Goal: Transaction & Acquisition: Book appointment/travel/reservation

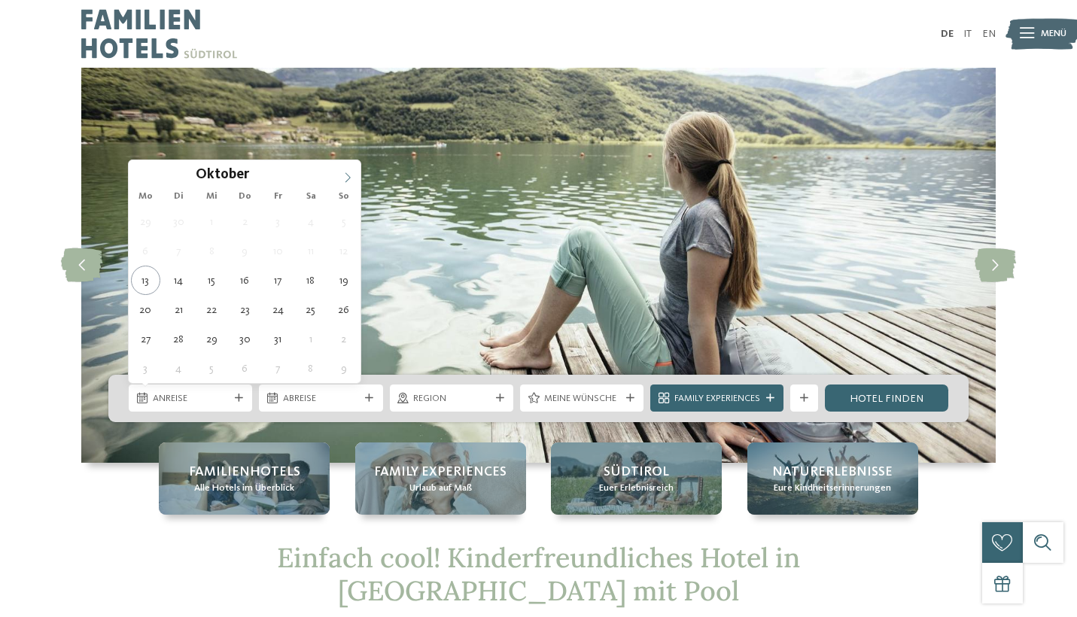
click at [351, 178] on icon at bounding box center [347, 177] width 11 height 11
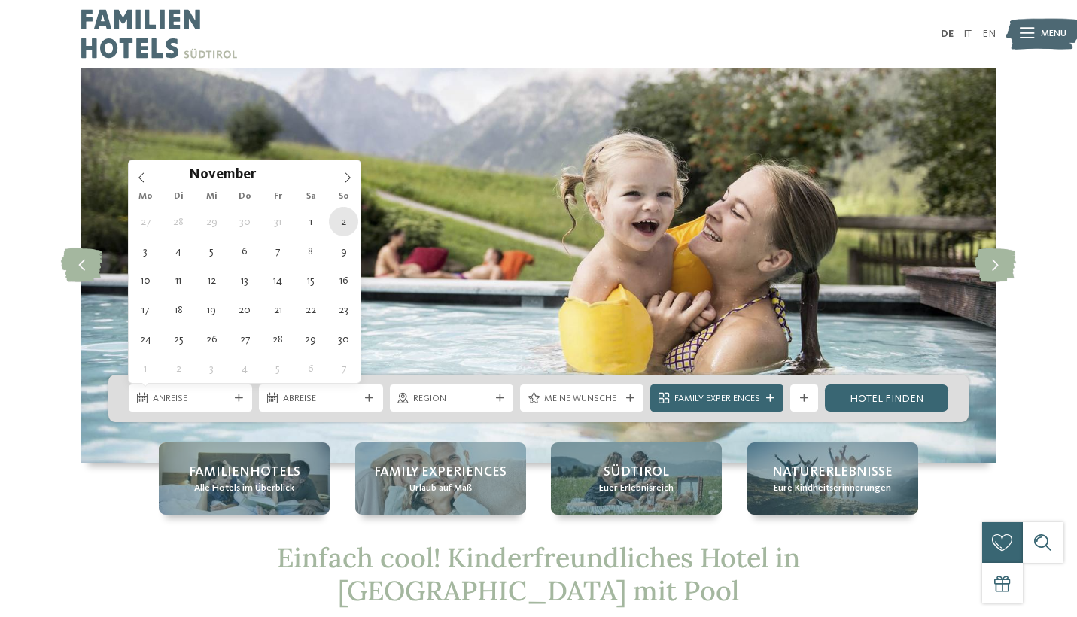
type div "[DATE]"
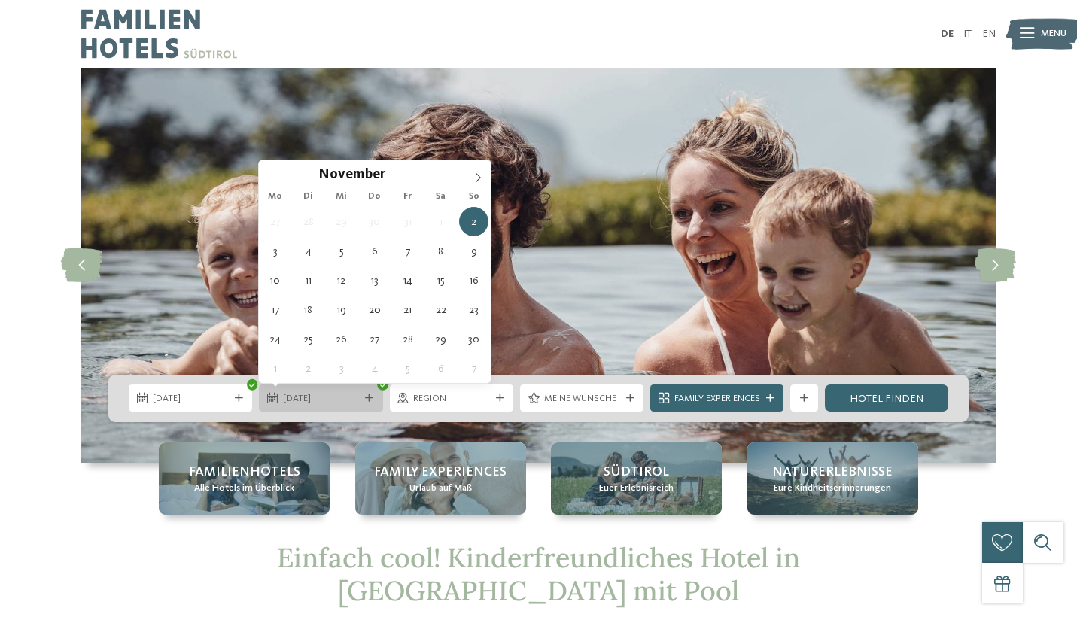
click at [372, 398] on icon at bounding box center [369, 398] width 8 height 8
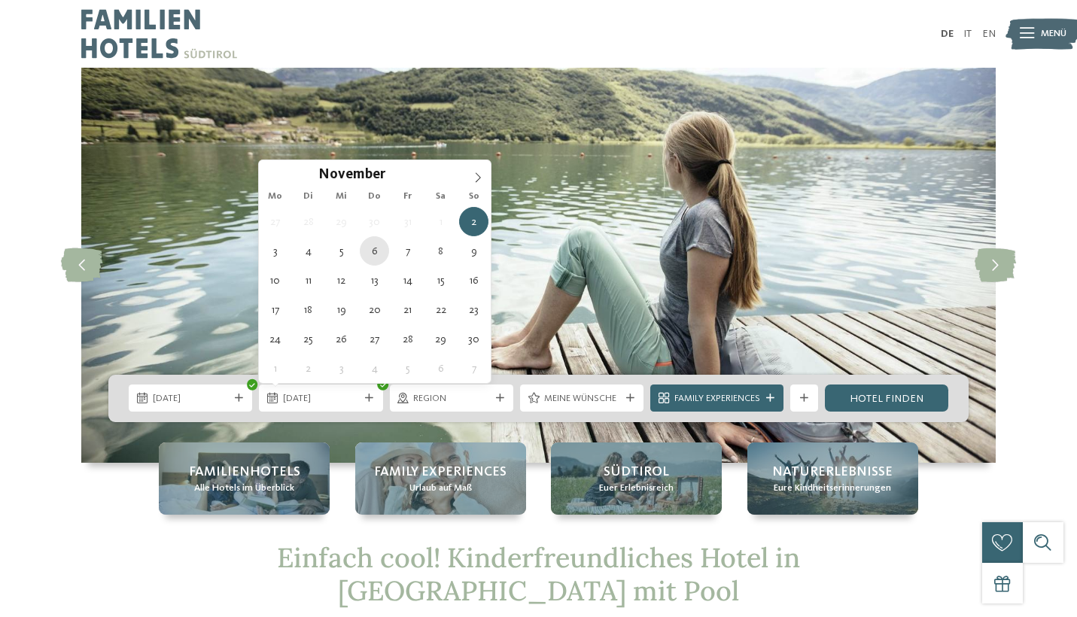
type div "06.11.2025"
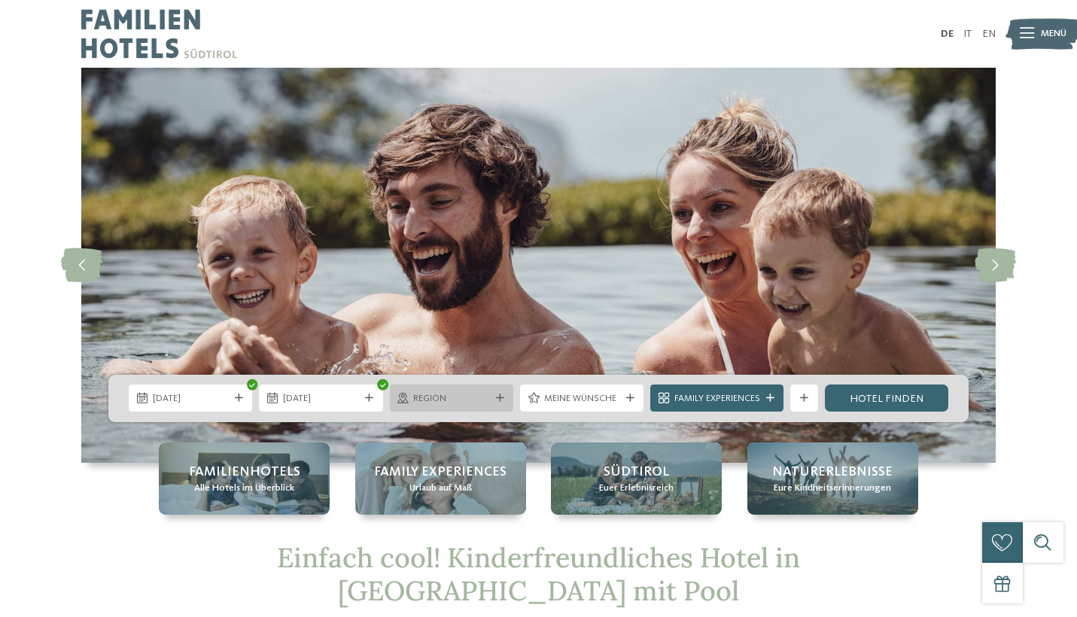
click at [497, 395] on icon at bounding box center [500, 398] width 8 height 8
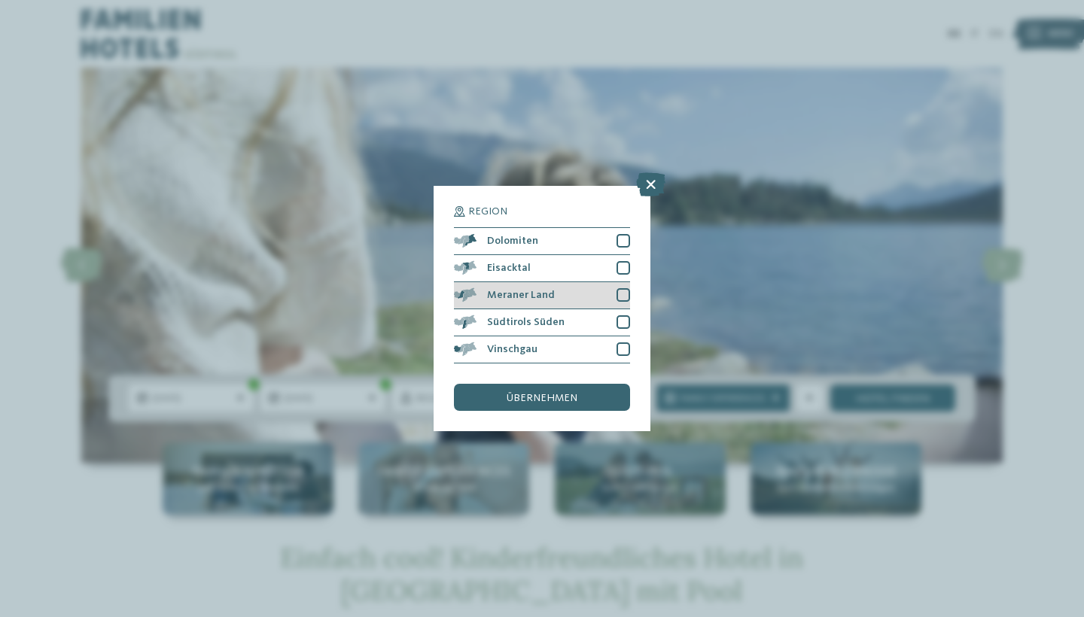
click at [625, 288] on div at bounding box center [623, 295] width 14 height 14
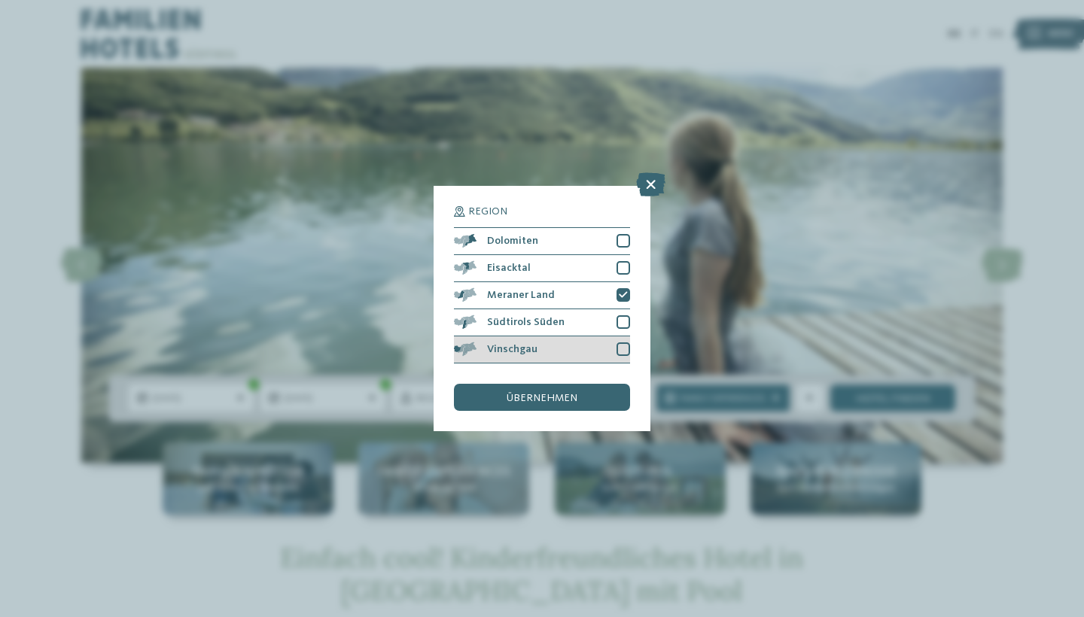
click at [624, 342] on div at bounding box center [623, 349] width 14 height 14
click at [589, 384] on div "übernehmen" at bounding box center [542, 397] width 176 height 27
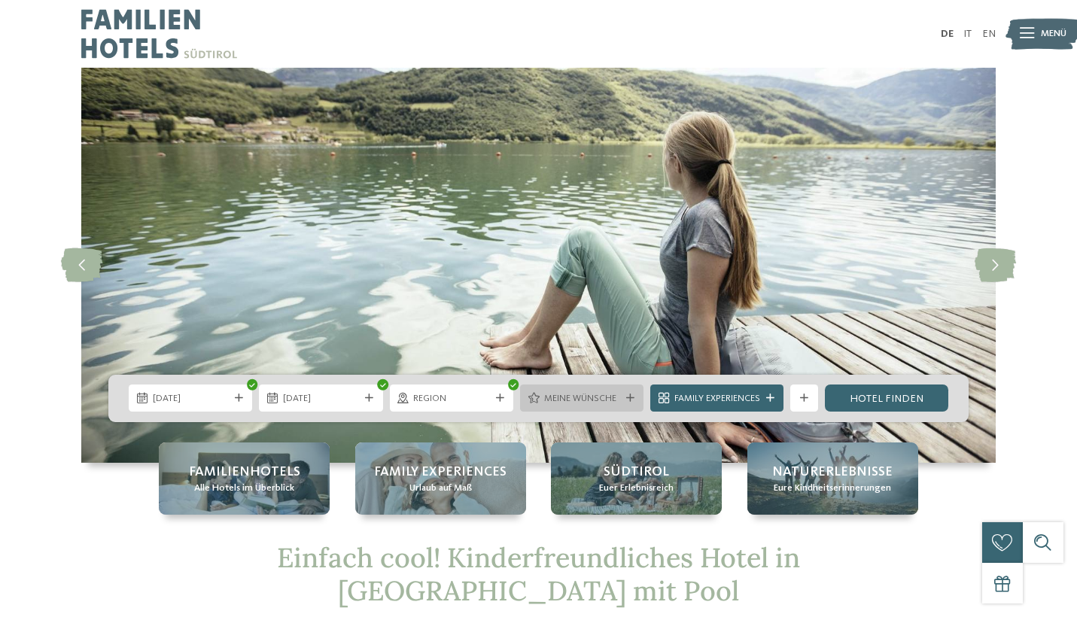
click at [623, 397] on div at bounding box center [630, 398] width 14 height 8
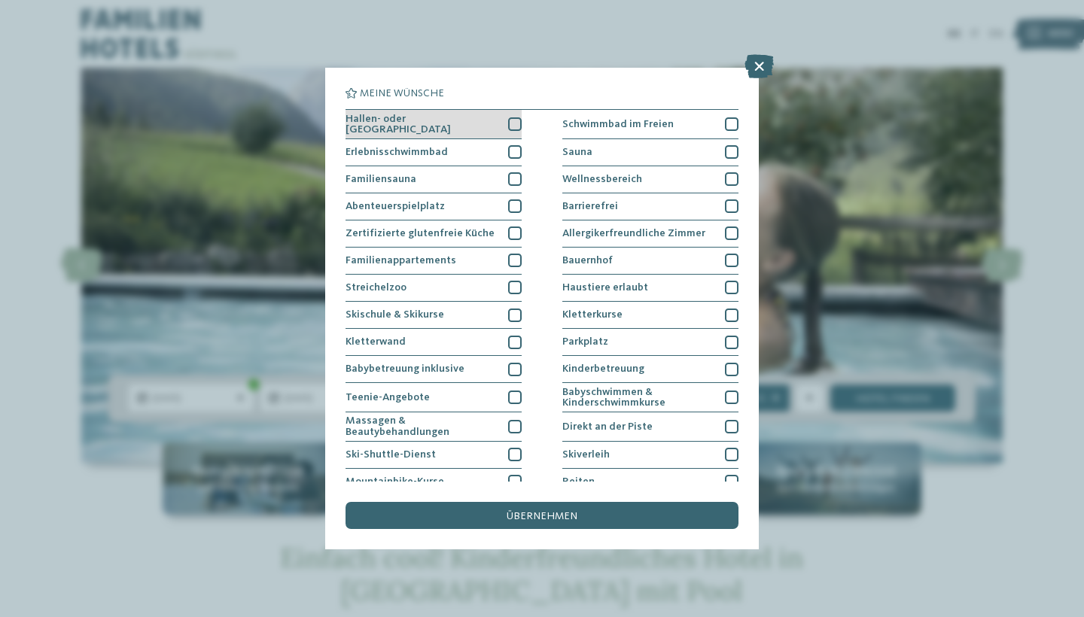
click at [513, 120] on div at bounding box center [515, 124] width 14 height 14
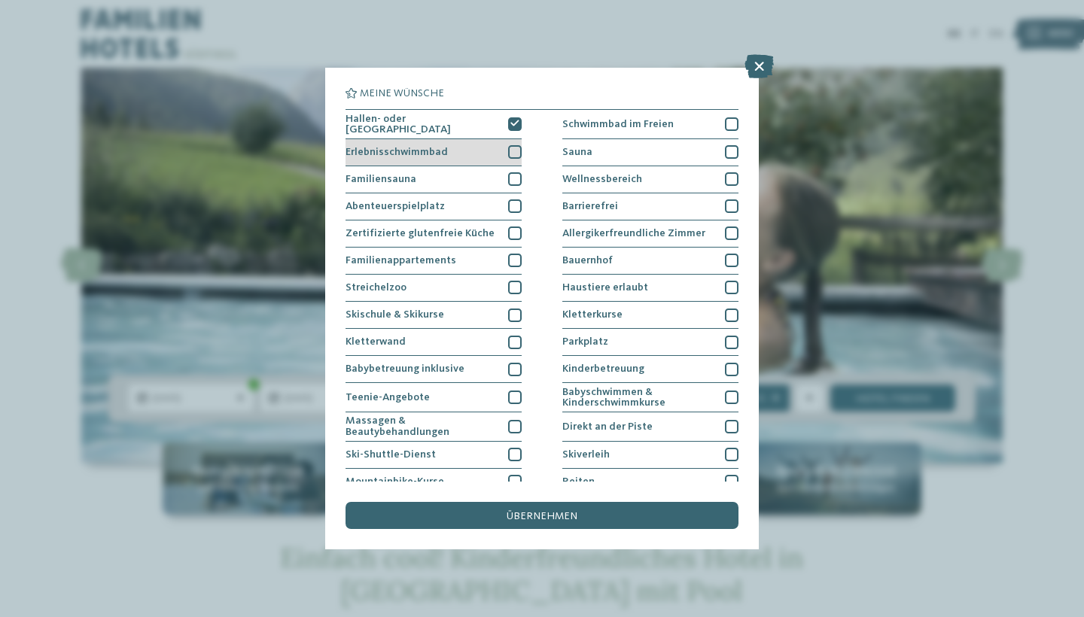
click at [515, 145] on div at bounding box center [515, 152] width 14 height 14
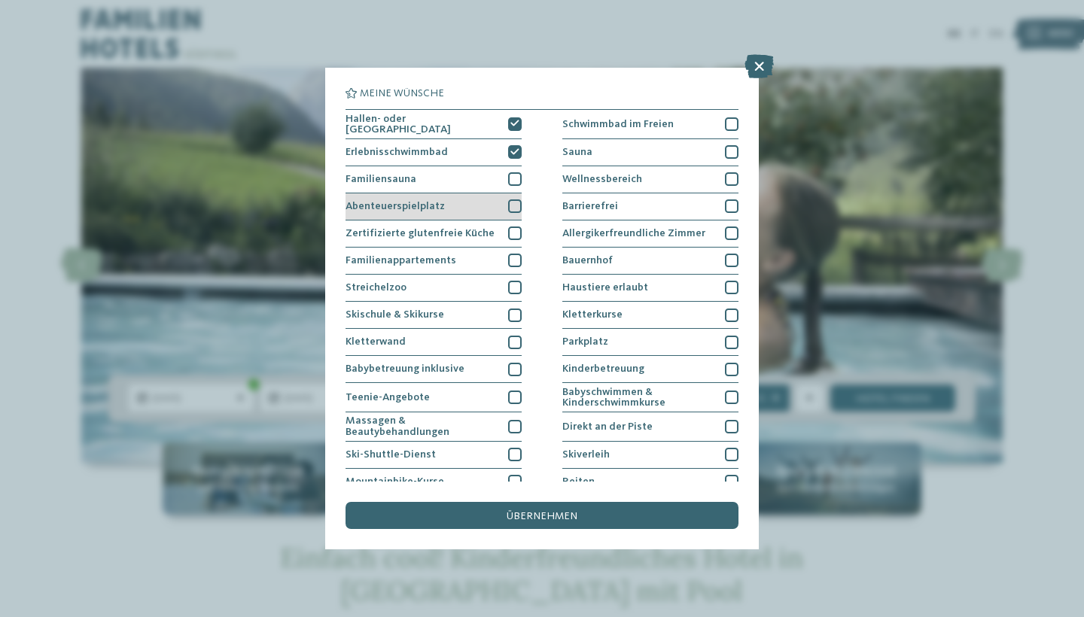
click at [515, 202] on div at bounding box center [515, 206] width 14 height 14
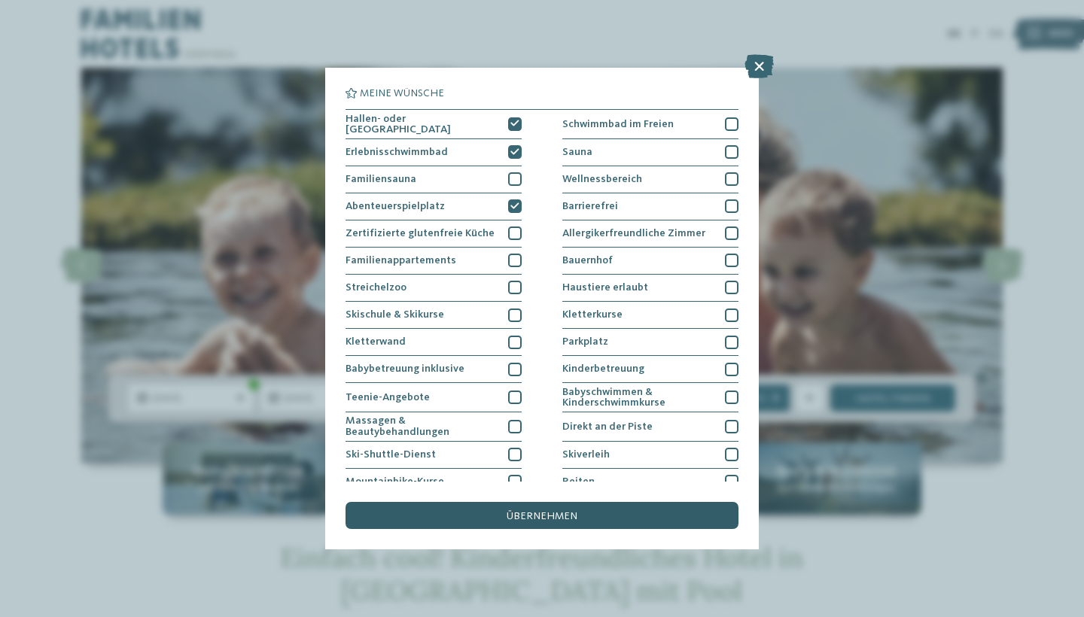
click at [559, 511] on span "übernehmen" at bounding box center [541, 516] width 71 height 11
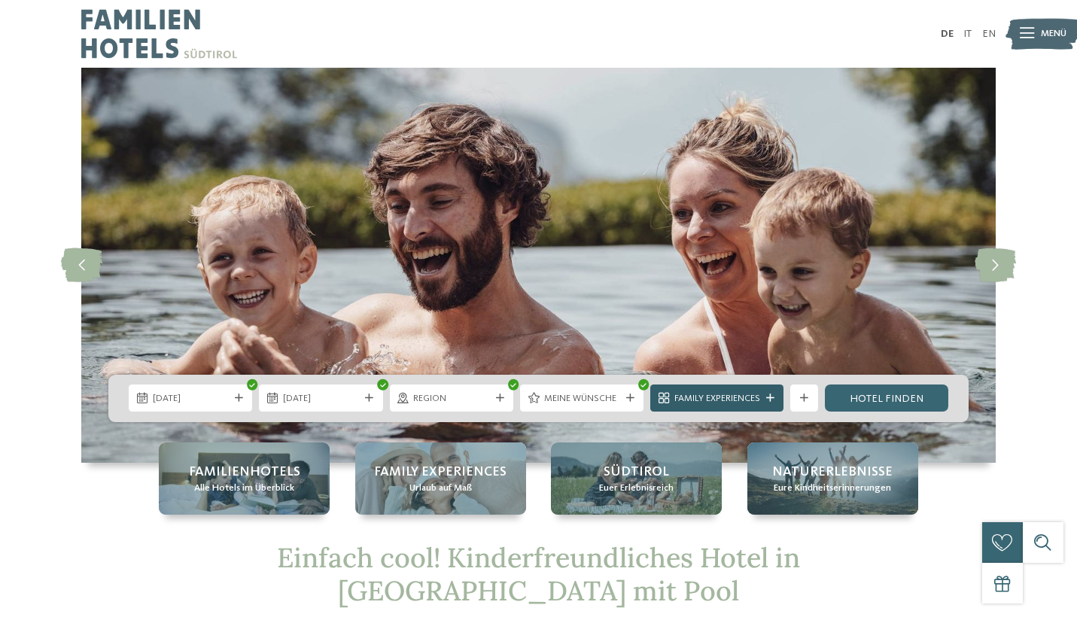
click at [735, 398] on span "Family Experiences" at bounding box center [717, 399] width 86 height 14
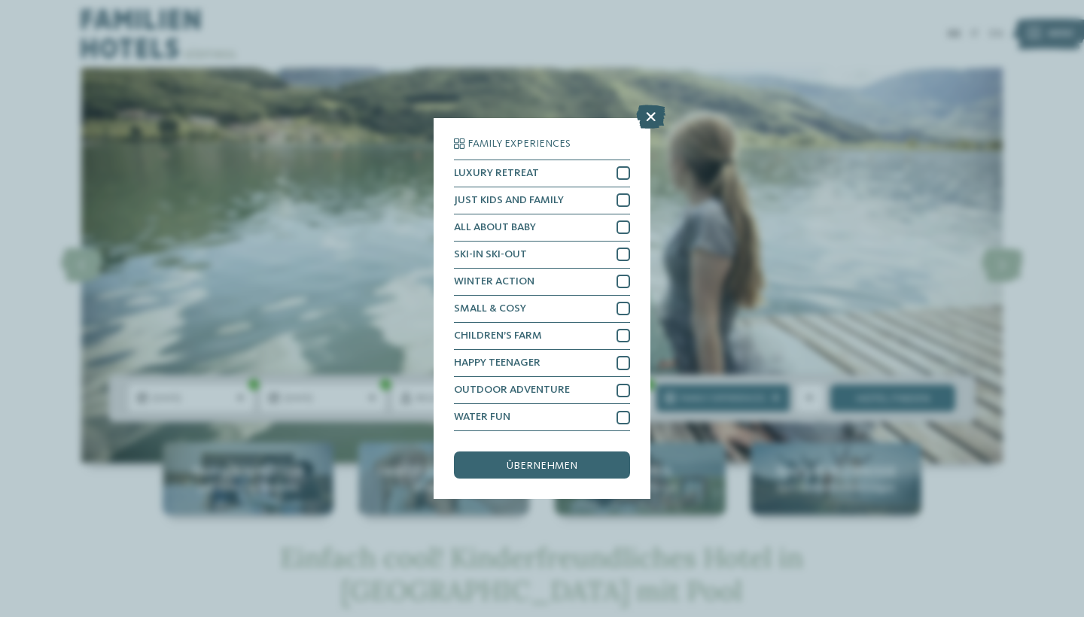
click at [643, 105] on icon at bounding box center [650, 117] width 29 height 24
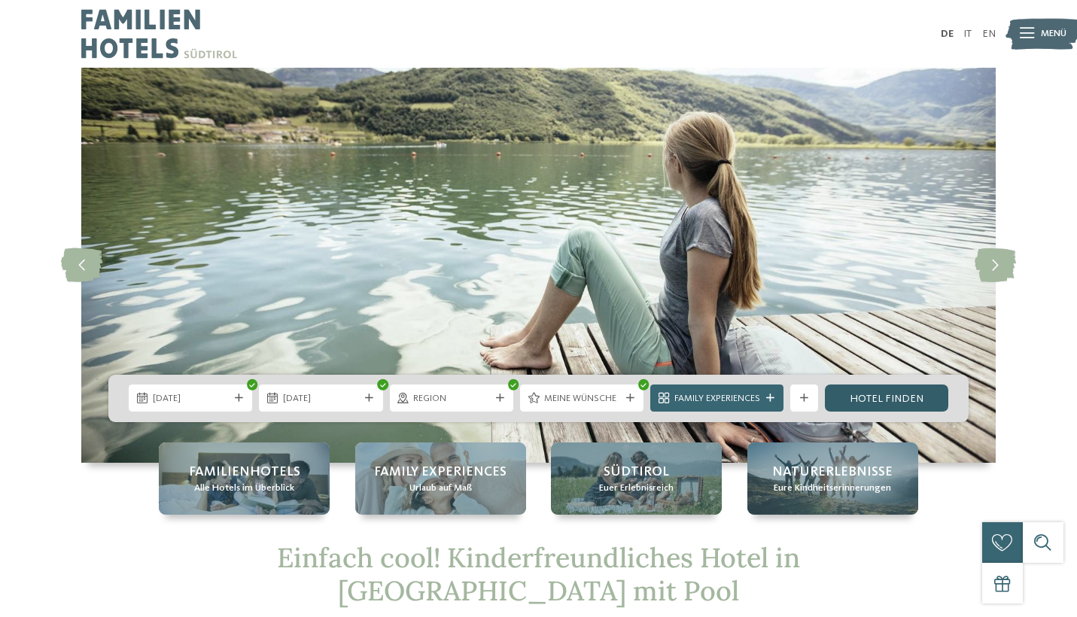
click at [886, 397] on link "Hotel finden" at bounding box center [886, 398] width 123 height 27
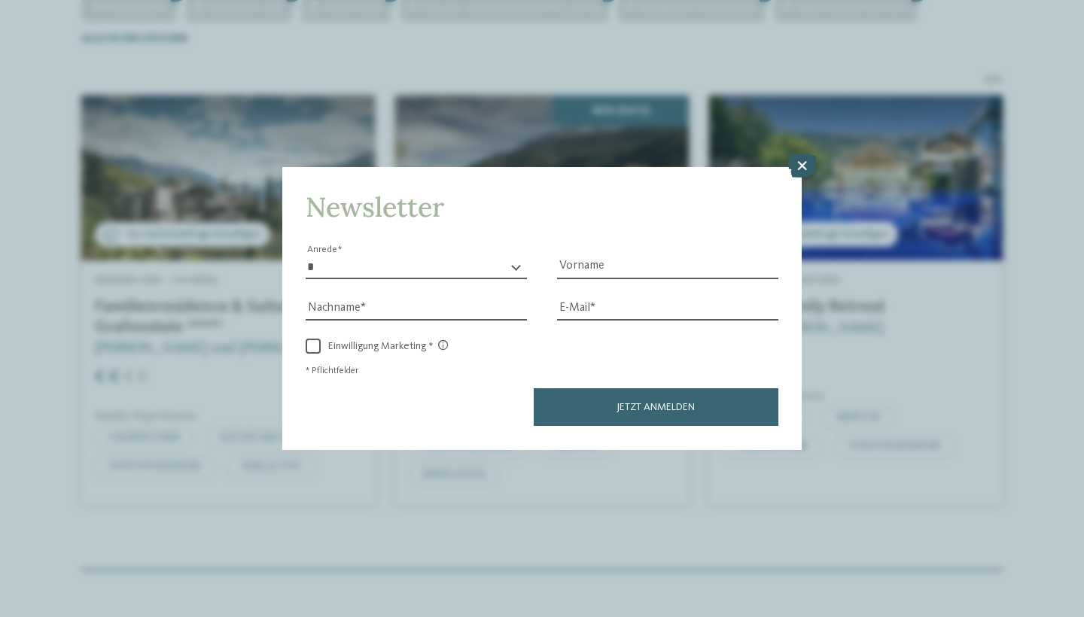
click at [803, 154] on icon at bounding box center [801, 166] width 29 height 24
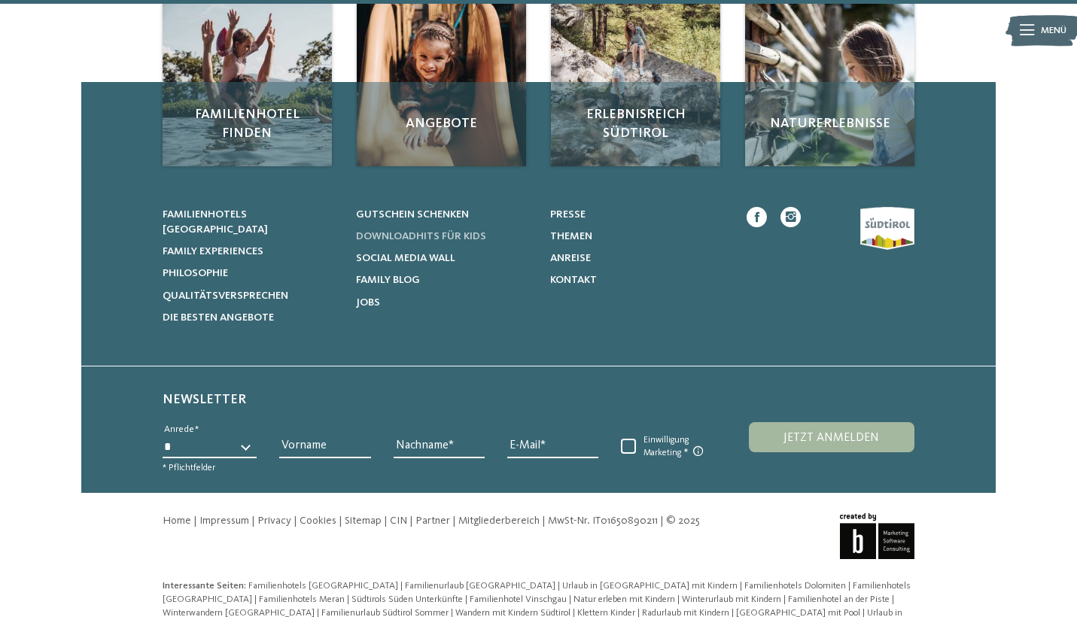
scroll to position [1113, 0]
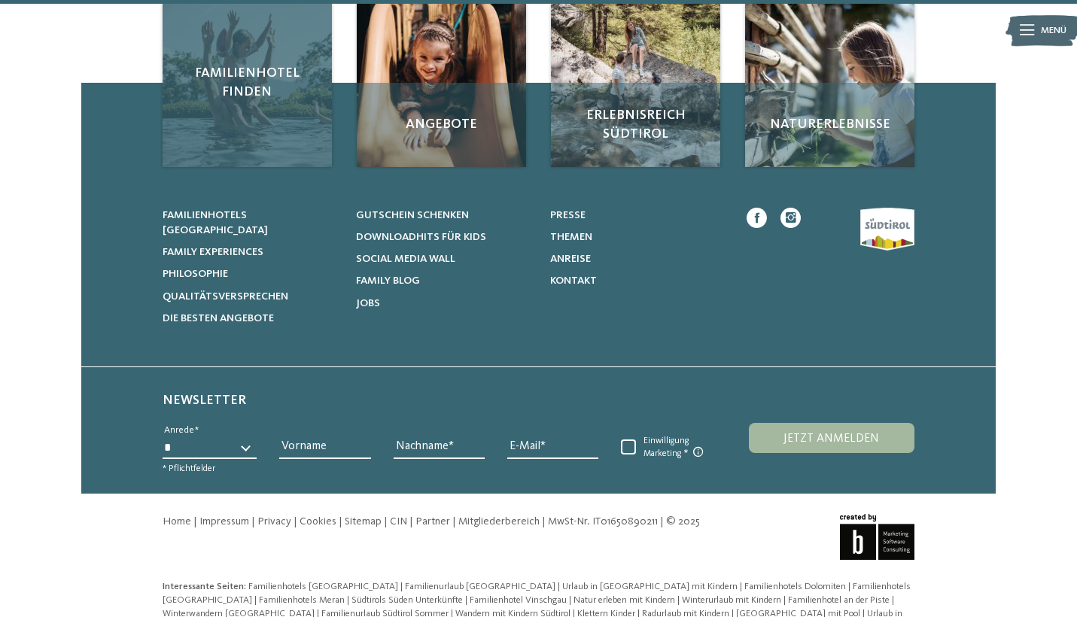
click at [265, 97] on div "Familienhotel finden" at bounding box center [247, 82] width 169 height 169
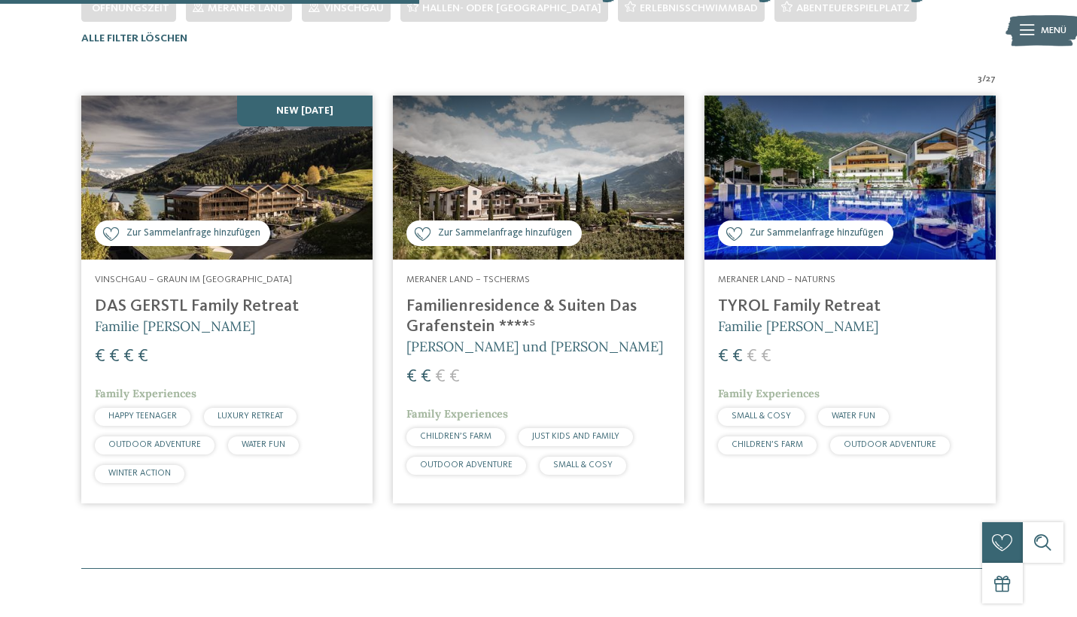
click at [792, 300] on h4 "TYROL Family Retreat" at bounding box center [850, 307] width 264 height 20
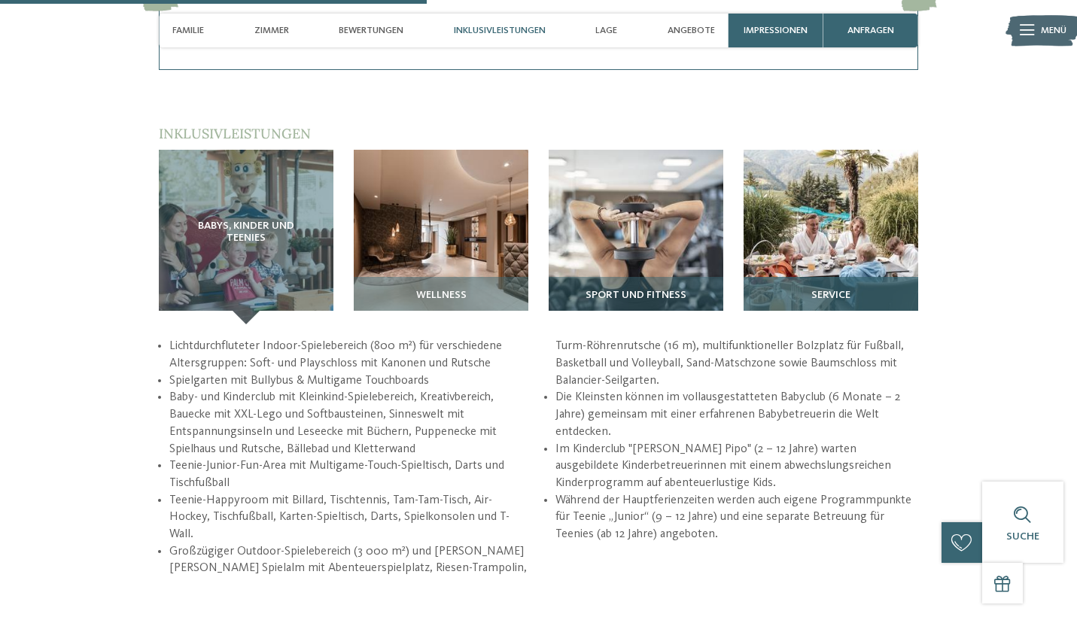
scroll to position [1796, 0]
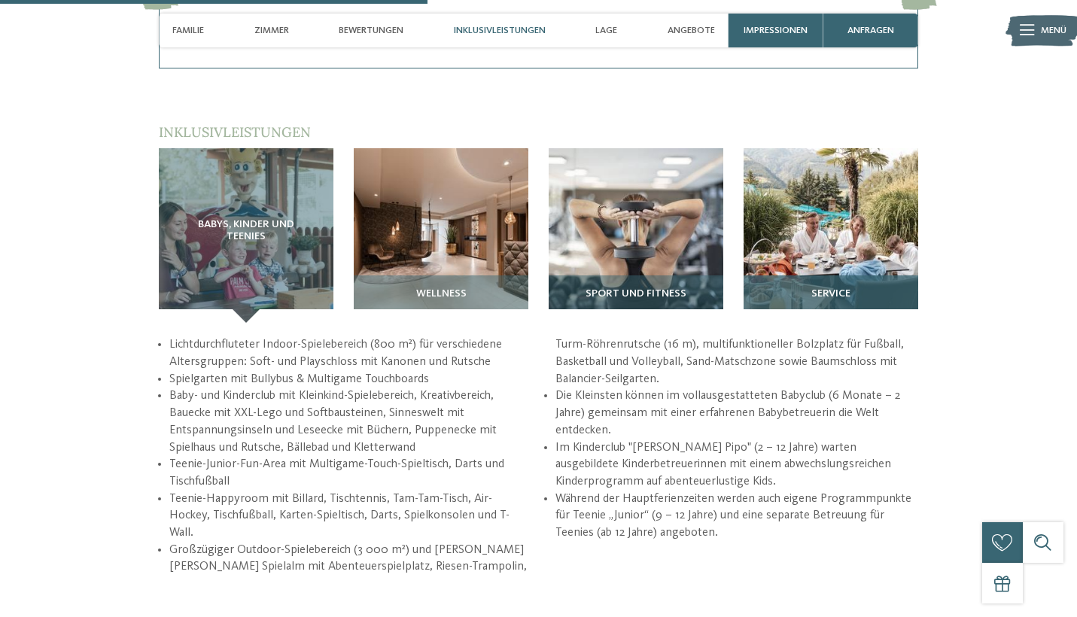
click at [875, 212] on img at bounding box center [831, 235] width 175 height 175
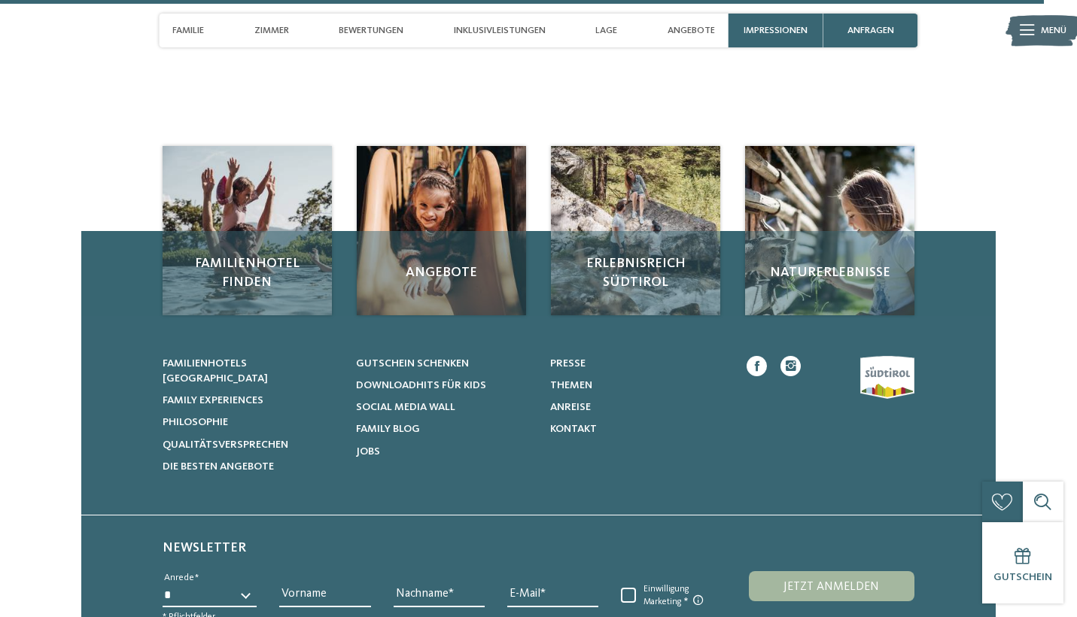
scroll to position [4292, 0]
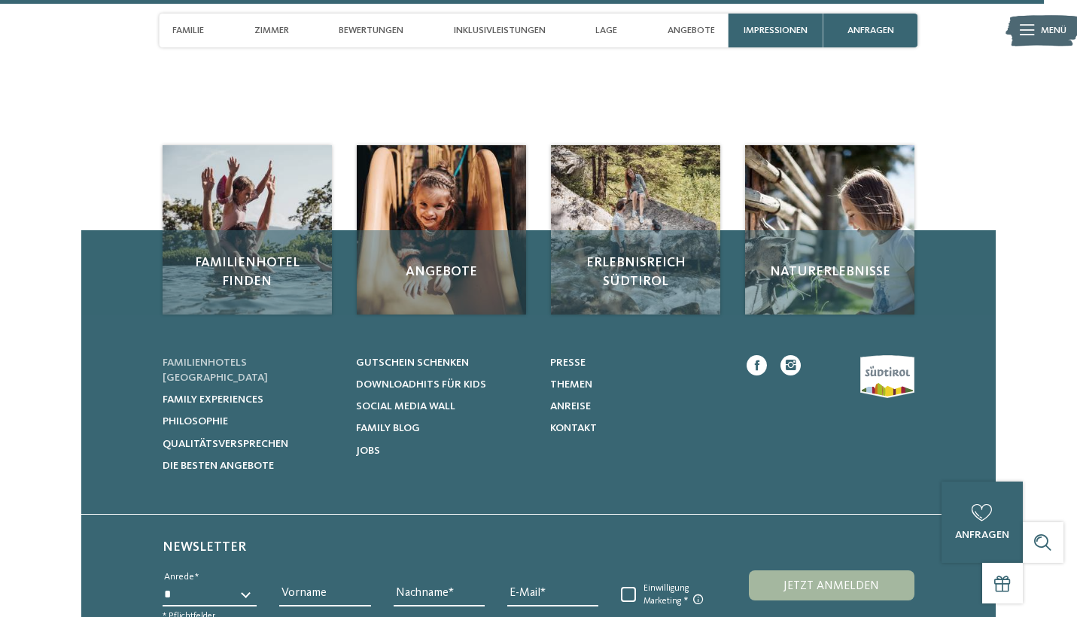
click at [251, 357] on span "Familienhotels [GEOGRAPHIC_DATA]" at bounding box center [215, 370] width 105 height 26
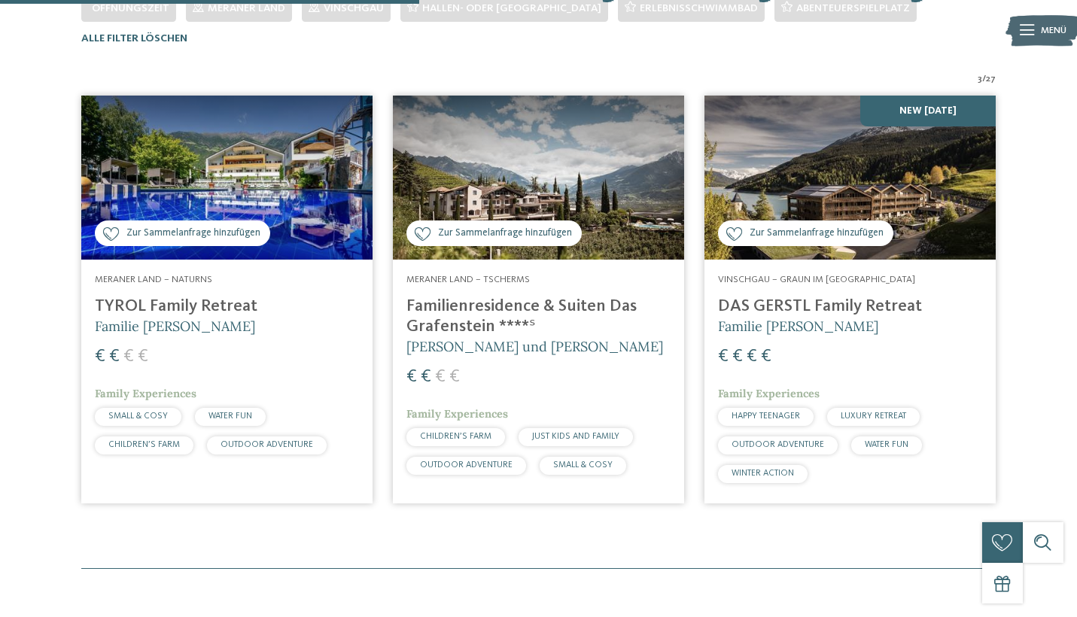
click at [788, 307] on h4 "DAS GERSTL Family Retreat" at bounding box center [850, 307] width 264 height 20
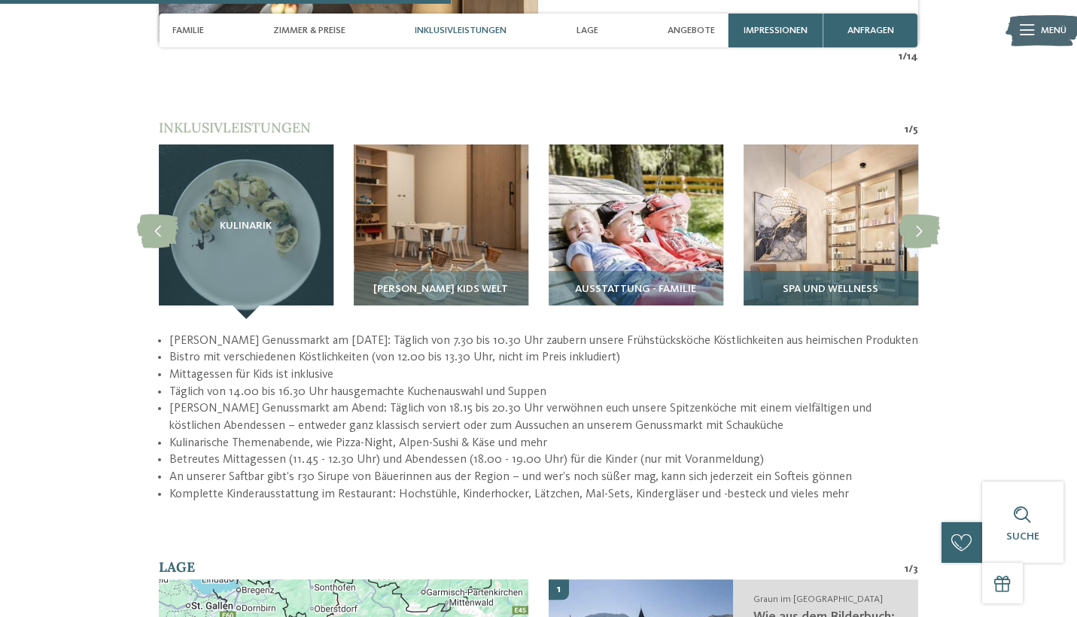
scroll to position [1873, 0]
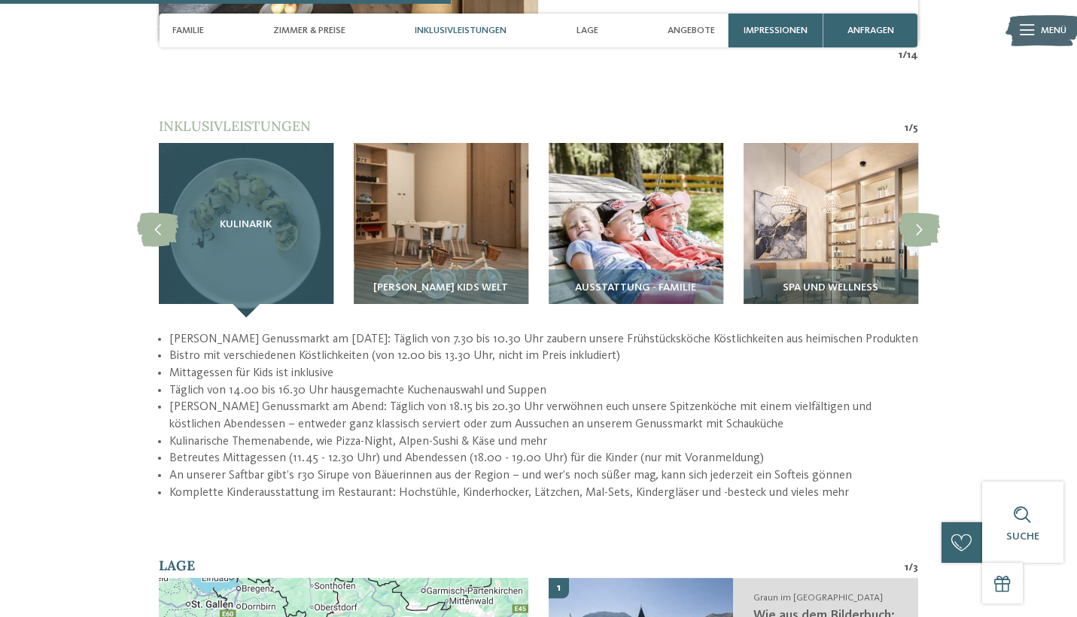
click at [209, 220] on div "Kulinarik" at bounding box center [246, 230] width 175 height 175
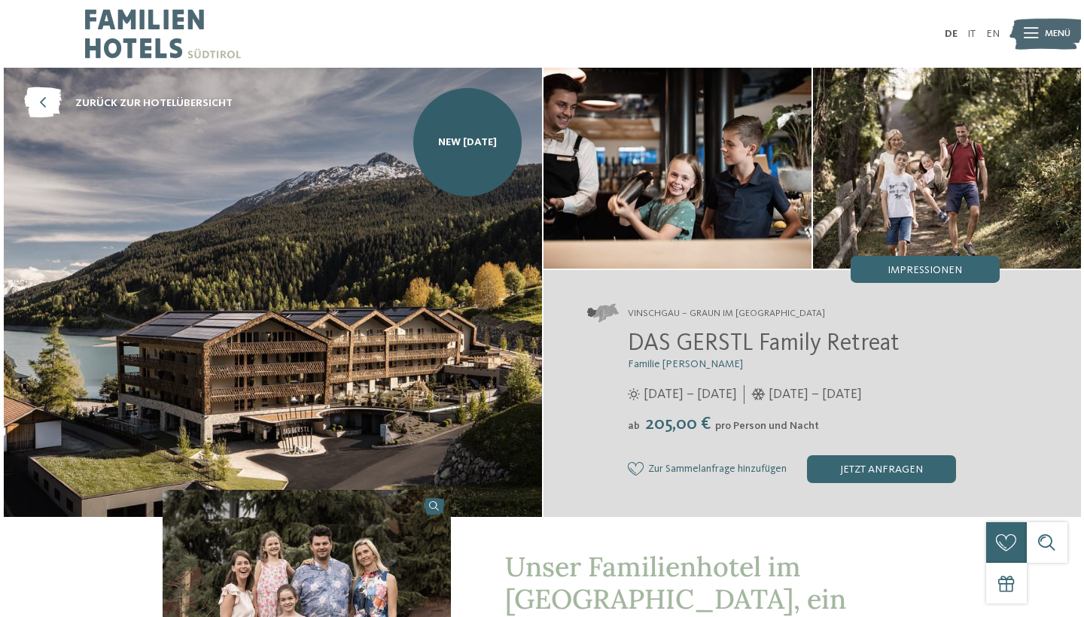
scroll to position [0, 0]
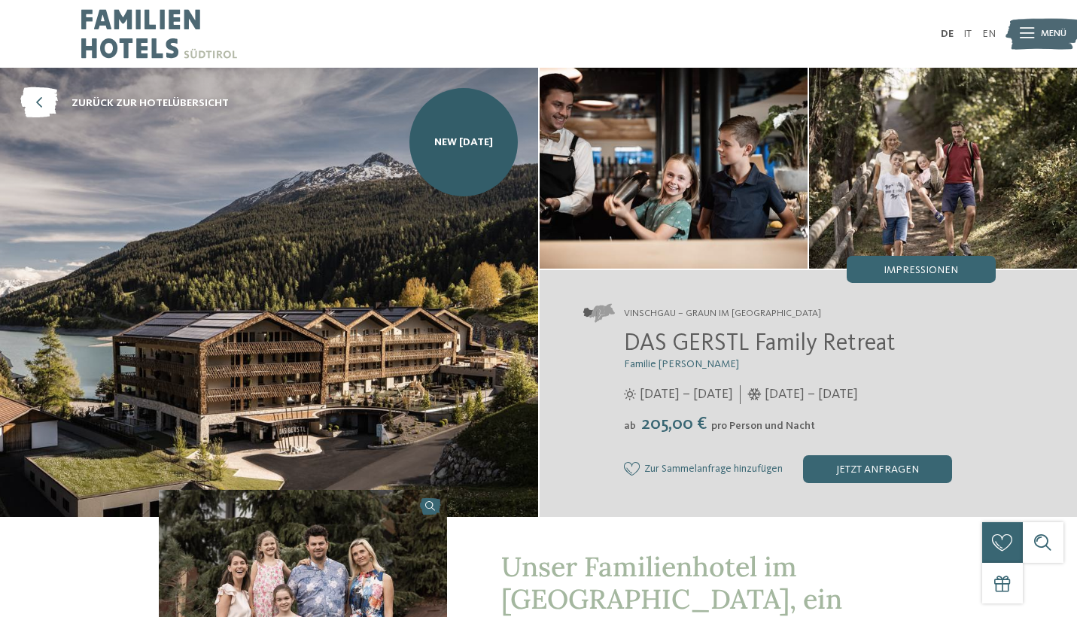
click at [1041, 31] on span "Menü" at bounding box center [1054, 34] width 26 height 14
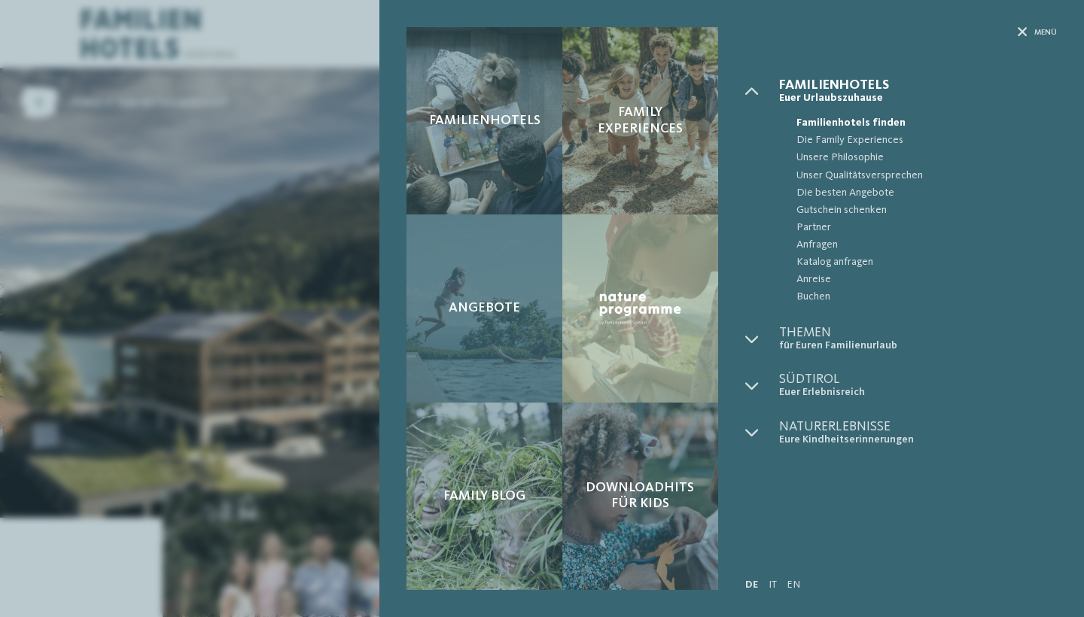
click at [484, 330] on div "Angebote" at bounding box center [484, 307] width 156 height 187
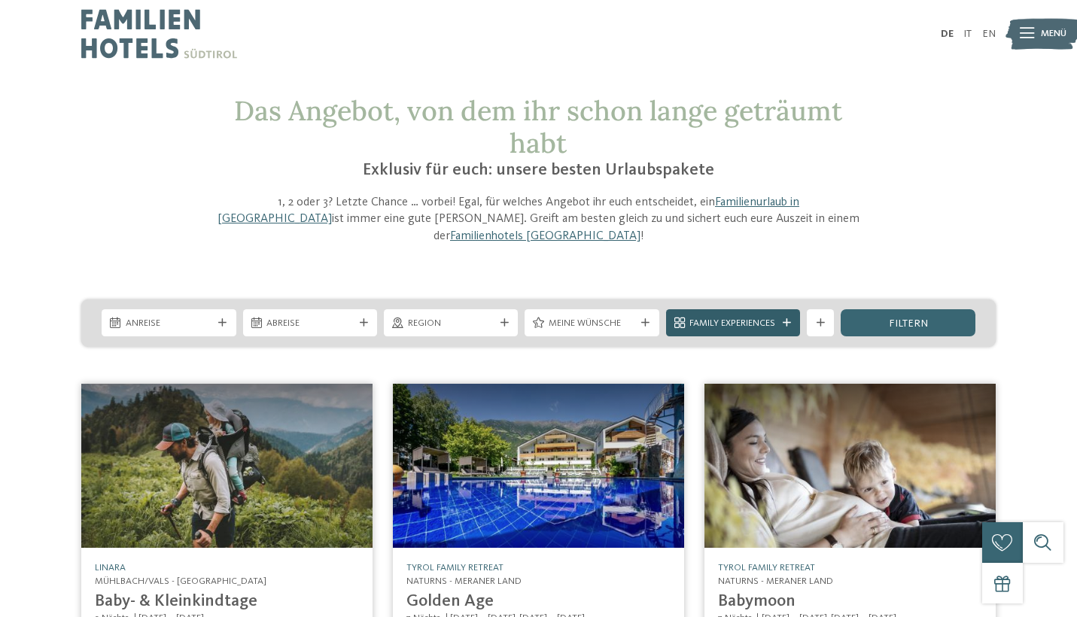
click at [789, 319] on icon at bounding box center [787, 323] width 8 height 8
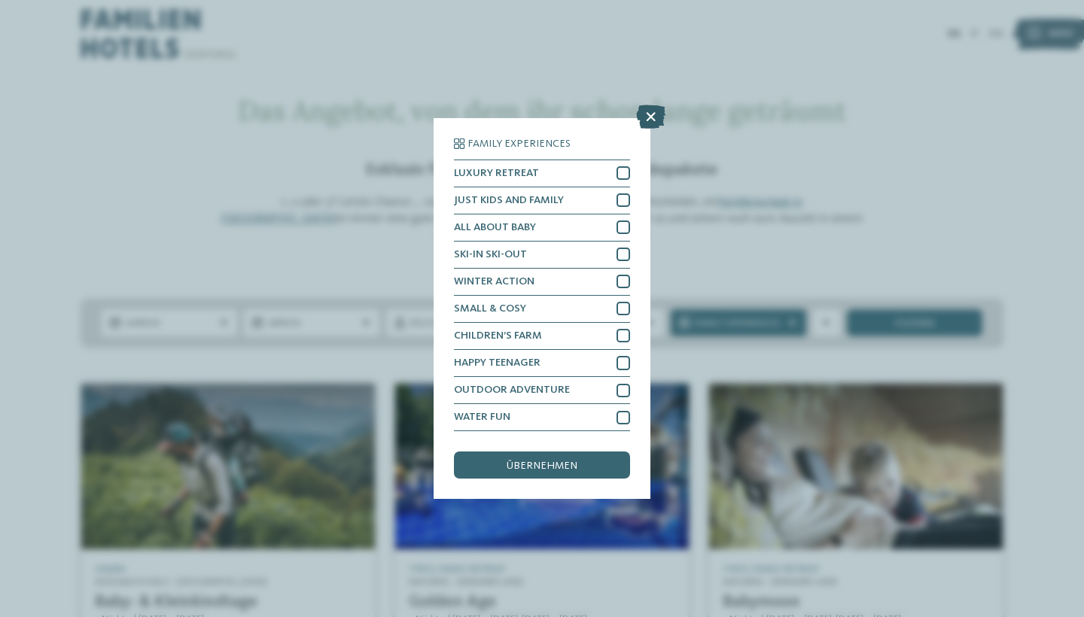
click at [655, 105] on icon at bounding box center [650, 117] width 29 height 24
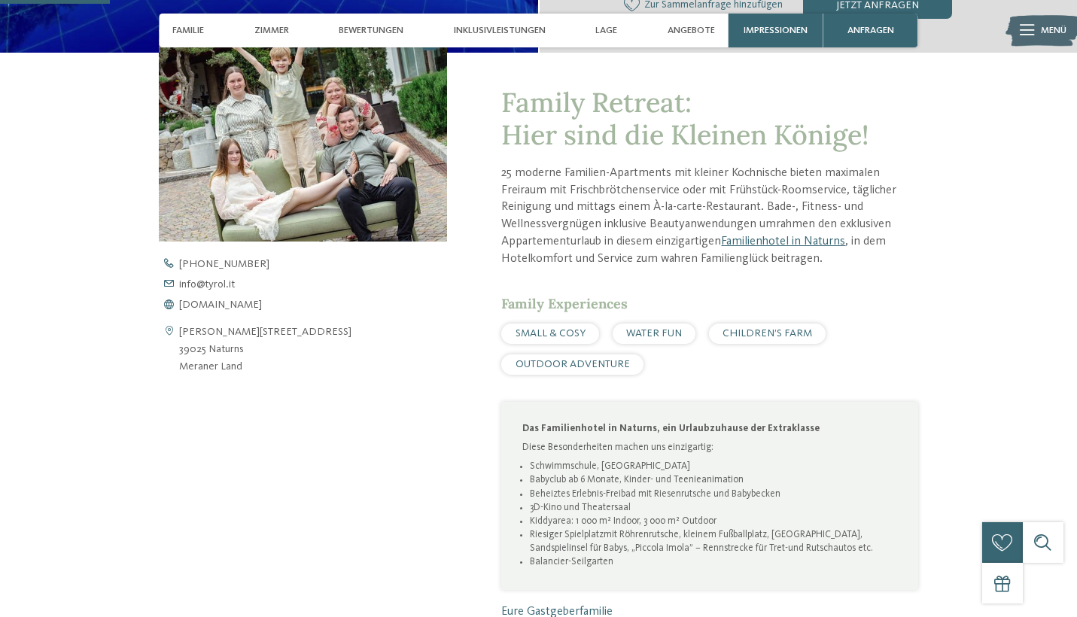
scroll to position [465, 0]
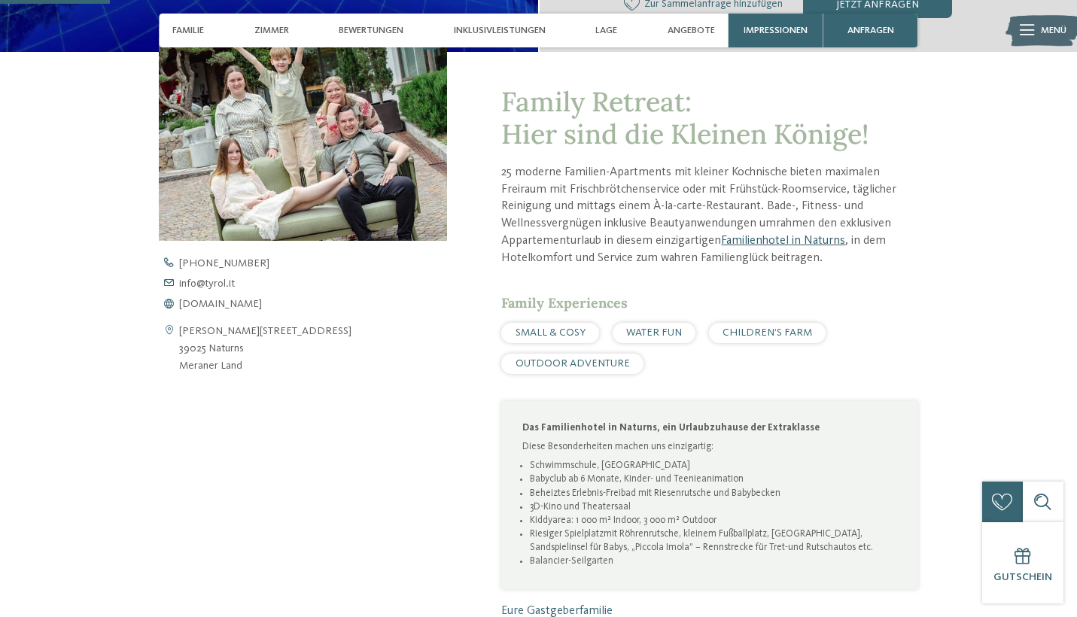
click at [789, 236] on link "Familienhotel in Naturns" at bounding box center [783, 241] width 124 height 12
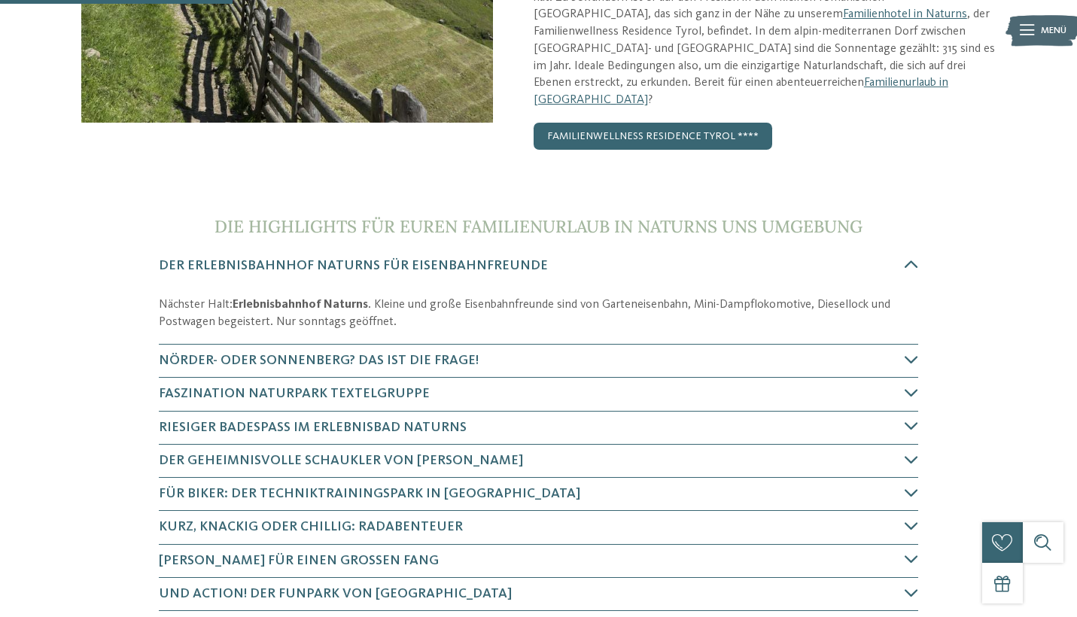
scroll to position [335, 0]
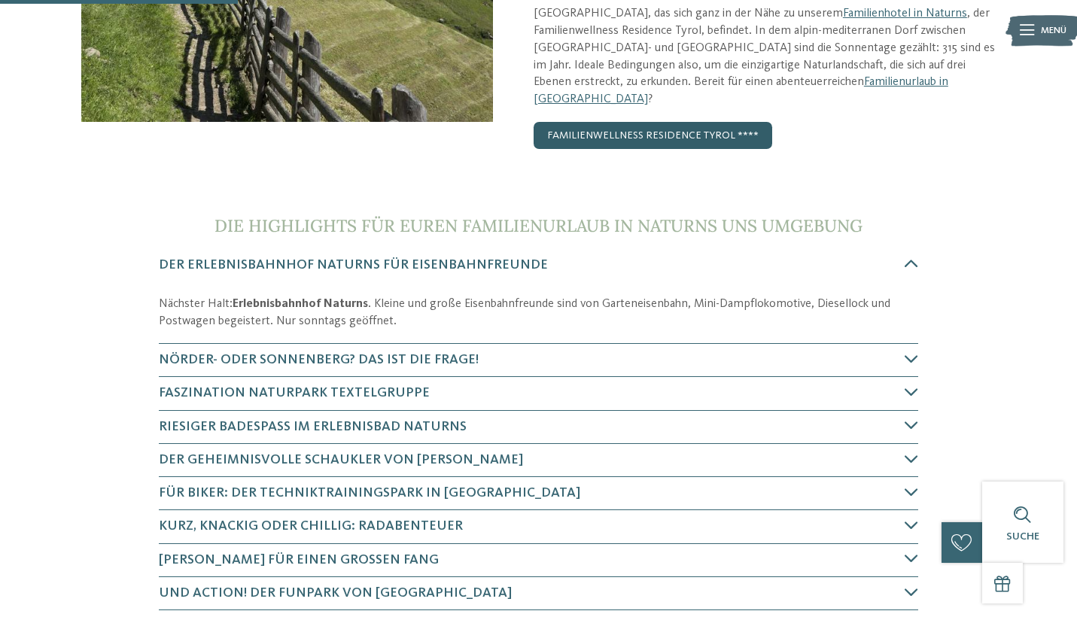
click at [646, 122] on link "Familienwellness Residence Tyrol ****" at bounding box center [653, 135] width 239 height 27
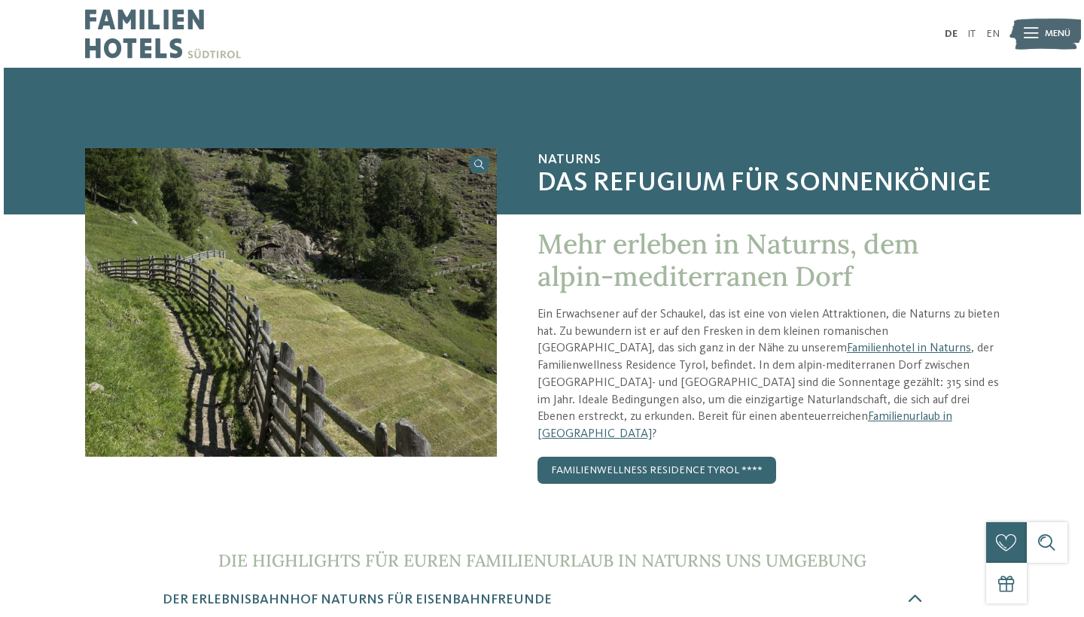
scroll to position [0, 0]
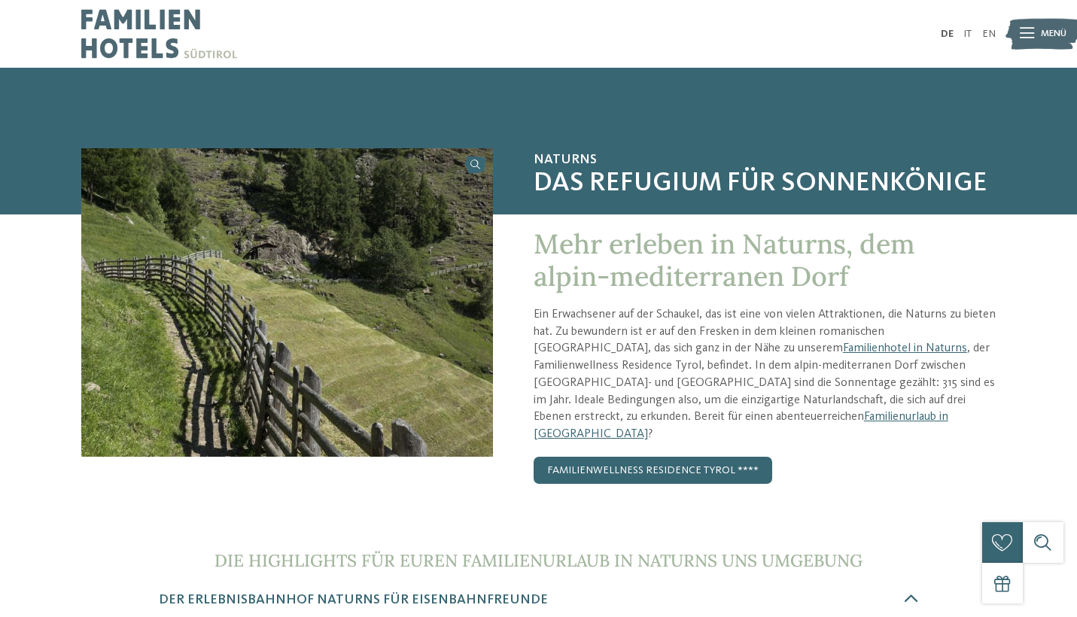
click at [1049, 32] on span "Menü" at bounding box center [1054, 34] width 26 height 14
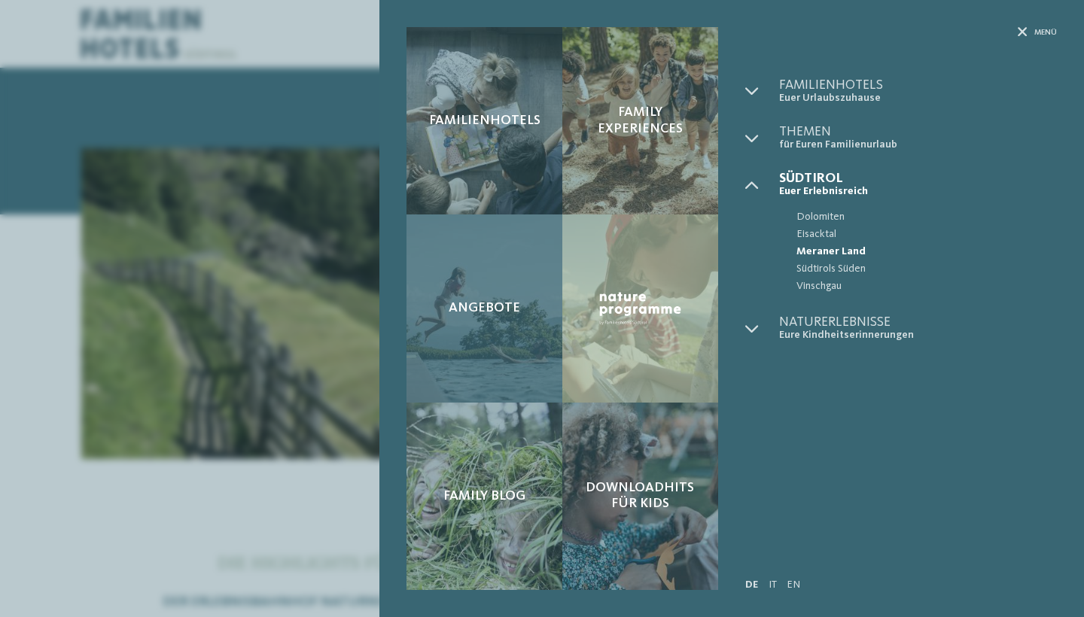
click at [496, 313] on span "Angebote" at bounding box center [484, 308] width 71 height 17
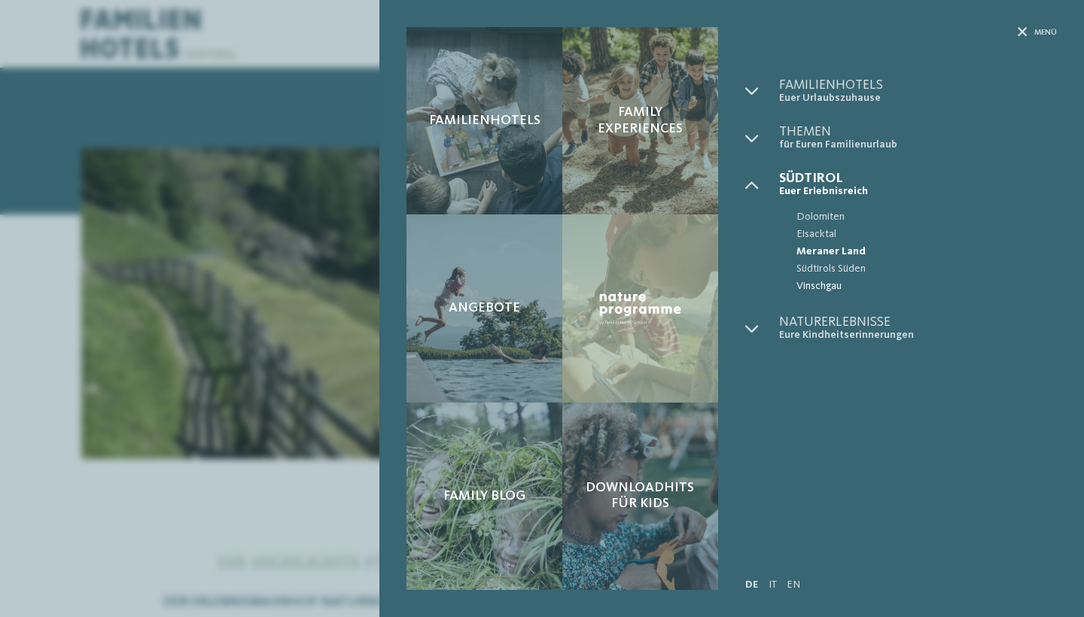
click at [826, 283] on span "Vinschgau" at bounding box center [926, 286] width 260 height 17
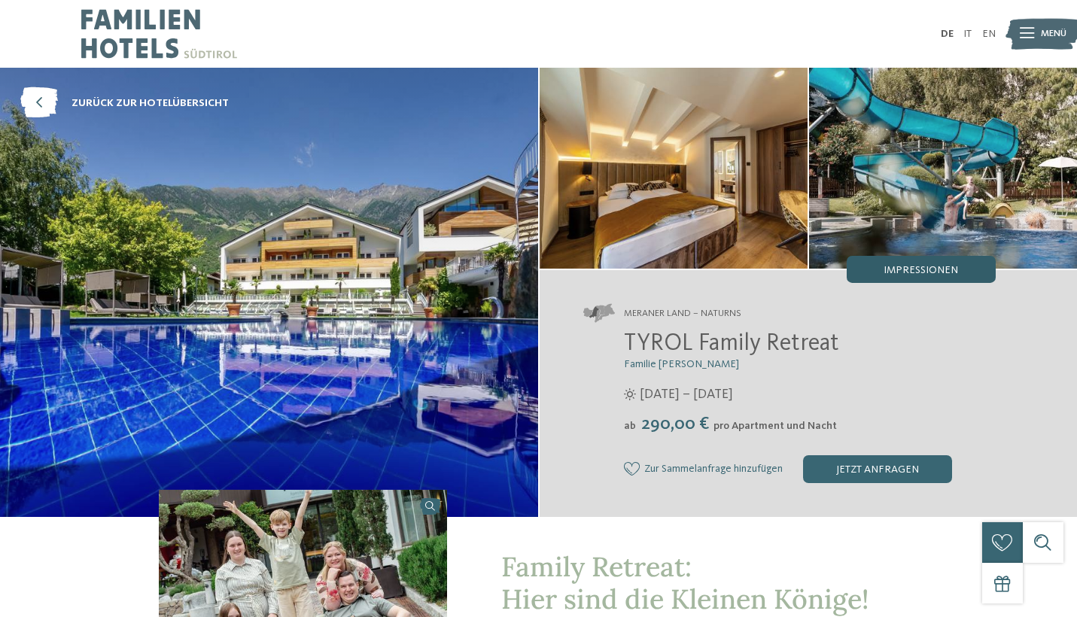
click at [940, 270] on span "Impressionen" at bounding box center [920, 270] width 75 height 11
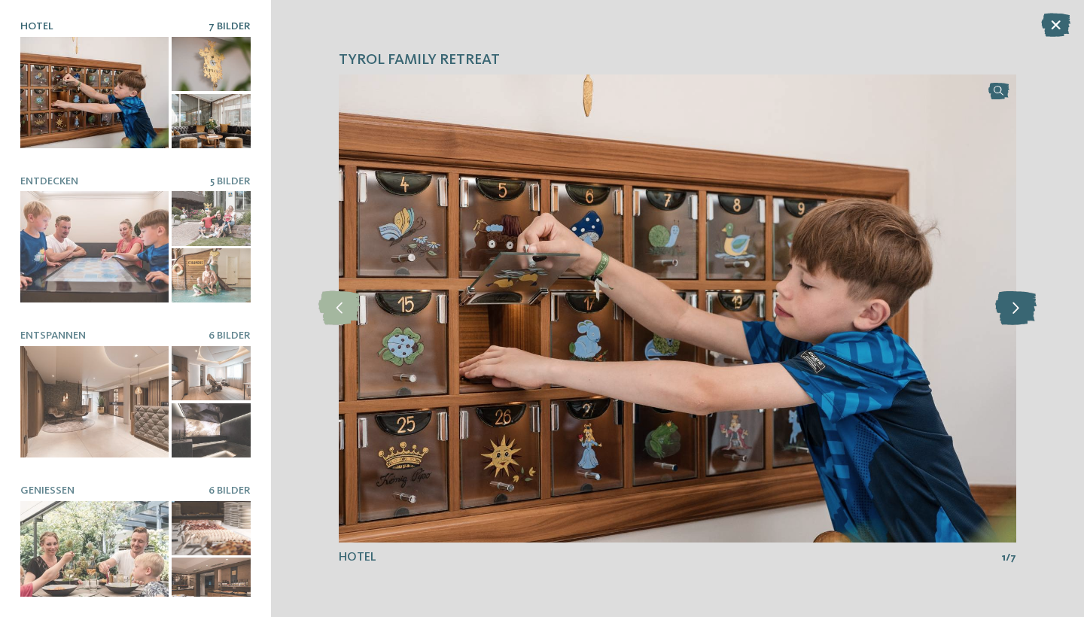
click at [1014, 318] on icon at bounding box center [1015, 308] width 41 height 34
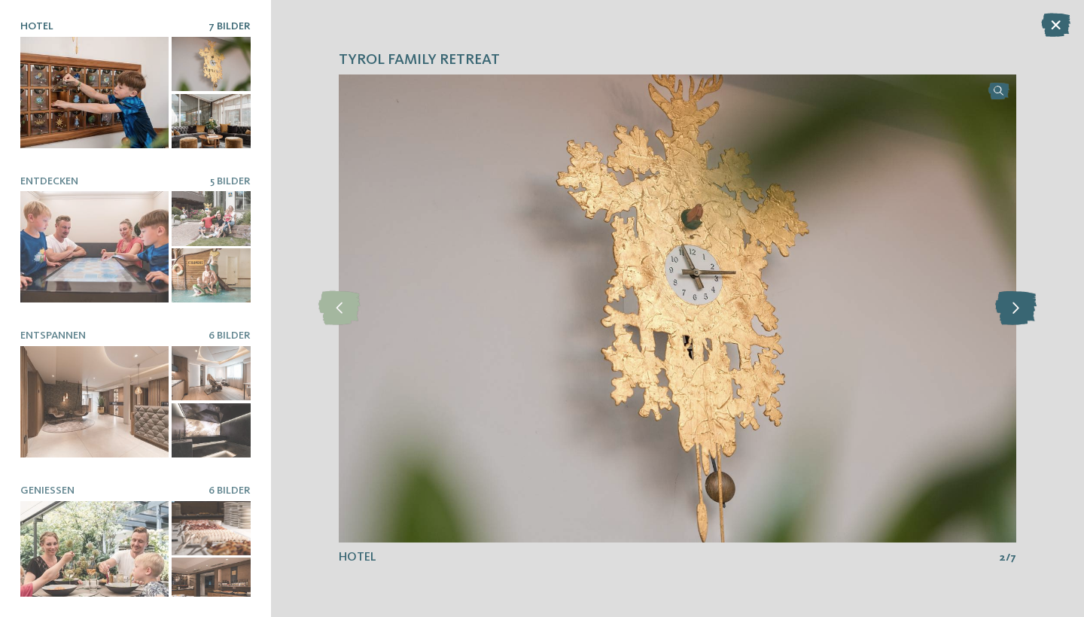
click at [1014, 318] on icon at bounding box center [1015, 308] width 41 height 34
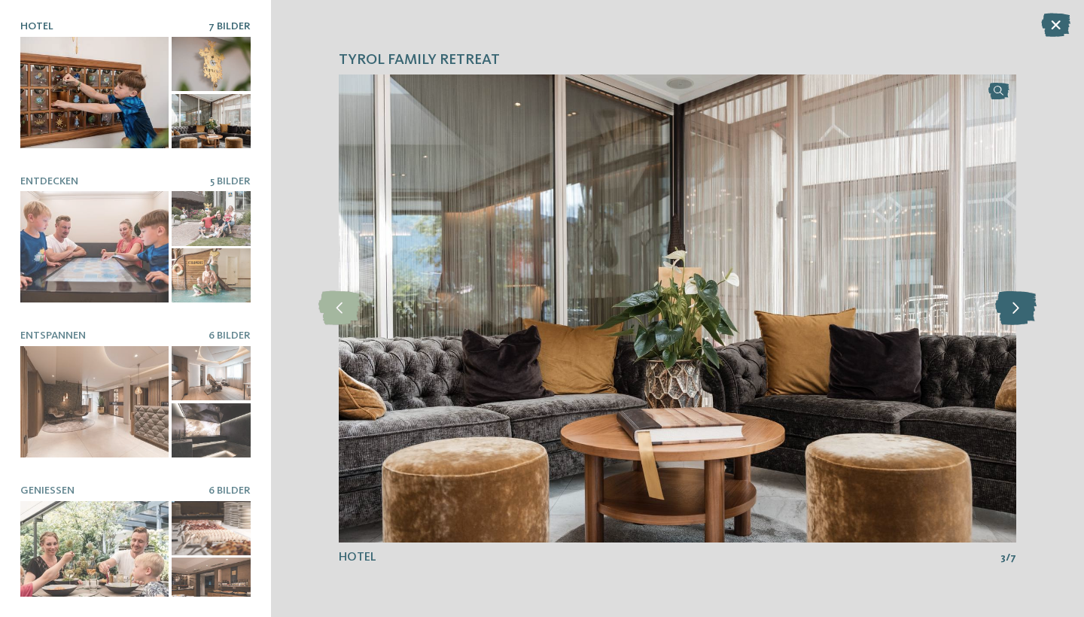
click at [1014, 318] on icon at bounding box center [1015, 308] width 41 height 34
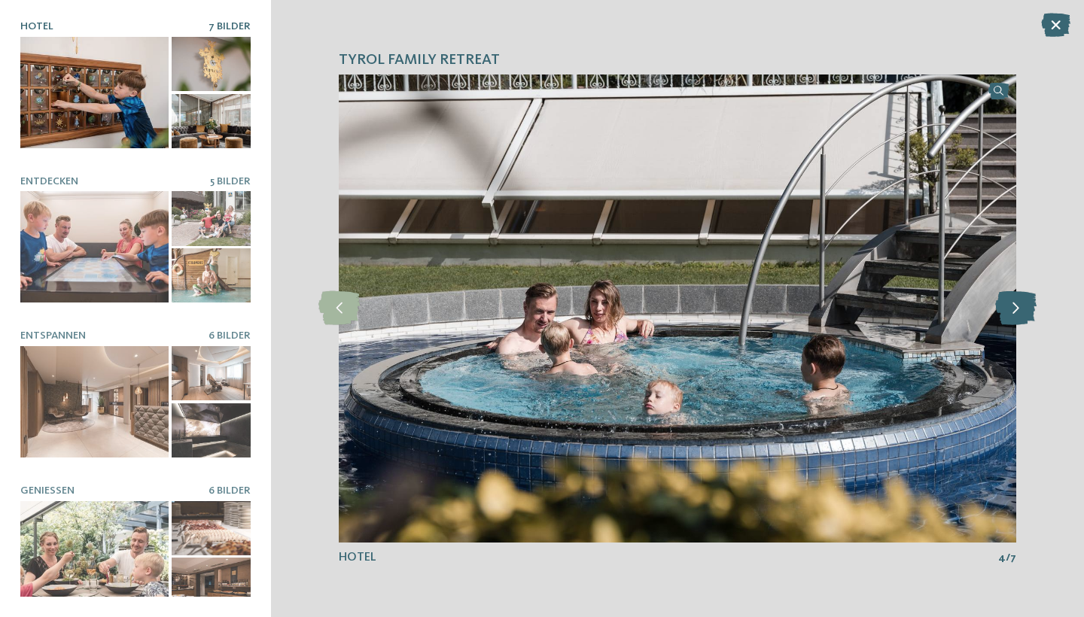
click at [1014, 318] on icon at bounding box center [1015, 308] width 41 height 34
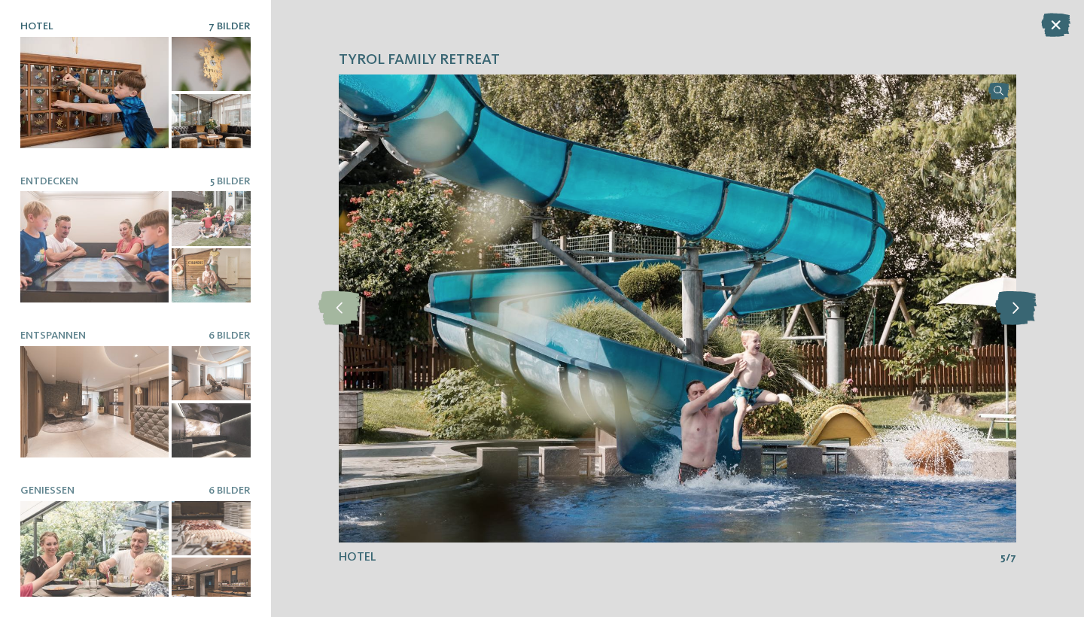
click at [1014, 319] on icon at bounding box center [1015, 308] width 41 height 34
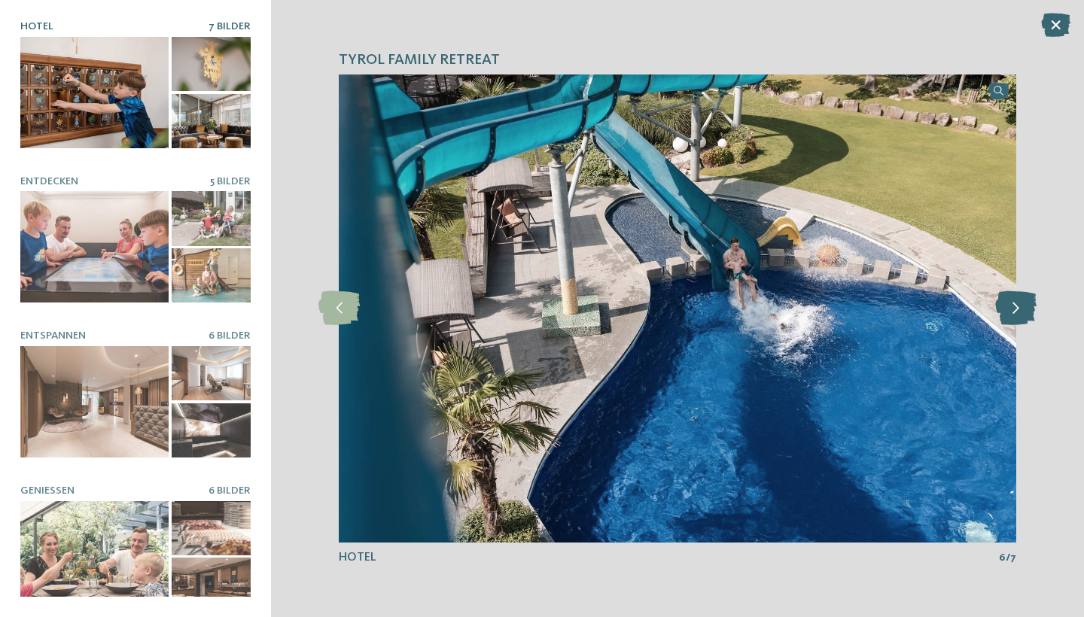
click at [1014, 319] on icon at bounding box center [1015, 308] width 41 height 34
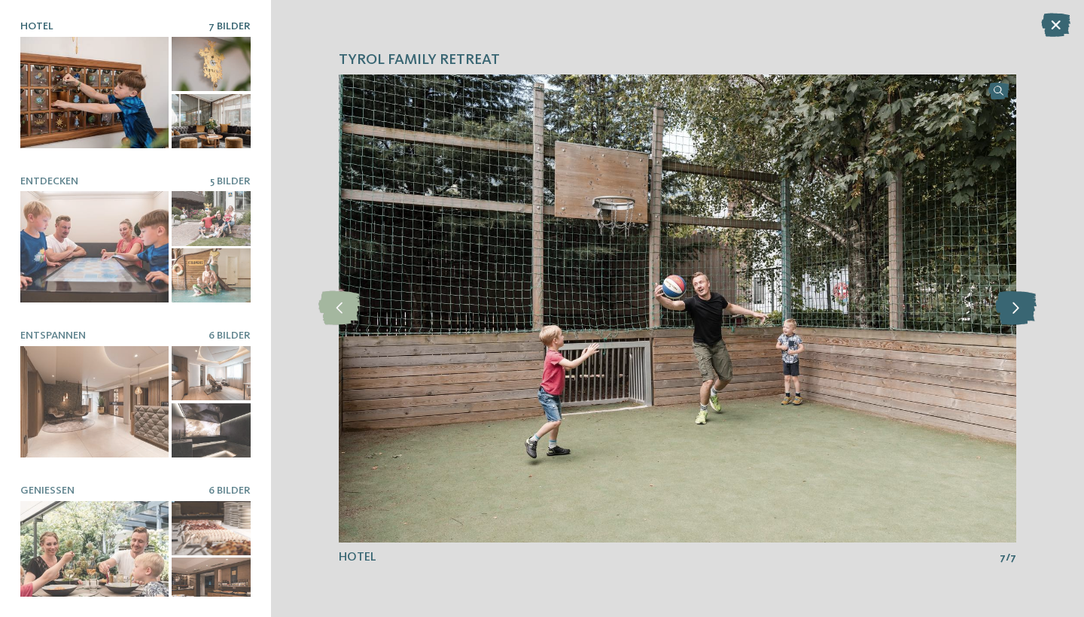
click at [1014, 318] on icon at bounding box center [1015, 308] width 41 height 34
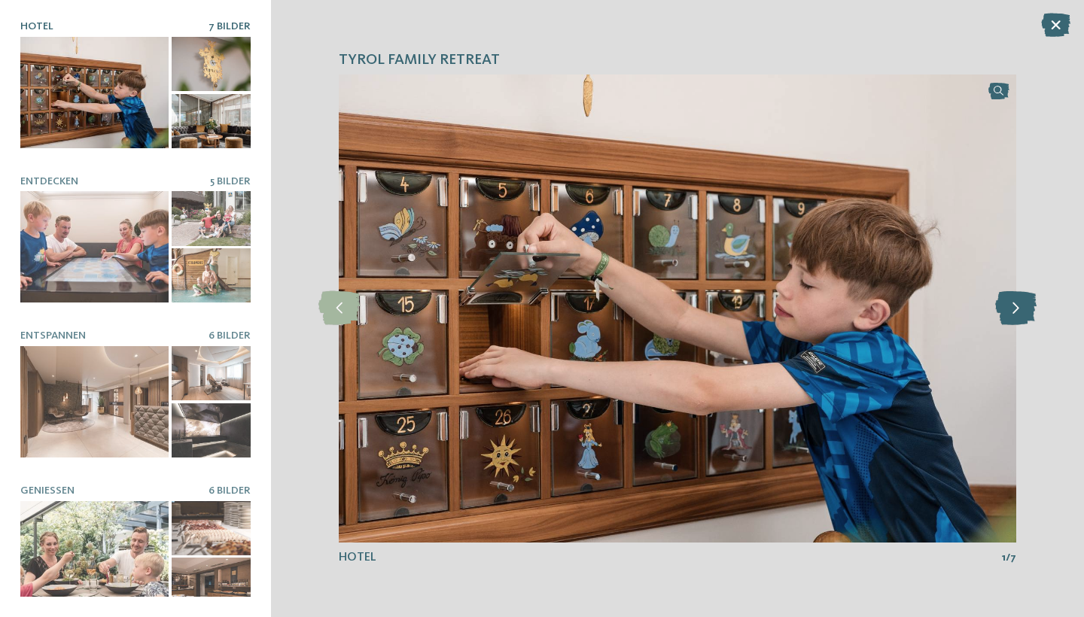
click at [1014, 313] on icon at bounding box center [1015, 308] width 41 height 34
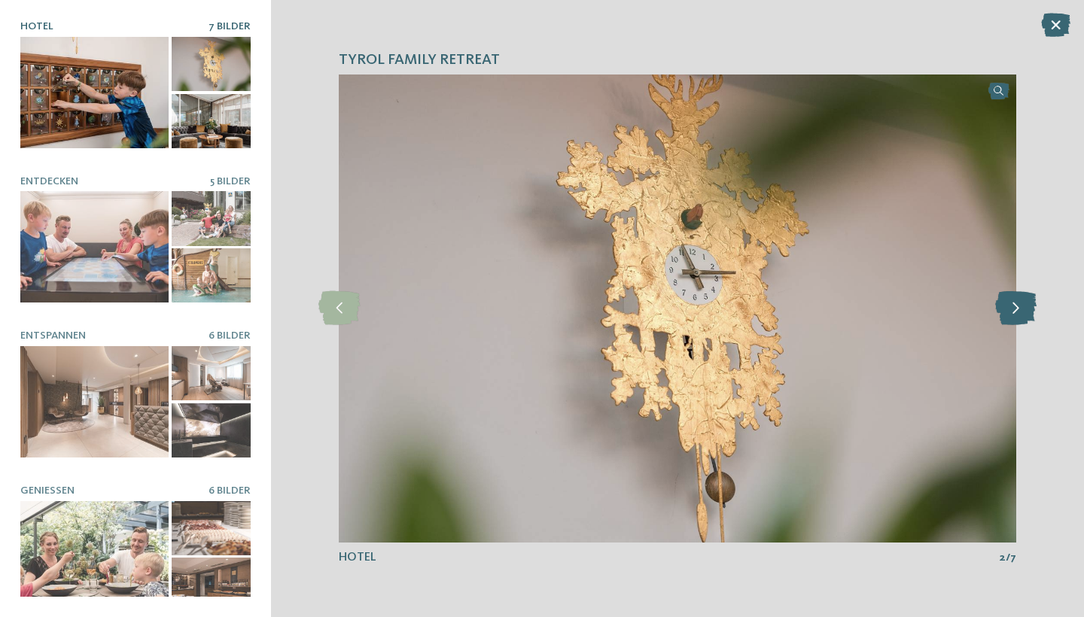
click at [1014, 313] on icon at bounding box center [1015, 308] width 41 height 34
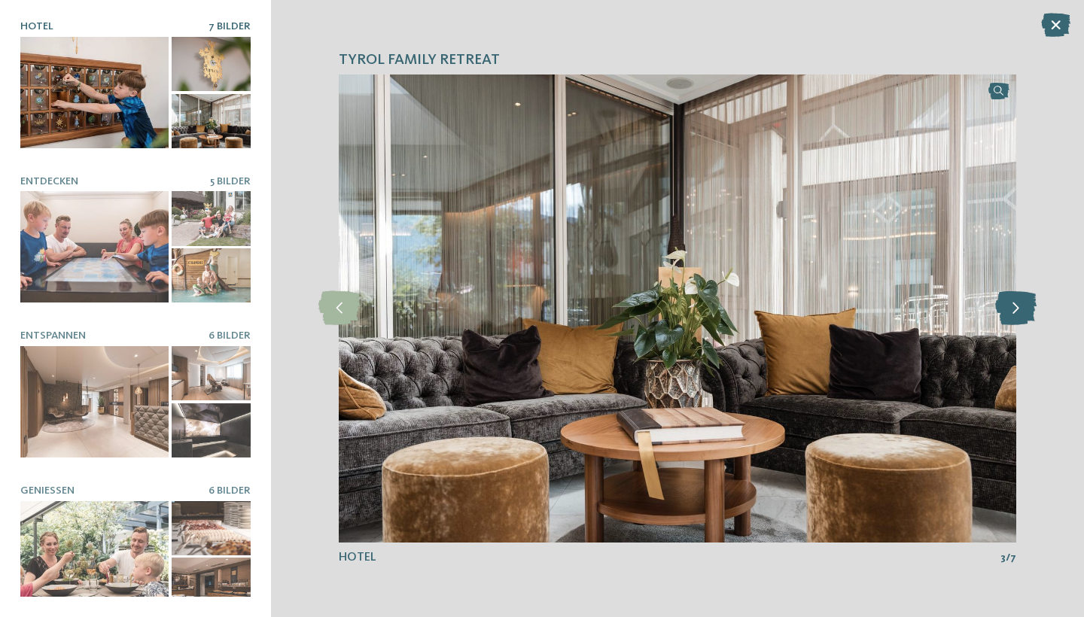
click at [1014, 313] on icon at bounding box center [1015, 308] width 41 height 34
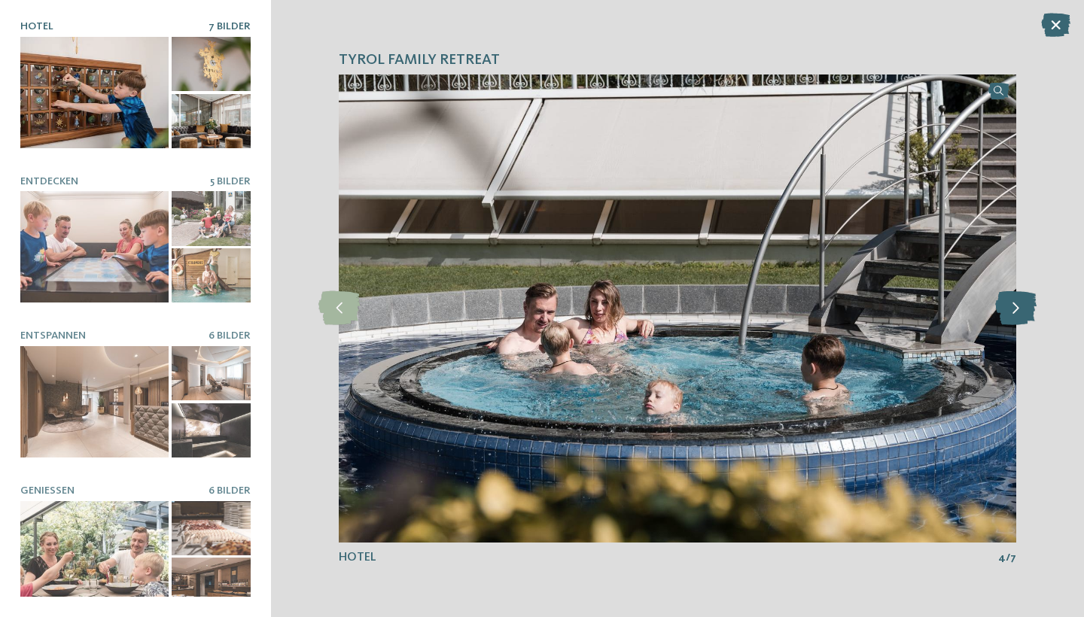
click at [1014, 313] on icon at bounding box center [1015, 308] width 41 height 34
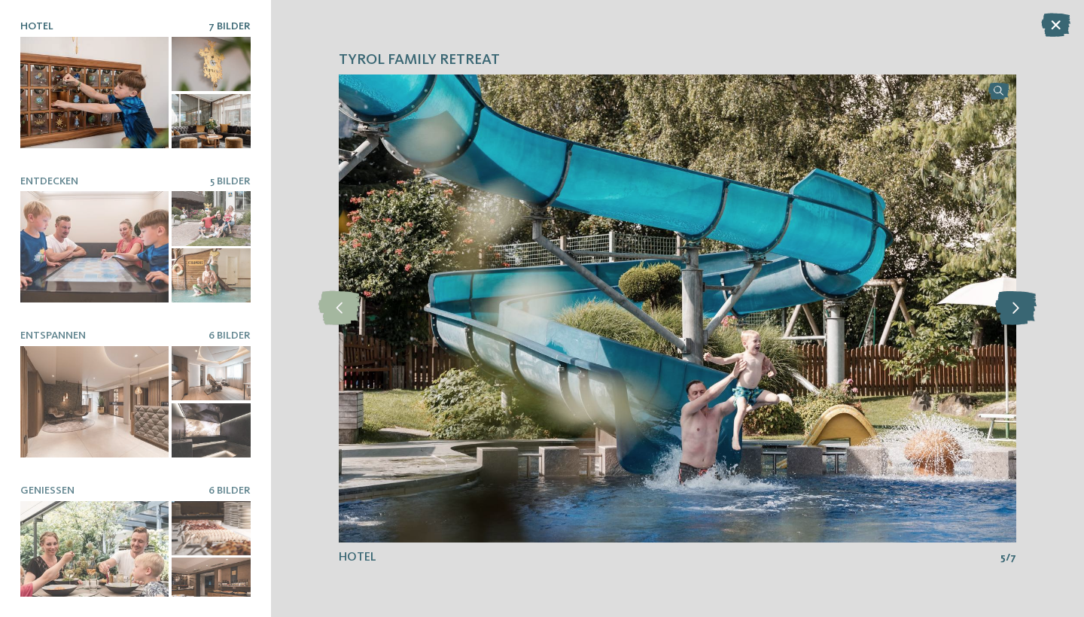
click at [1014, 313] on icon at bounding box center [1015, 308] width 41 height 34
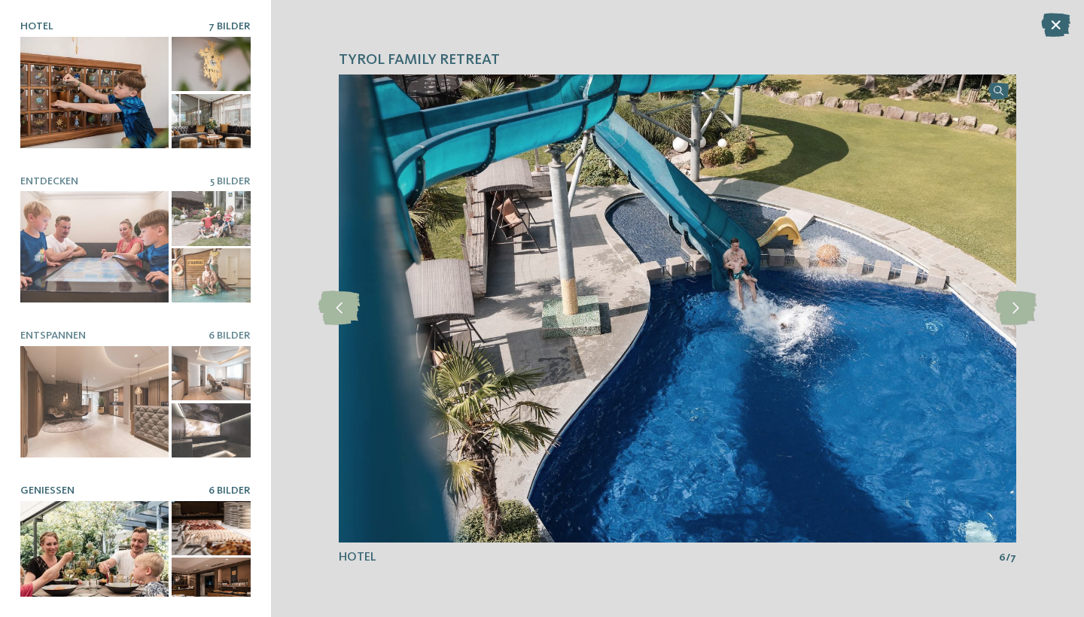
click at [123, 548] on div at bounding box center [94, 556] width 148 height 111
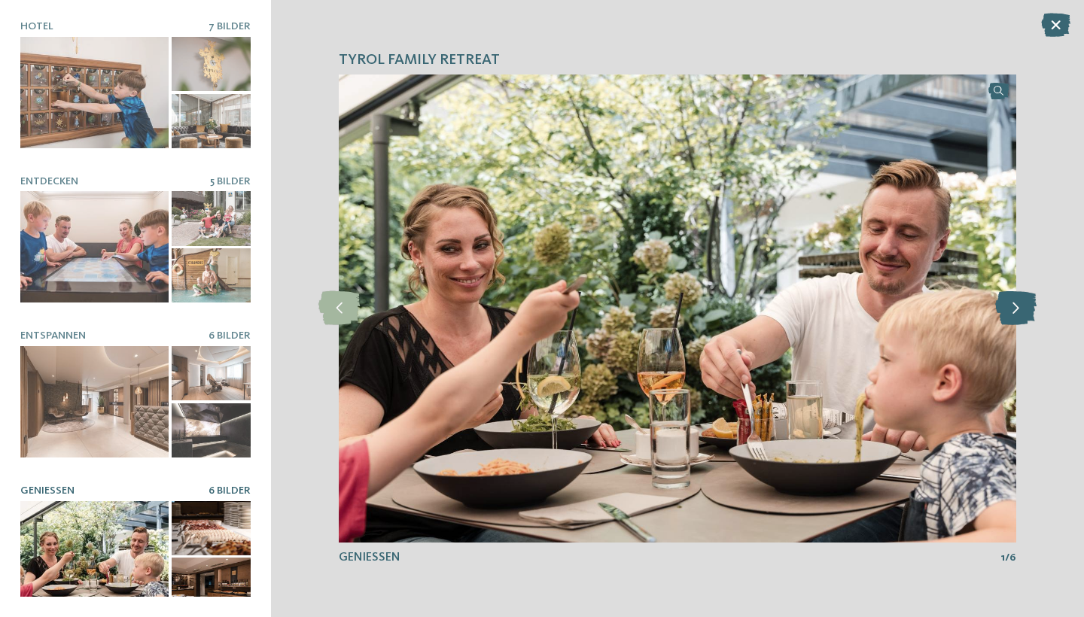
click at [1025, 304] on icon at bounding box center [1015, 308] width 41 height 34
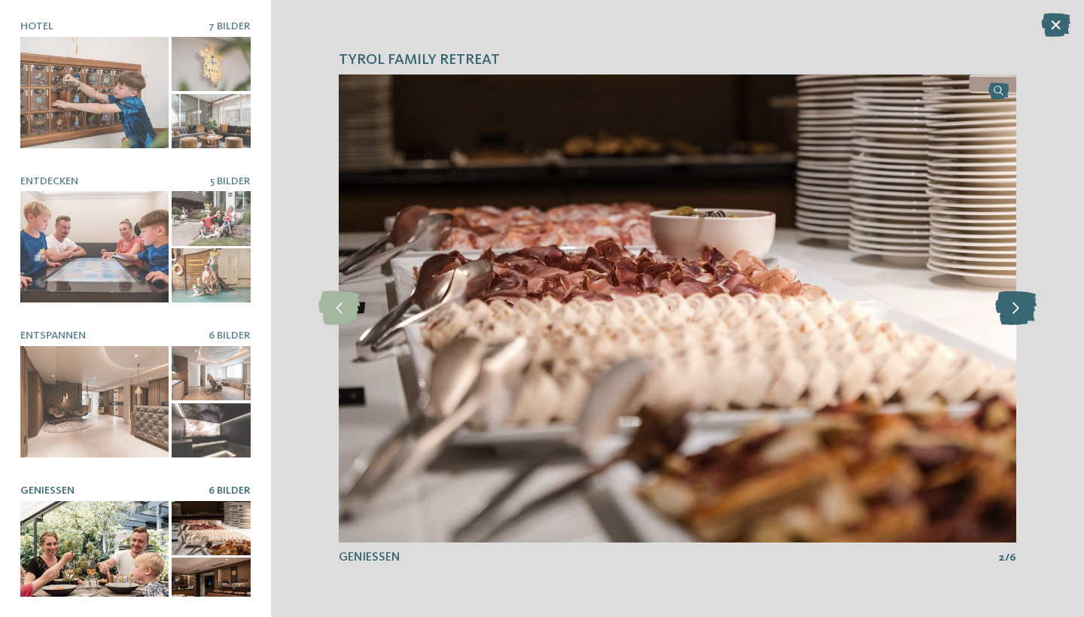
click at [1025, 304] on icon at bounding box center [1015, 308] width 41 height 34
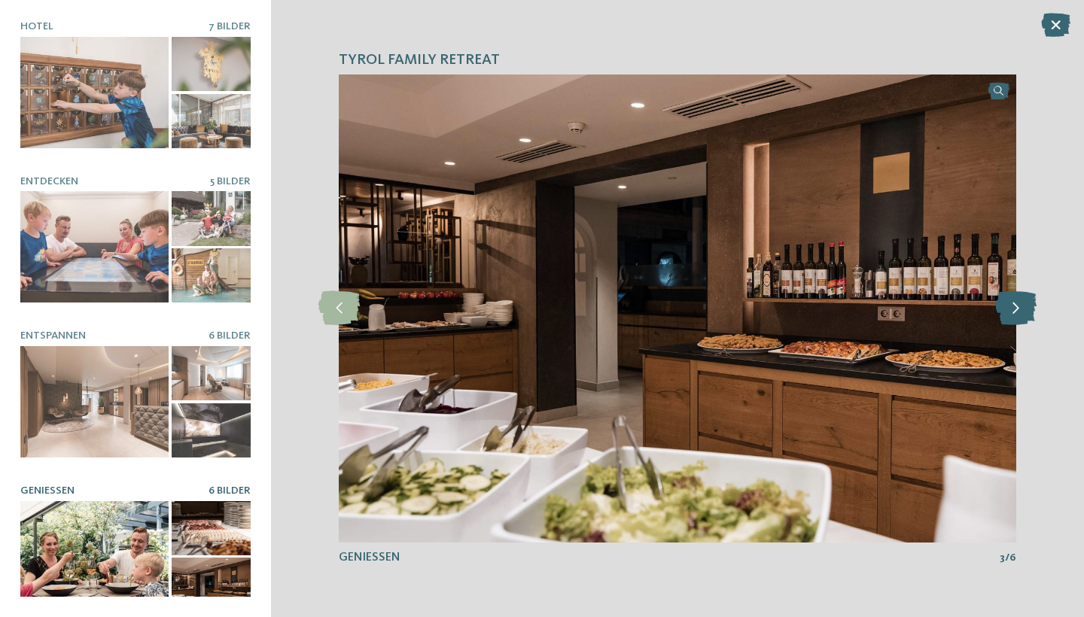
click at [1025, 304] on icon at bounding box center [1015, 308] width 41 height 34
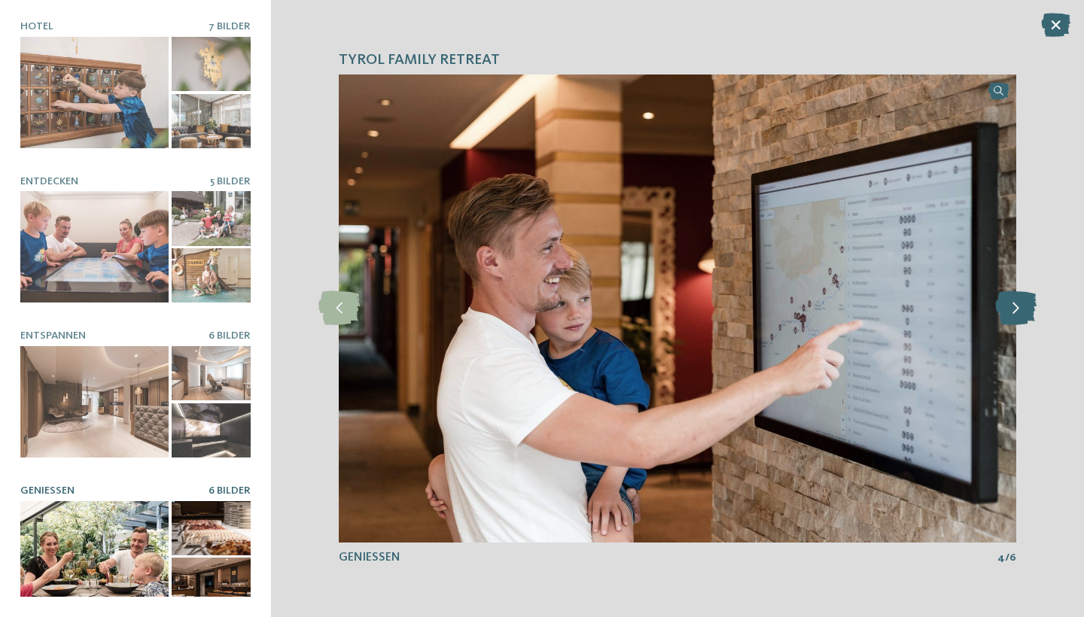
click at [1025, 304] on icon at bounding box center [1015, 308] width 41 height 34
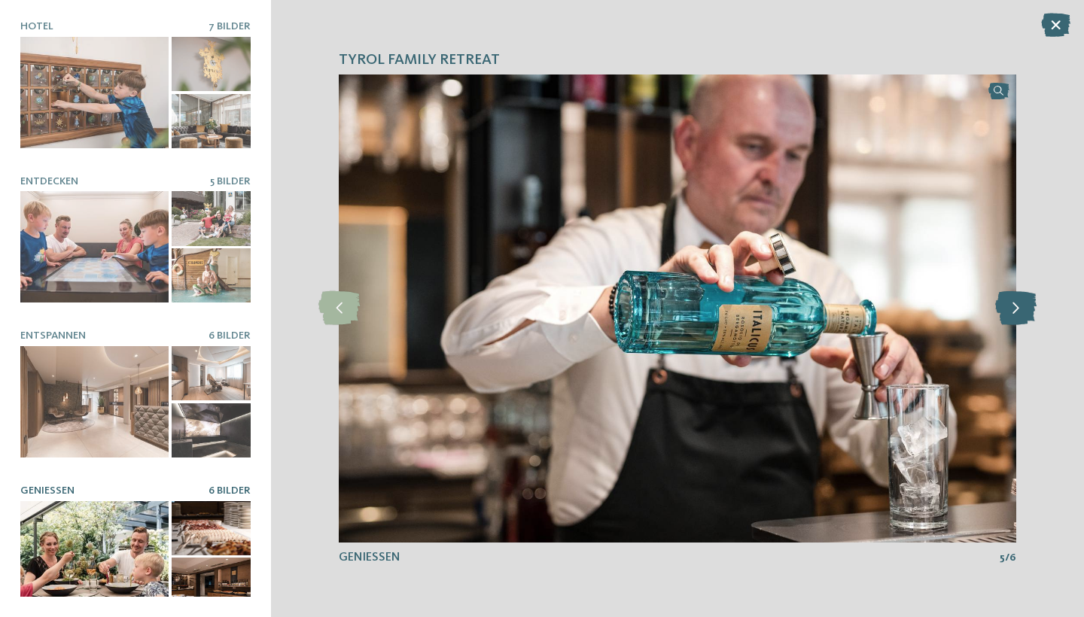
click at [1025, 304] on icon at bounding box center [1015, 308] width 41 height 34
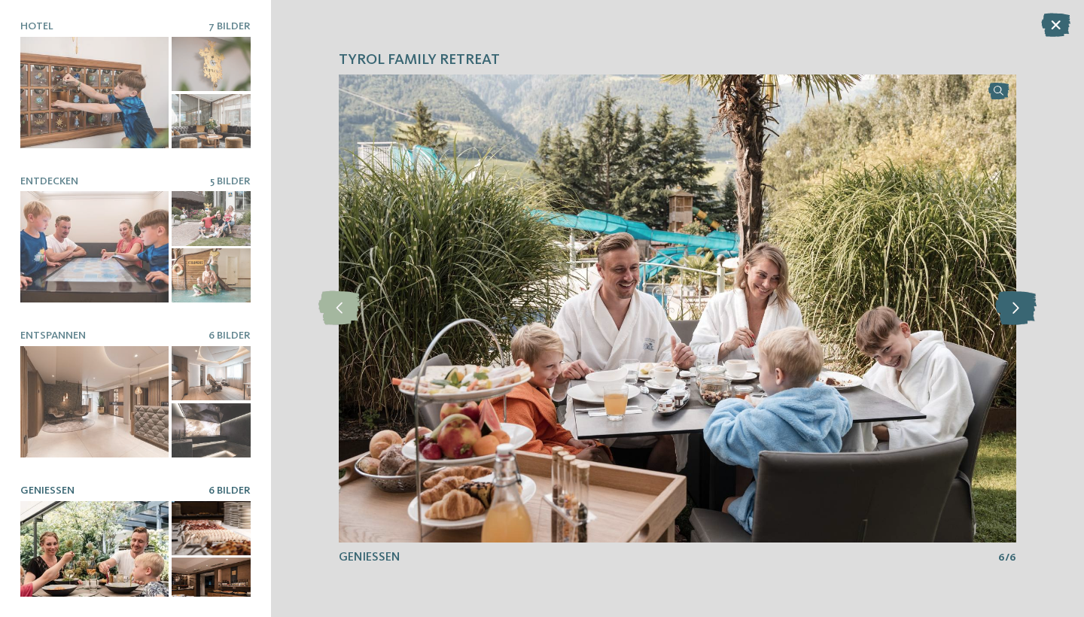
click at [1025, 304] on icon at bounding box center [1015, 308] width 41 height 34
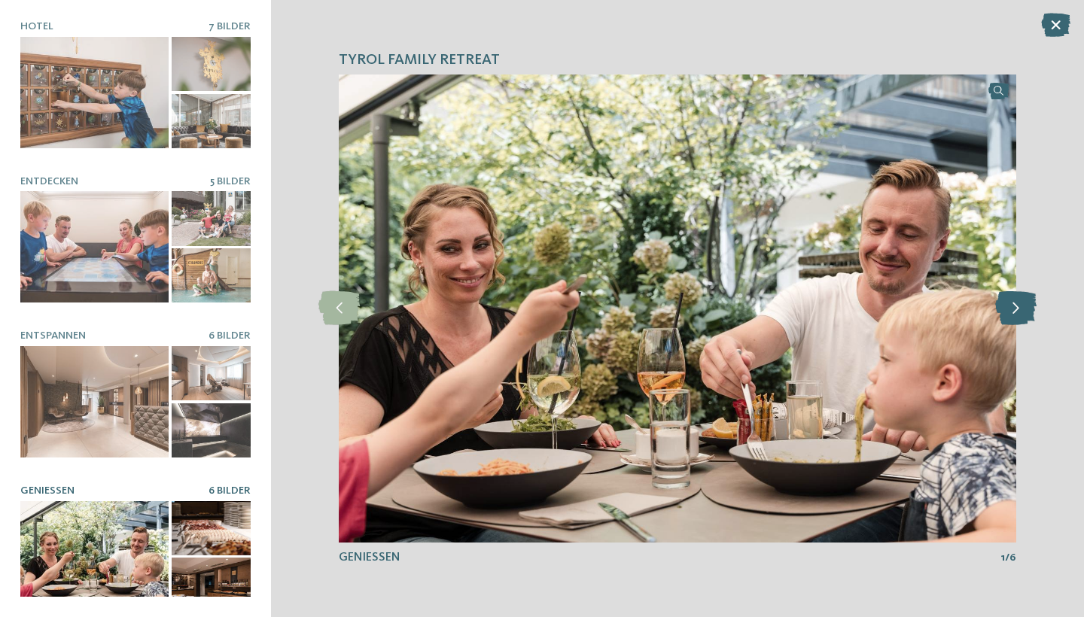
click at [1025, 304] on icon at bounding box center [1015, 308] width 41 height 34
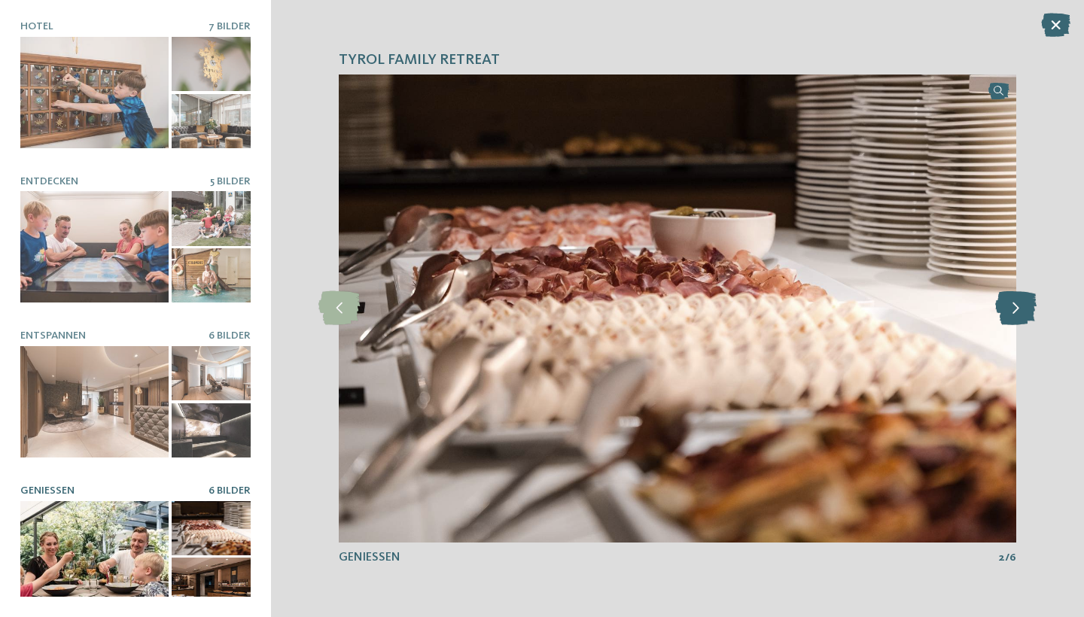
click at [1025, 304] on icon at bounding box center [1015, 308] width 41 height 34
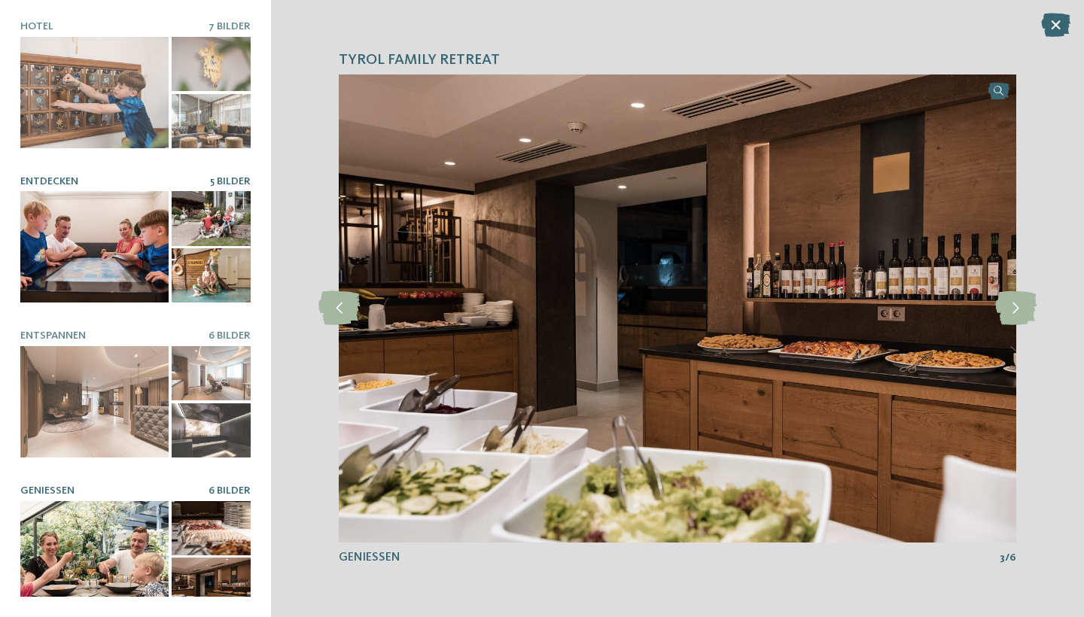
click at [106, 248] on div at bounding box center [94, 246] width 148 height 111
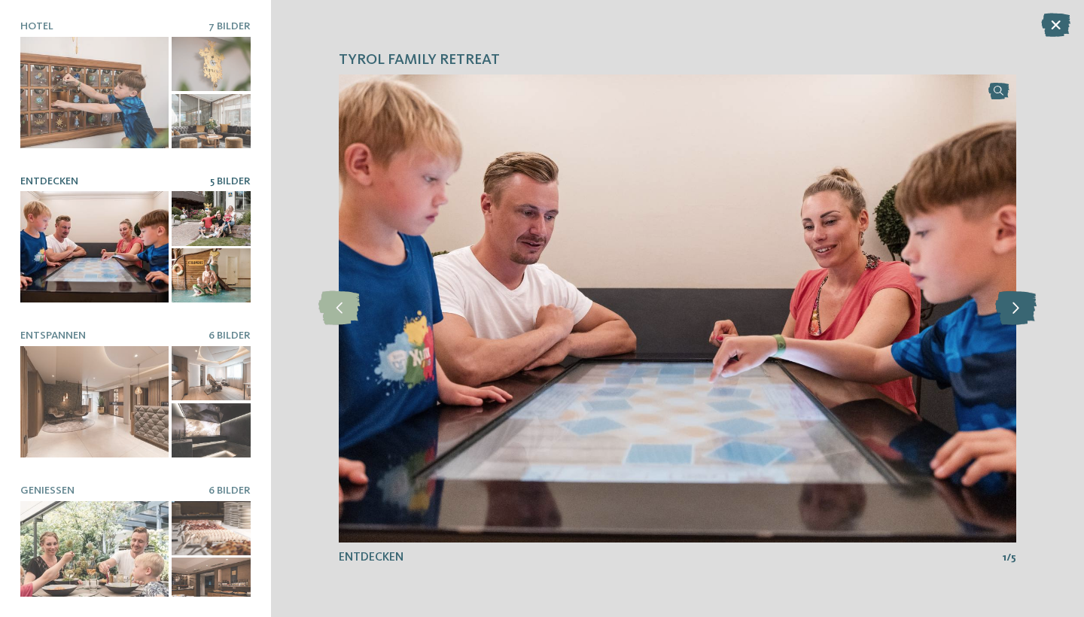
click at [1017, 317] on icon at bounding box center [1015, 308] width 41 height 34
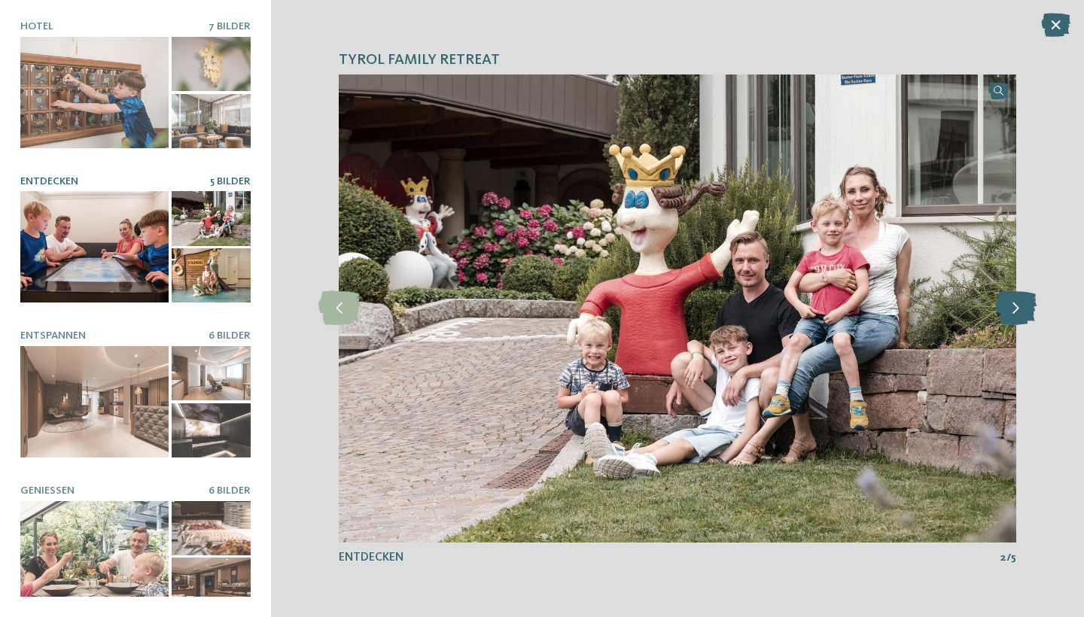
click at [1017, 317] on icon at bounding box center [1015, 308] width 41 height 34
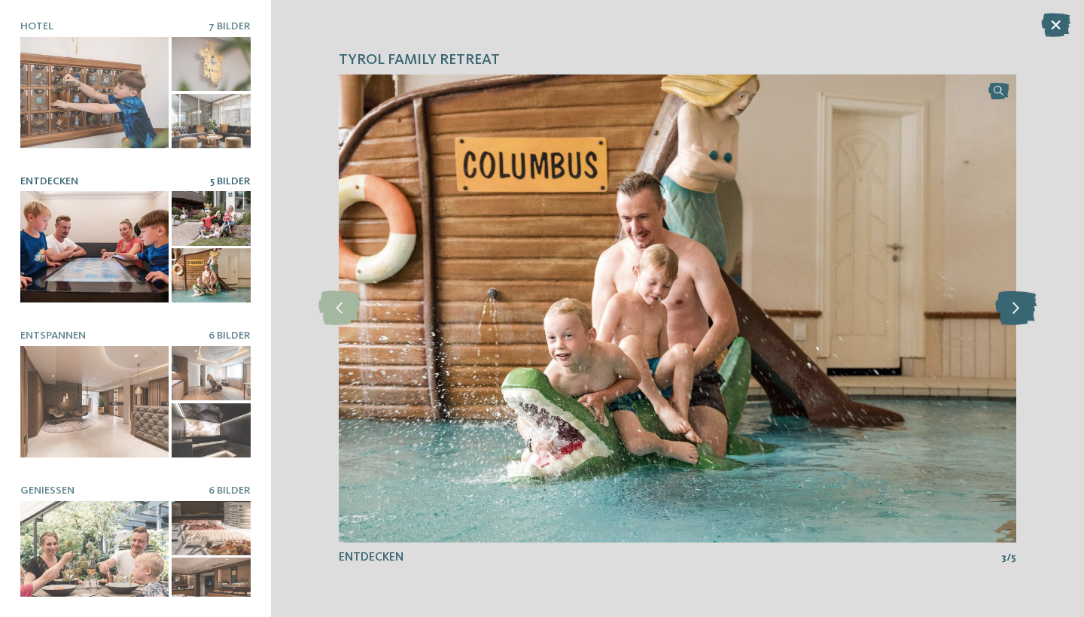
click at [1017, 317] on icon at bounding box center [1015, 308] width 41 height 34
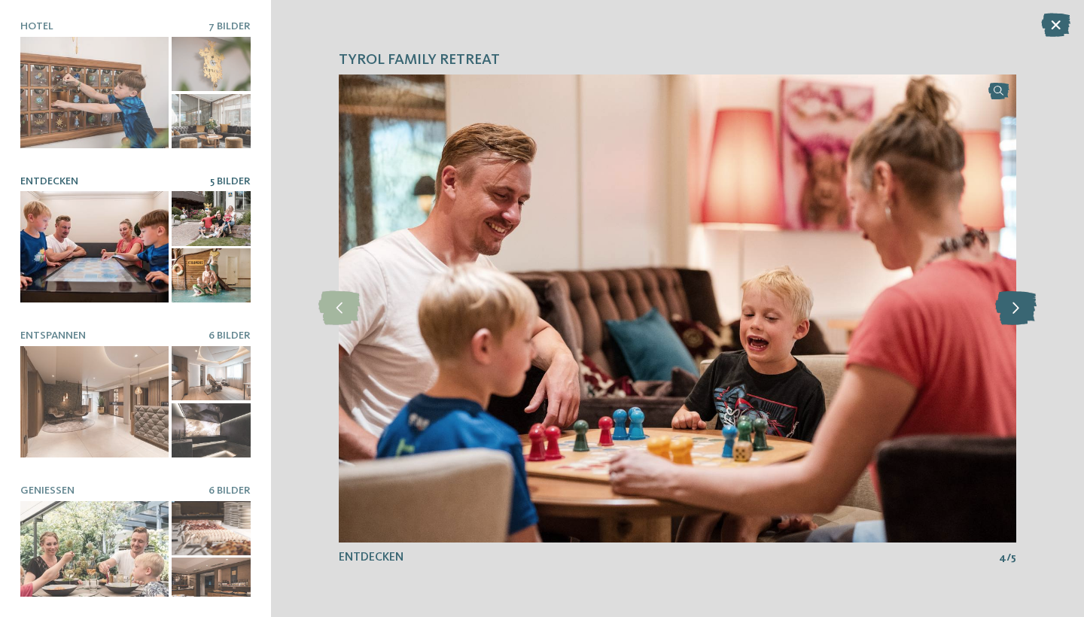
click at [1017, 316] on icon at bounding box center [1015, 308] width 41 height 34
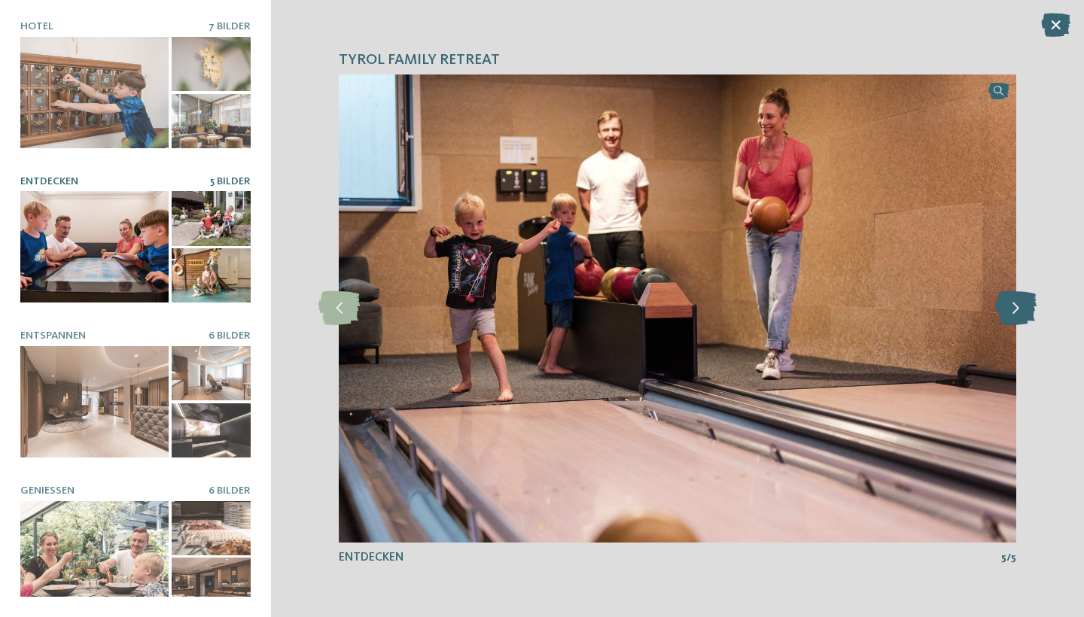
click at [1017, 316] on icon at bounding box center [1015, 308] width 41 height 34
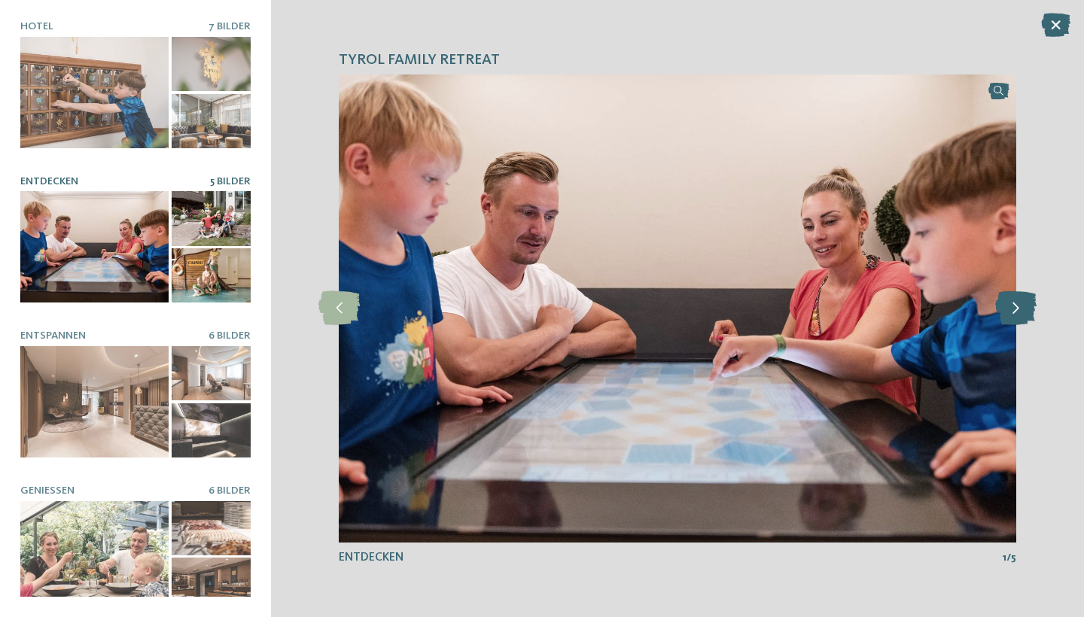
click at [1017, 316] on icon at bounding box center [1015, 308] width 41 height 34
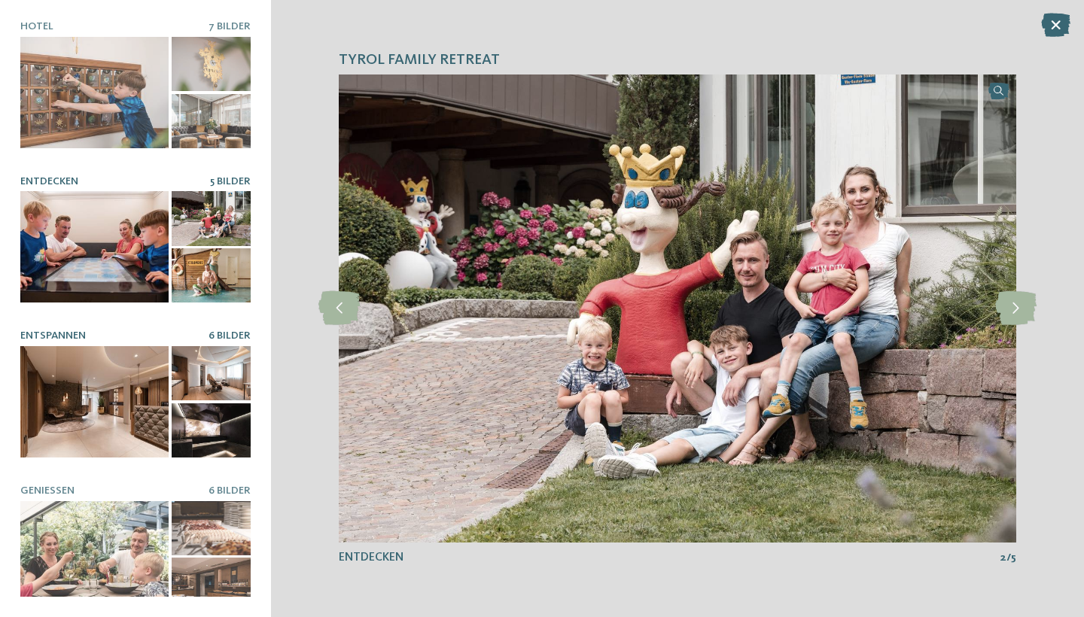
click at [106, 430] on div at bounding box center [94, 401] width 148 height 111
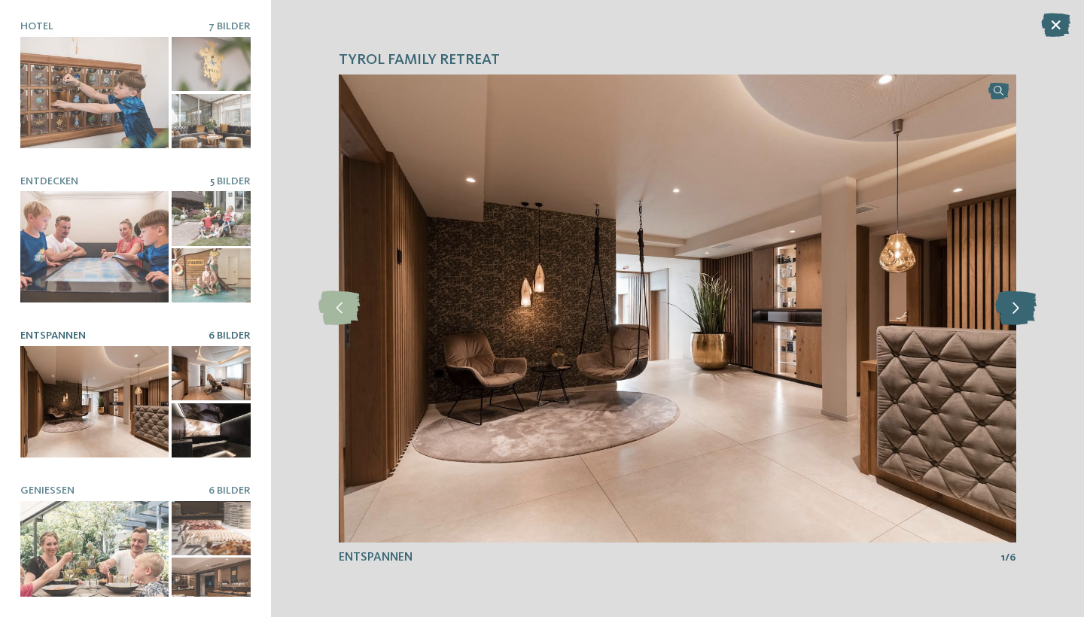
click at [1018, 312] on icon at bounding box center [1015, 308] width 41 height 34
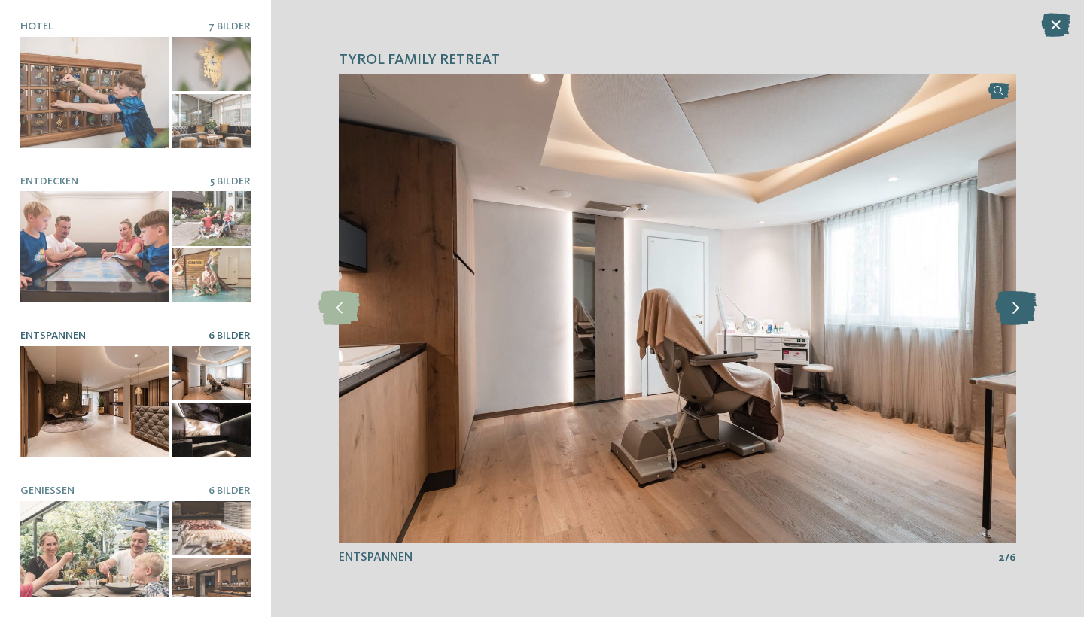
click at [1018, 311] on icon at bounding box center [1015, 308] width 41 height 34
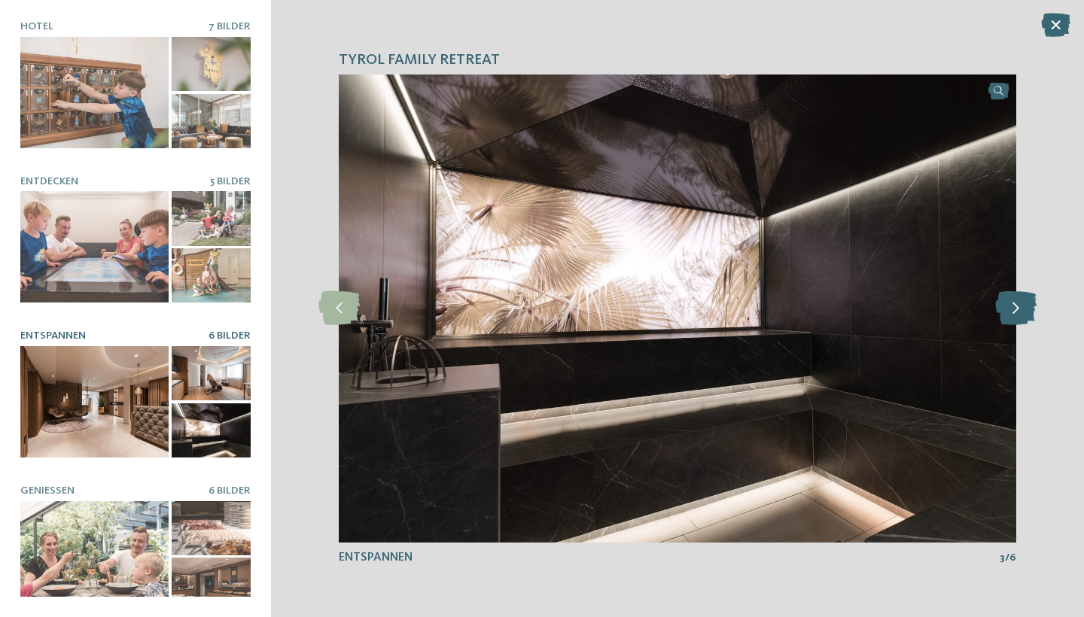
click at [1018, 311] on icon at bounding box center [1015, 308] width 41 height 34
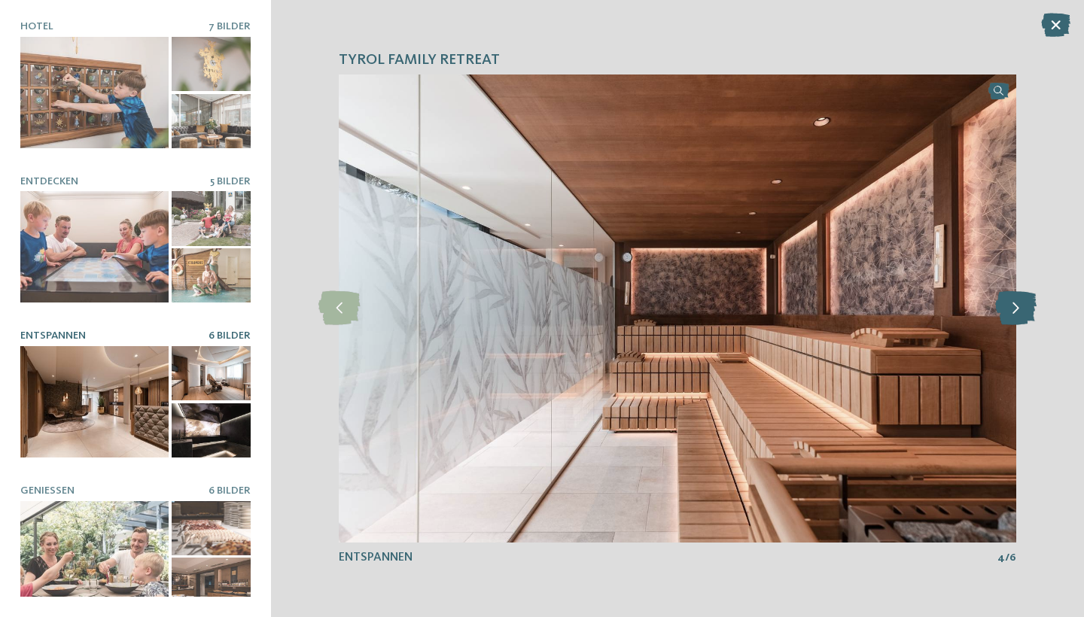
click at [1018, 311] on icon at bounding box center [1015, 308] width 41 height 34
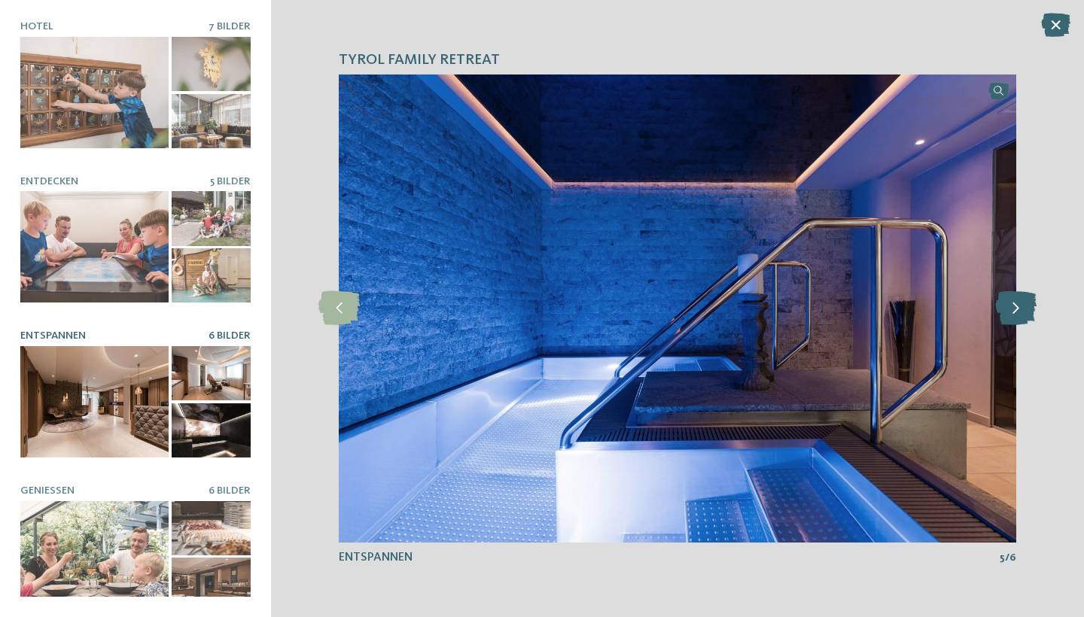
click at [1018, 311] on icon at bounding box center [1015, 308] width 41 height 34
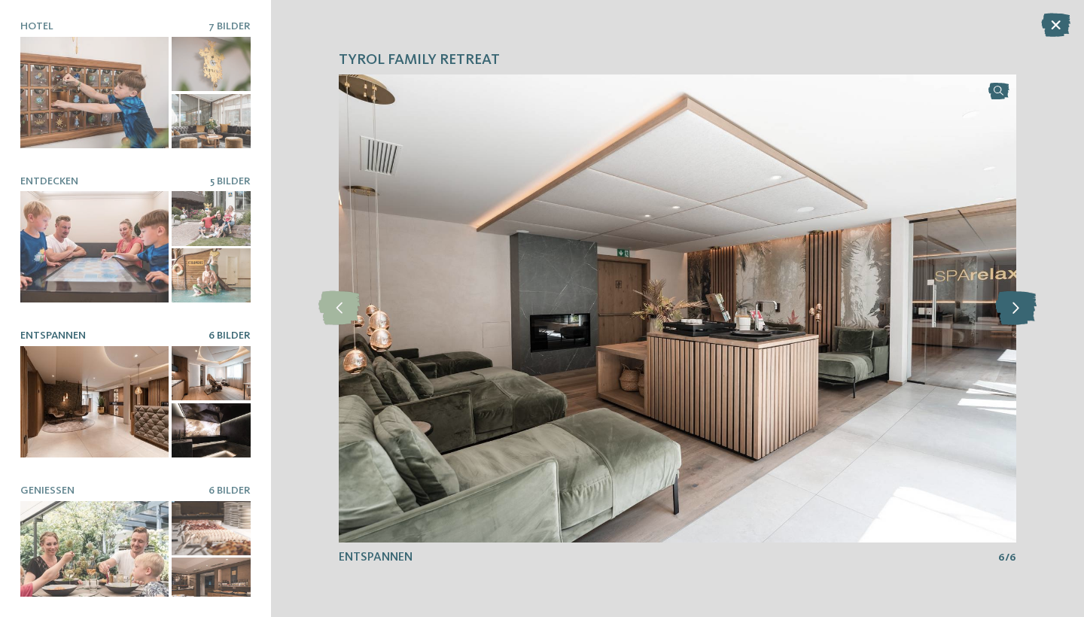
click at [1018, 311] on icon at bounding box center [1015, 308] width 41 height 34
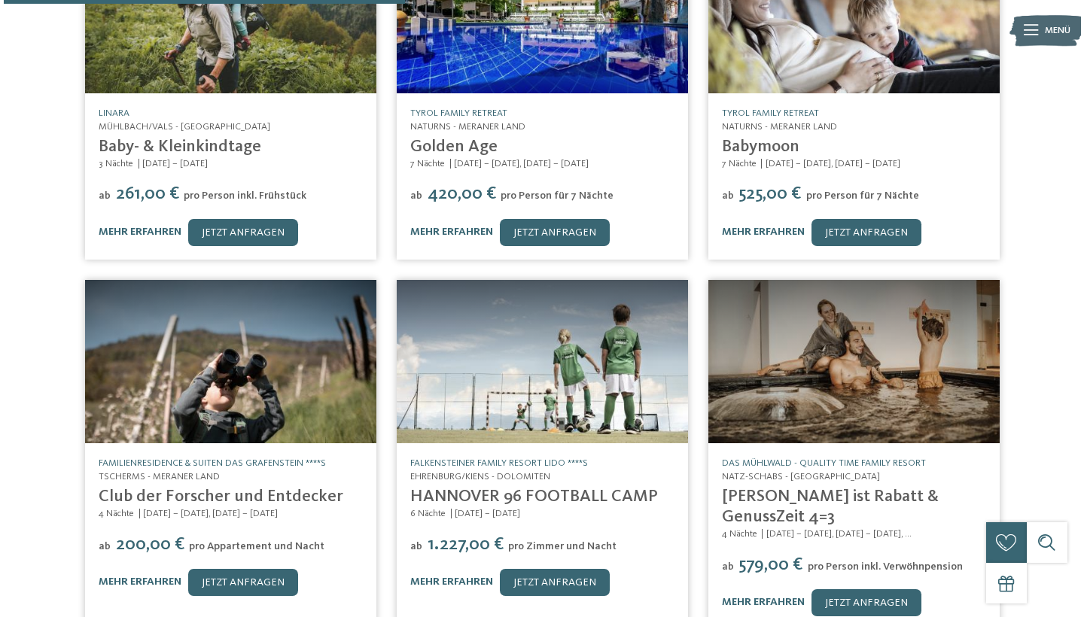
scroll to position [455, 0]
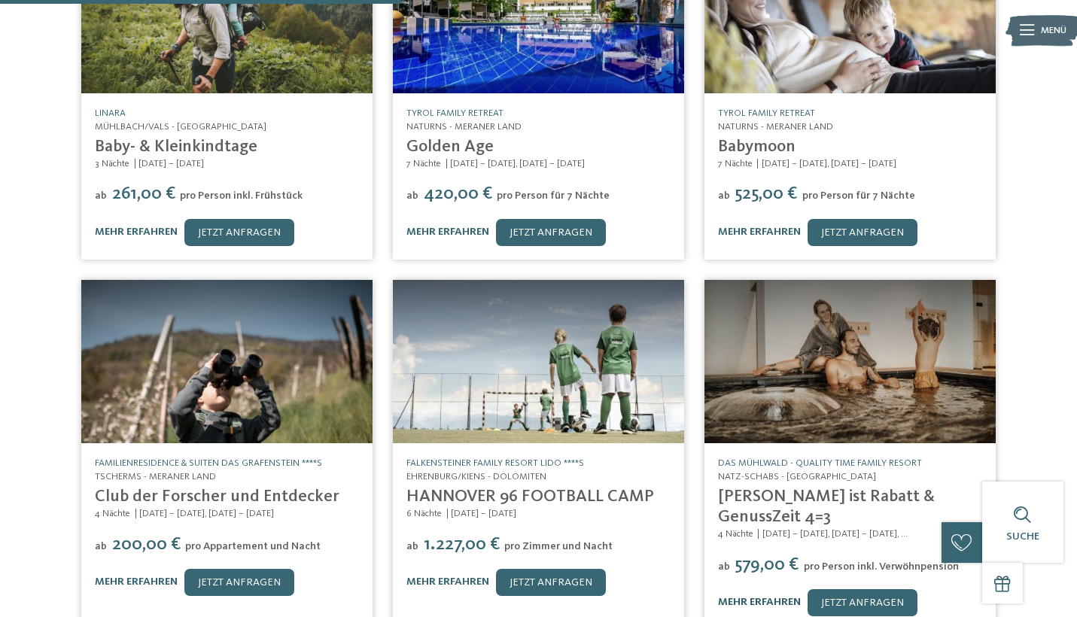
click at [766, 597] on link "mehr erfahren" at bounding box center [759, 602] width 83 height 11
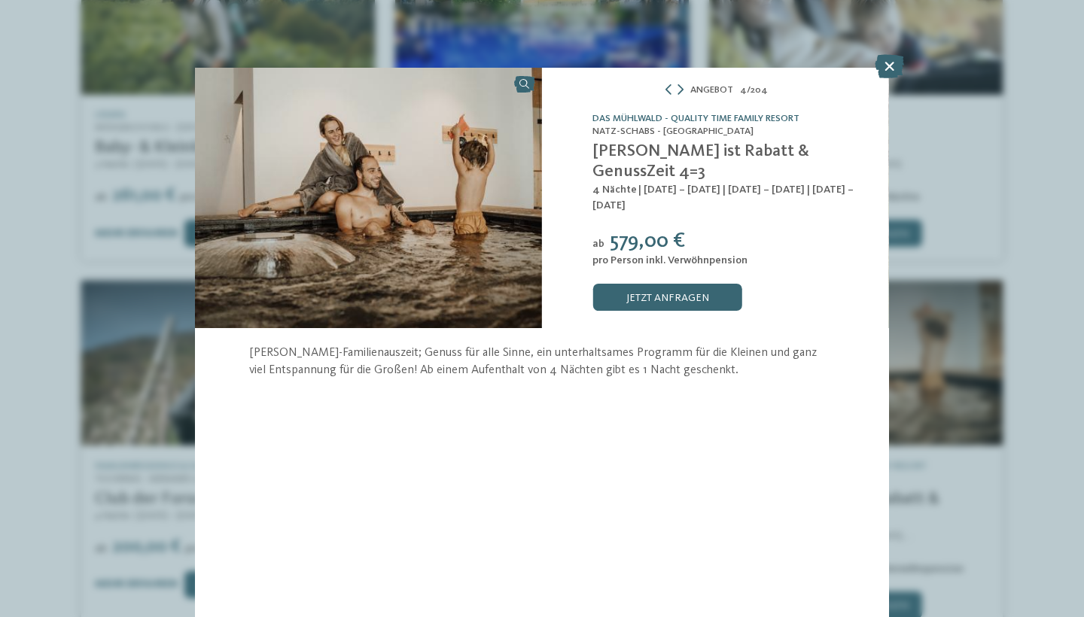
click at [525, 88] on link at bounding box center [368, 198] width 347 height 260
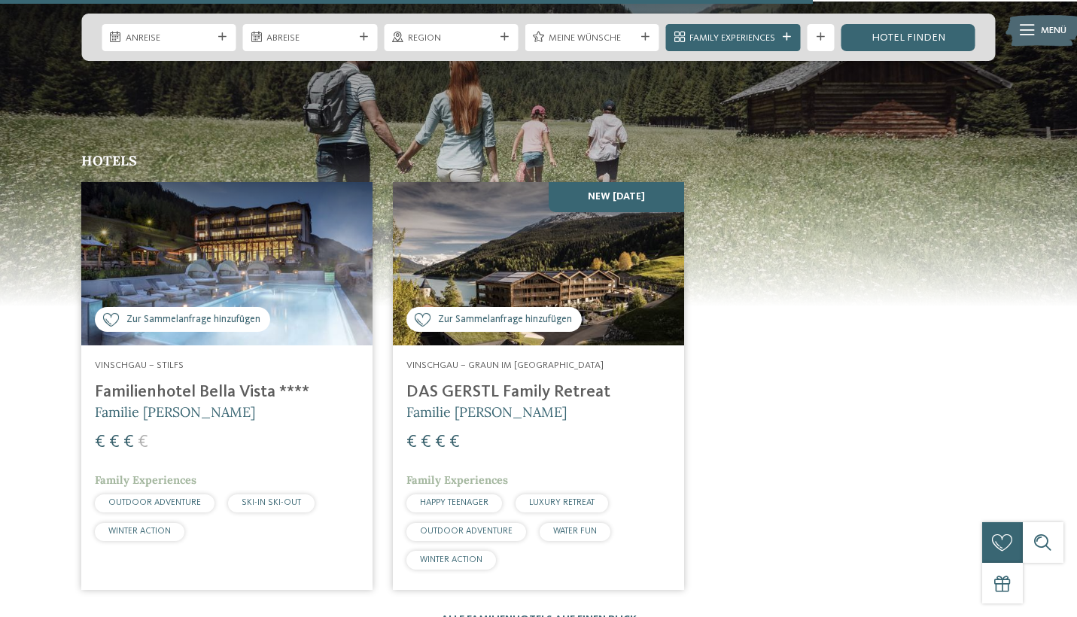
scroll to position [2076, 0]
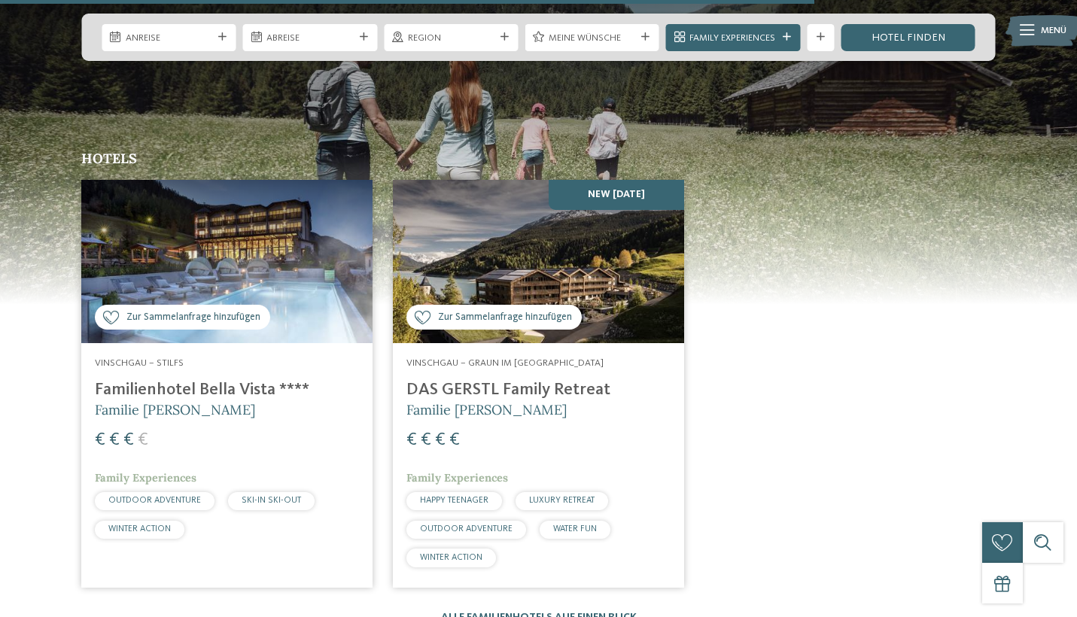
click at [163, 380] on h4 "Familienhotel Bella Vista ****" at bounding box center [227, 390] width 264 height 20
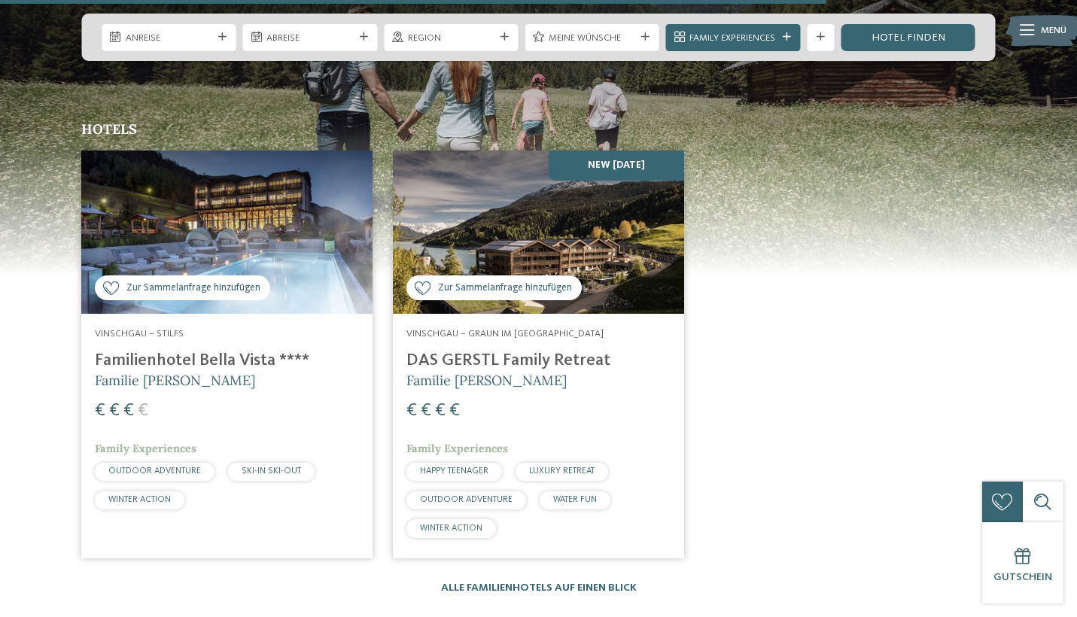
scroll to position [2100, 0]
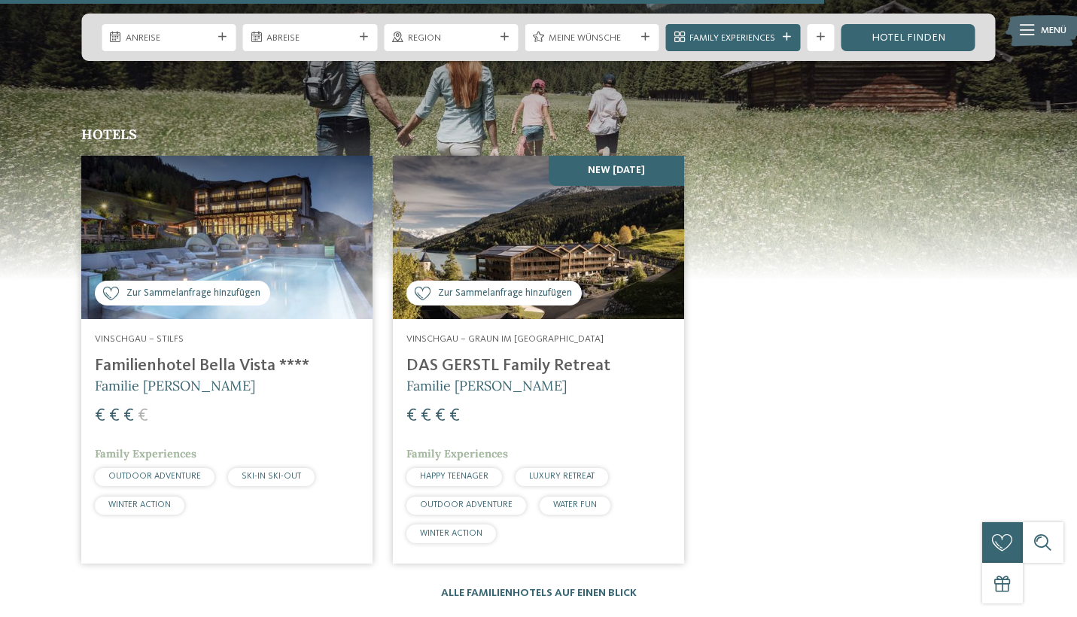
click at [136, 356] on h4 "Familienhotel Bella Vista ****" at bounding box center [227, 366] width 264 height 20
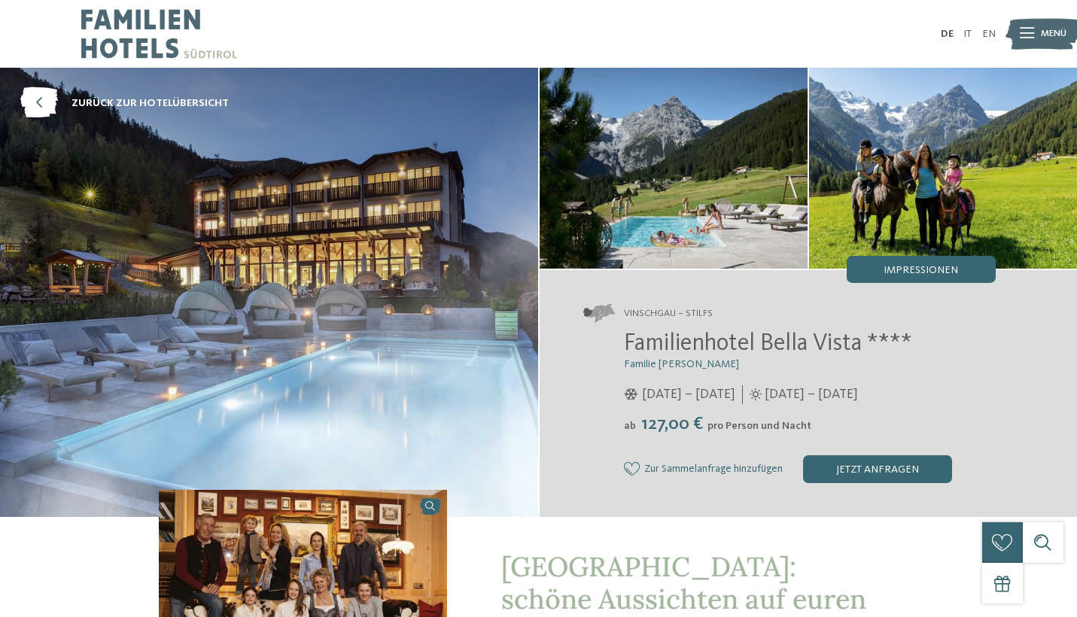
click at [1045, 33] on span "Menü" at bounding box center [1054, 34] width 26 height 14
click at [40, 100] on icon at bounding box center [39, 103] width 38 height 31
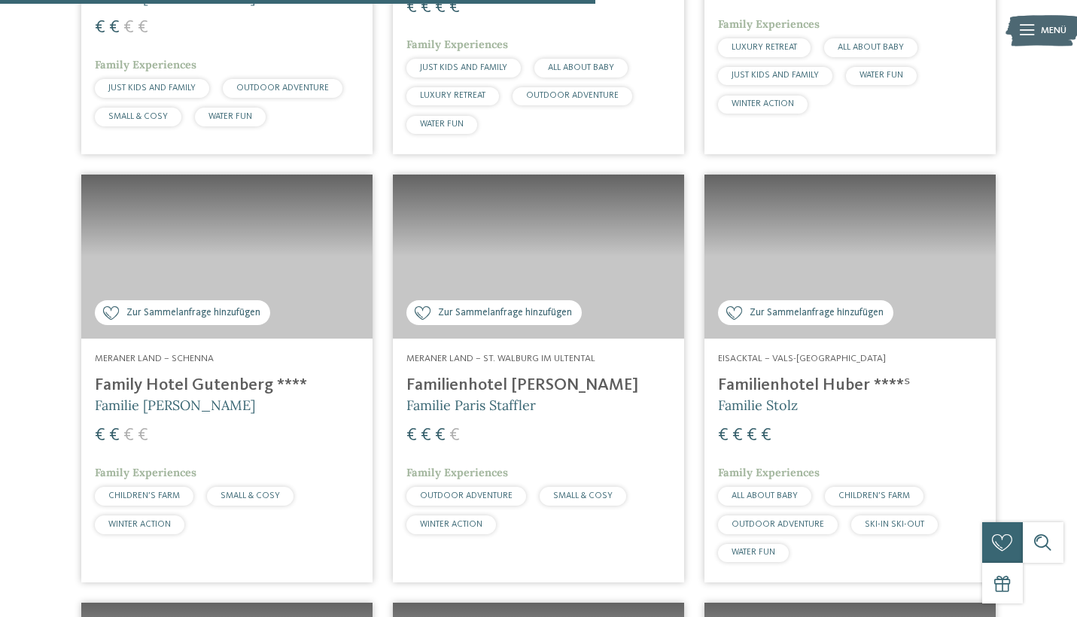
scroll to position [2466, 0]
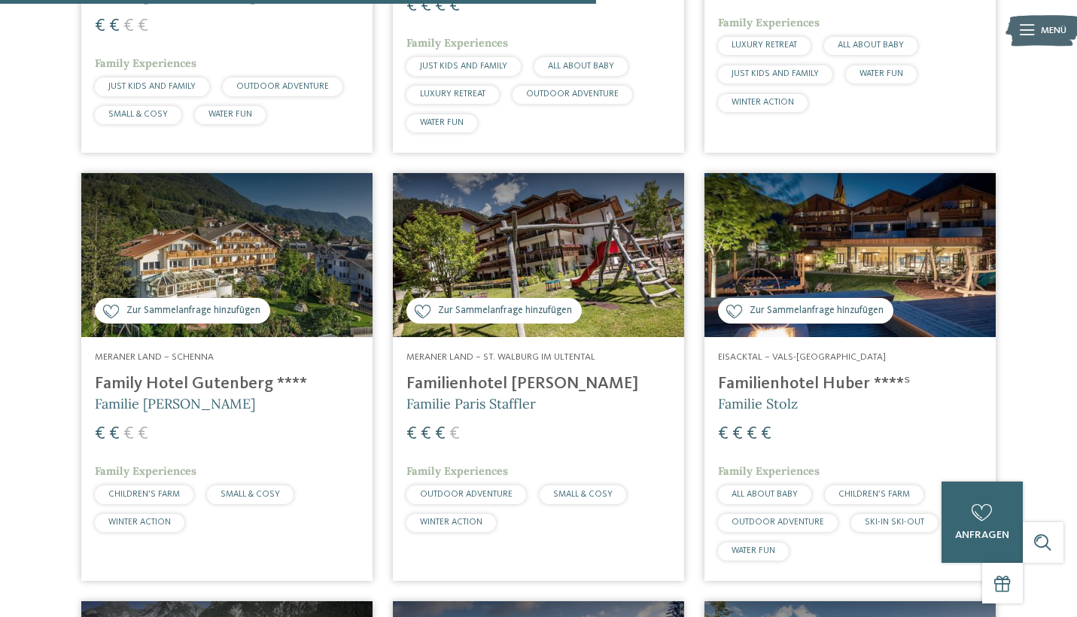
click at [175, 374] on h4 "Family Hotel Gutenberg ****" at bounding box center [227, 384] width 264 height 20
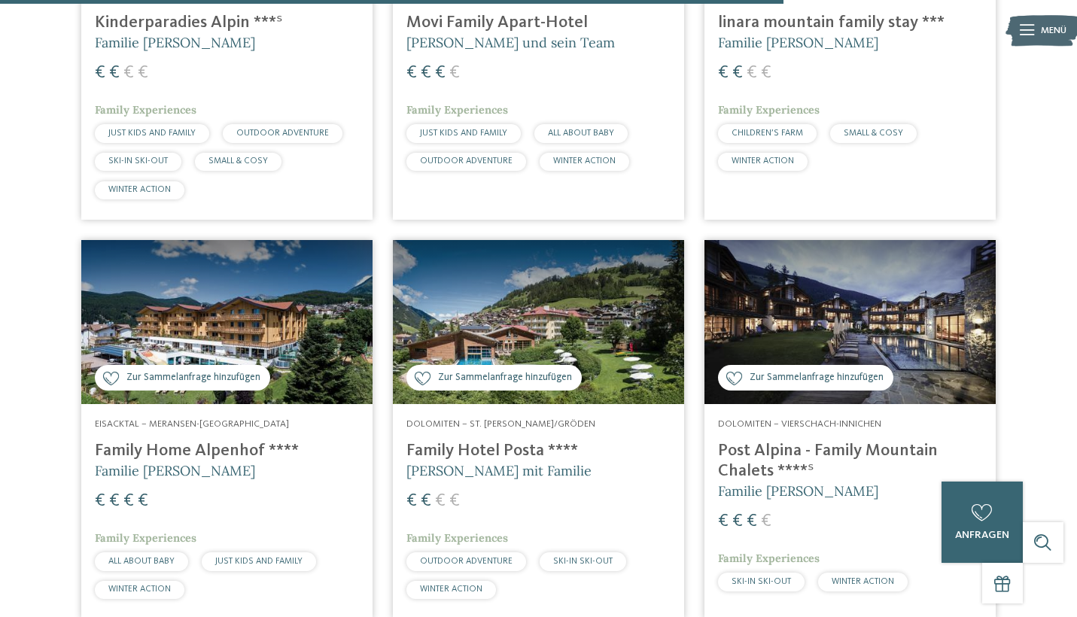
scroll to position [3268, 0]
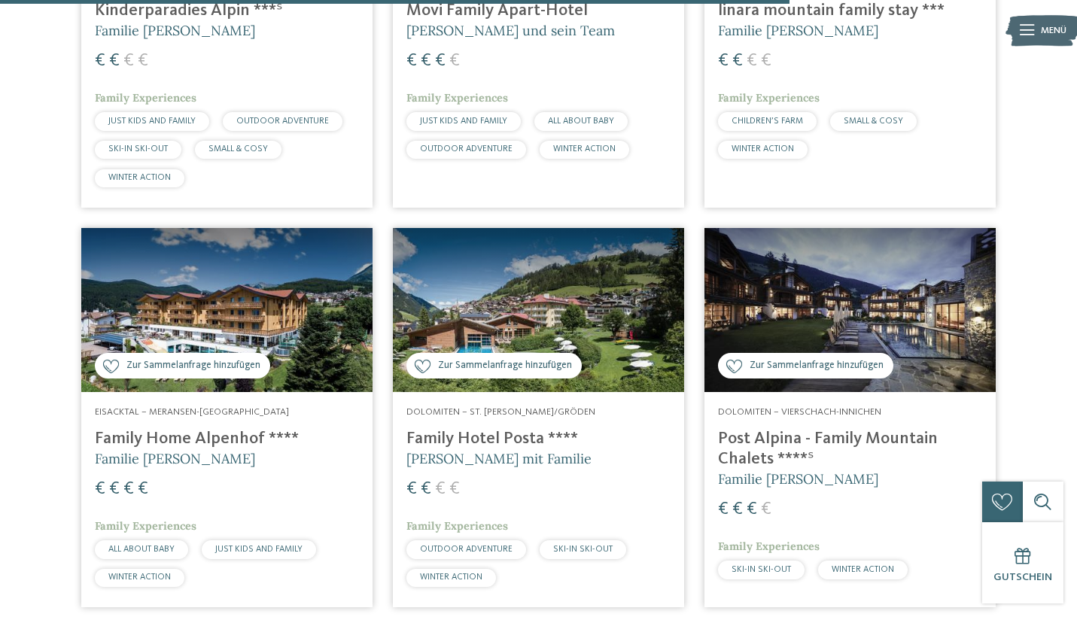
click at [464, 429] on h4 "Family Hotel Posta ****" at bounding box center [538, 439] width 264 height 20
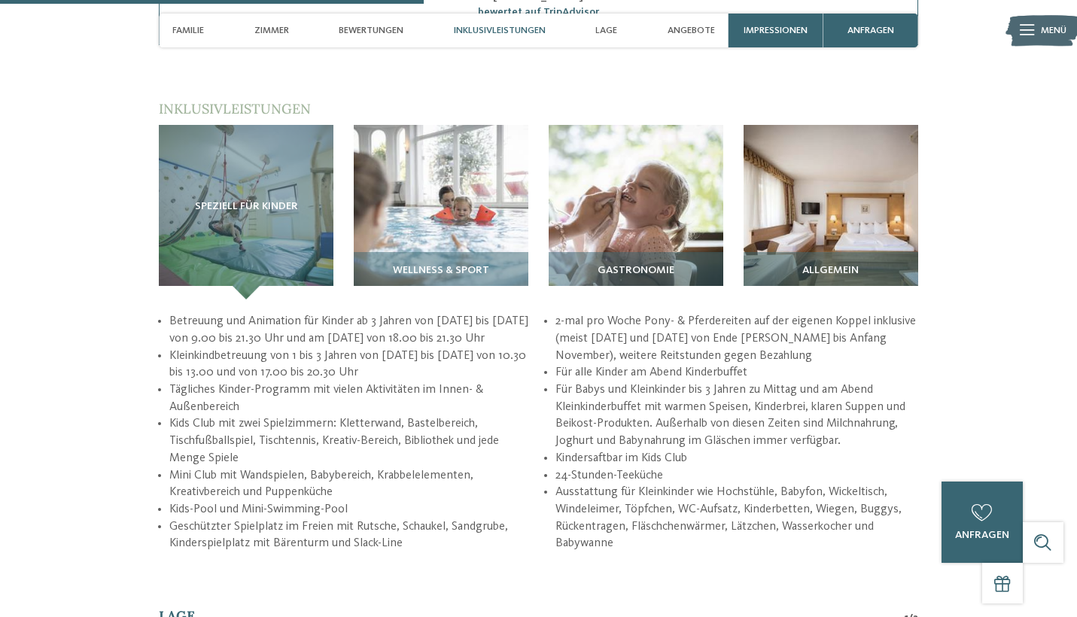
scroll to position [1768, 0]
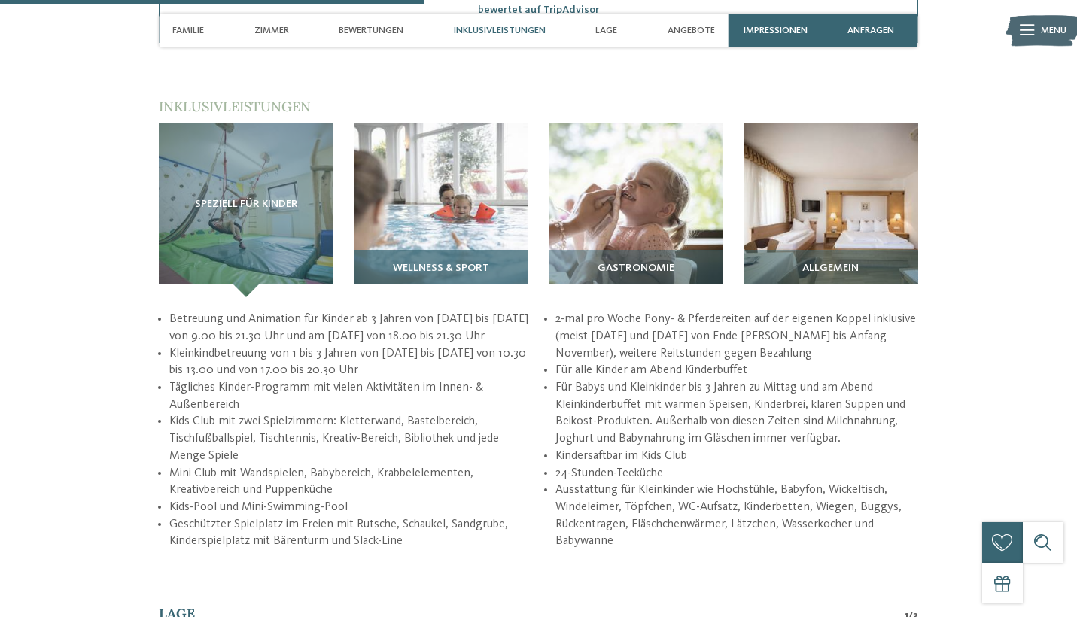
click at [447, 210] on img at bounding box center [441, 210] width 175 height 175
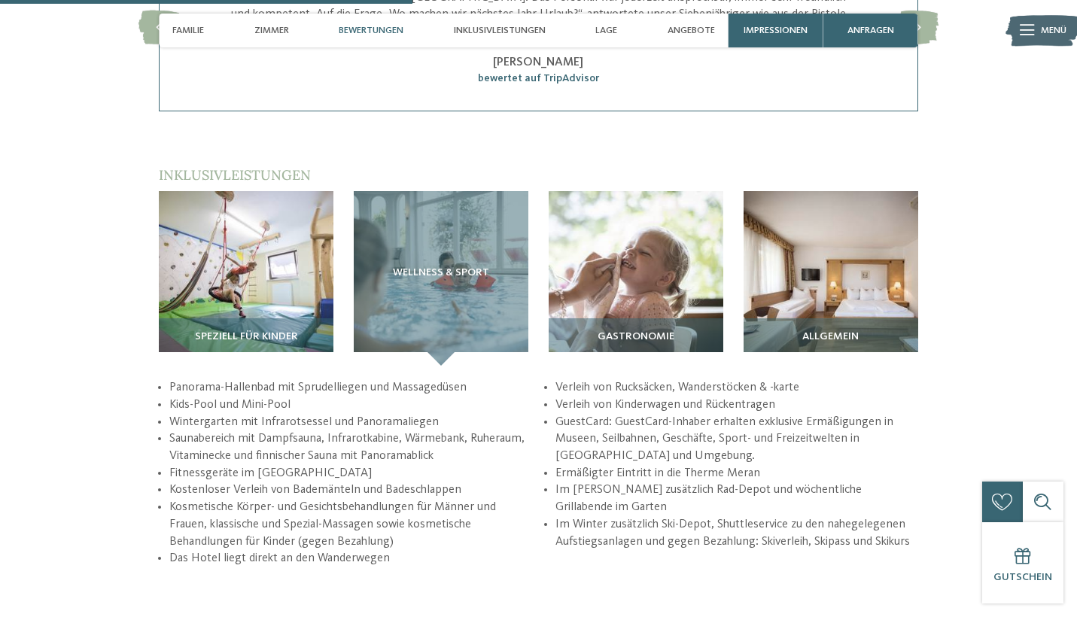
scroll to position [1699, 0]
click at [252, 283] on img at bounding box center [246, 279] width 175 height 175
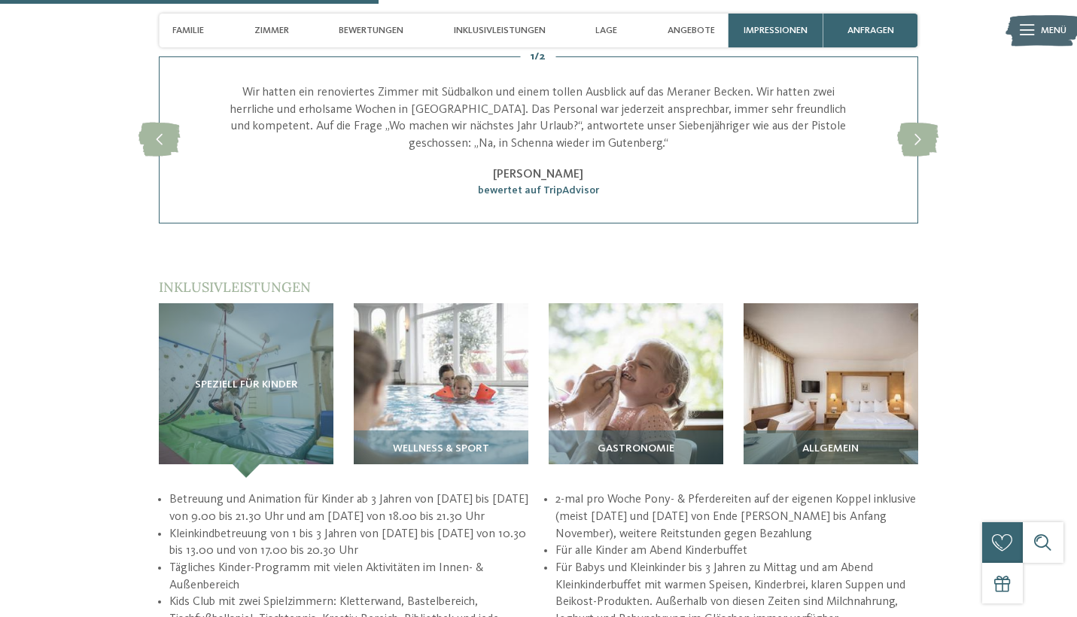
scroll to position [1595, 0]
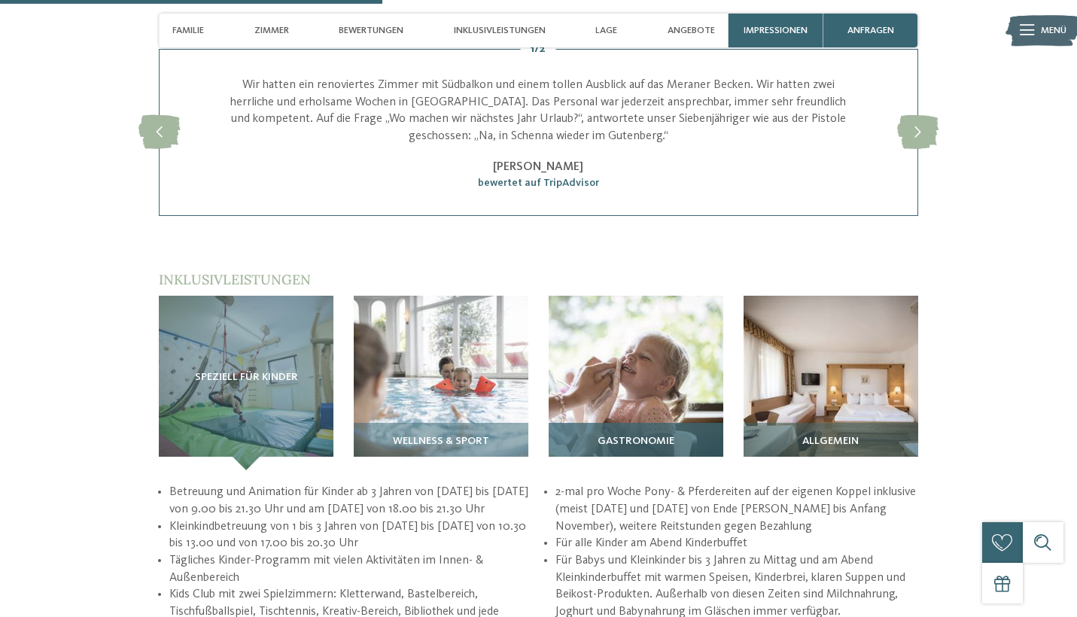
click at [599, 426] on div "Gastronomie" at bounding box center [636, 446] width 175 height 47
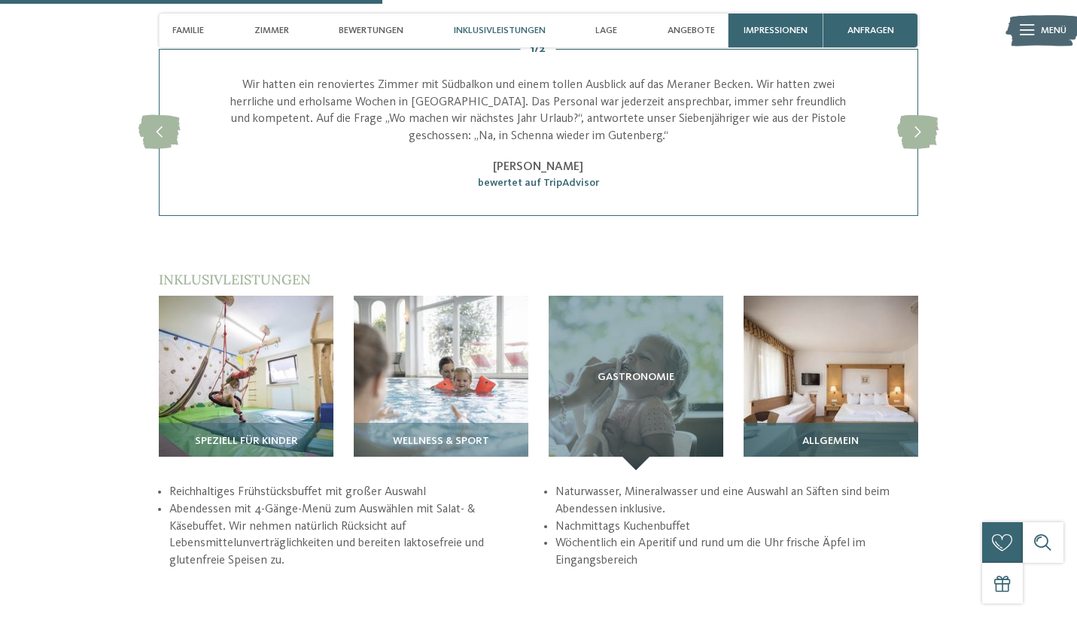
click at [820, 399] on img at bounding box center [831, 383] width 175 height 175
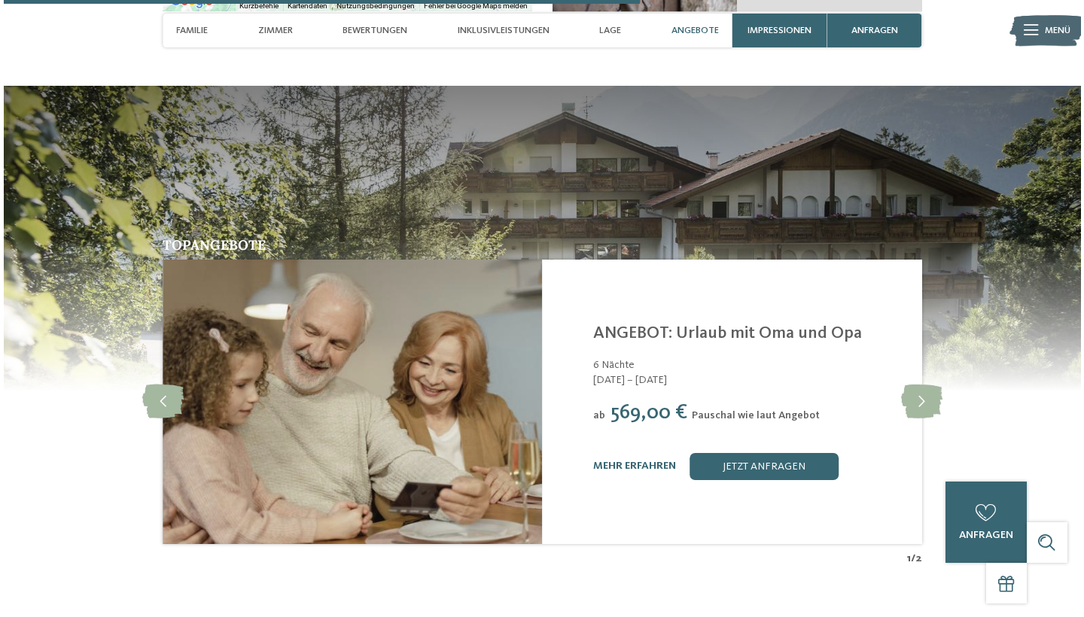
scroll to position [2620, 0]
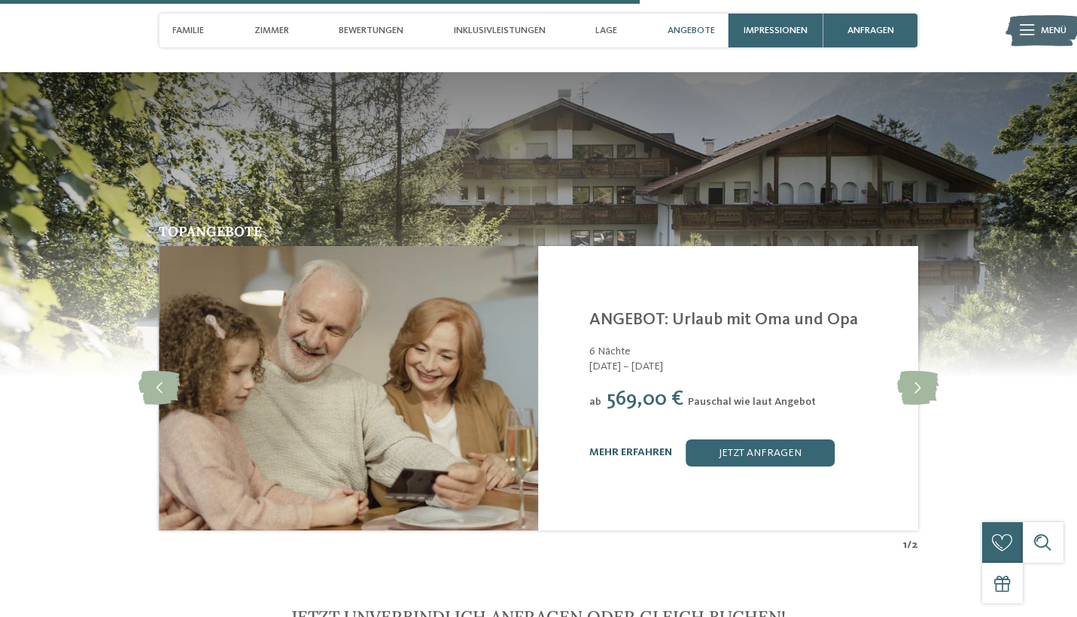
click at [622, 447] on link "mehr erfahren" at bounding box center [630, 452] width 83 height 11
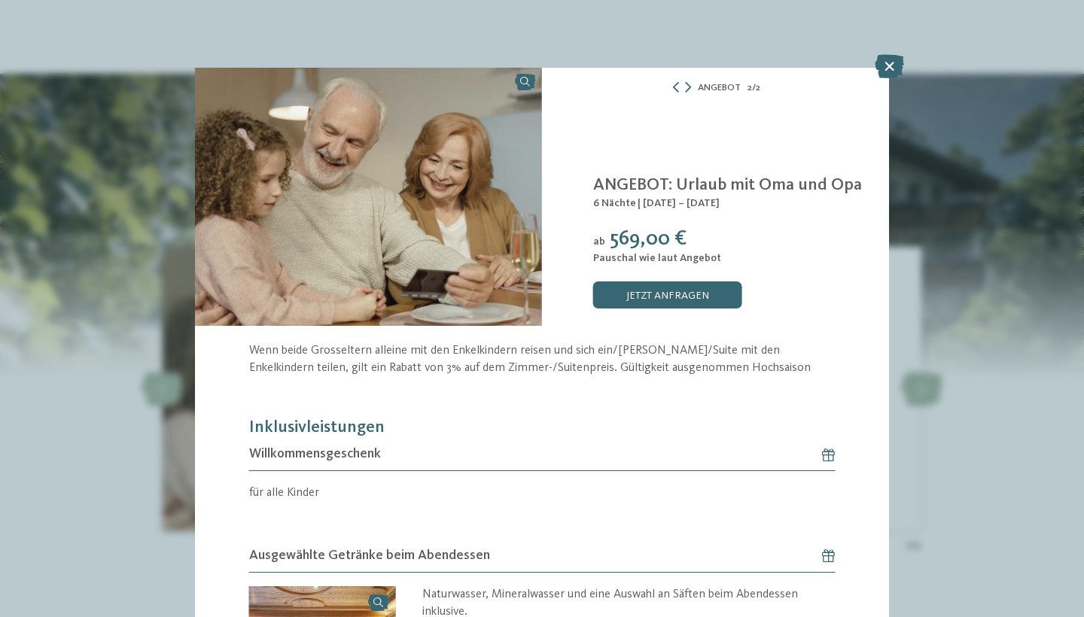
scroll to position [2, 0]
click at [672, 84] on icon at bounding box center [676, 88] width 11 height 11
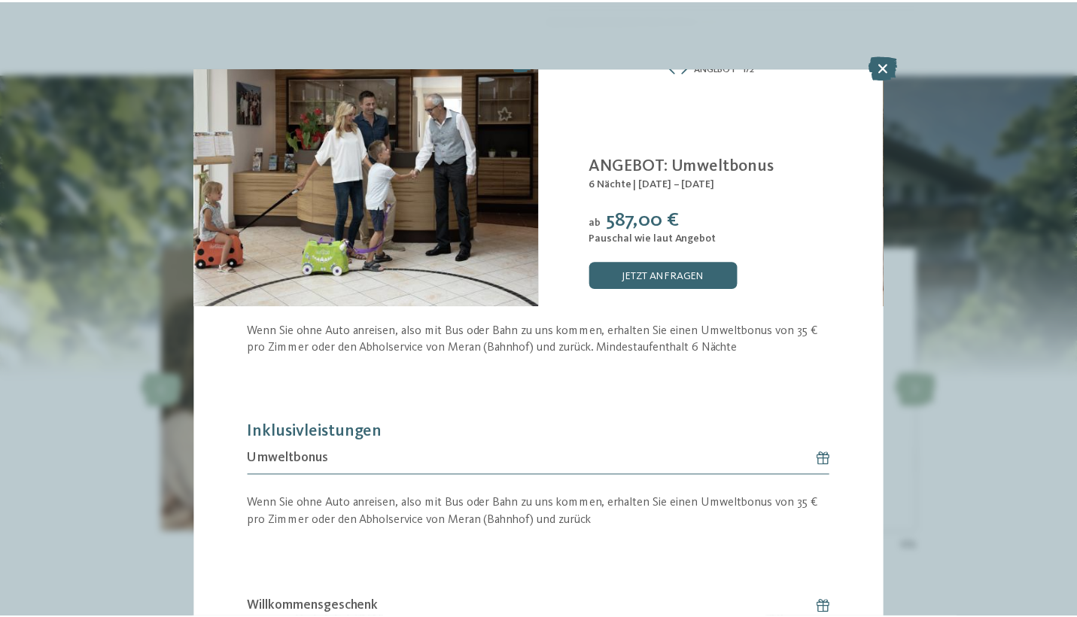
scroll to position [0, 0]
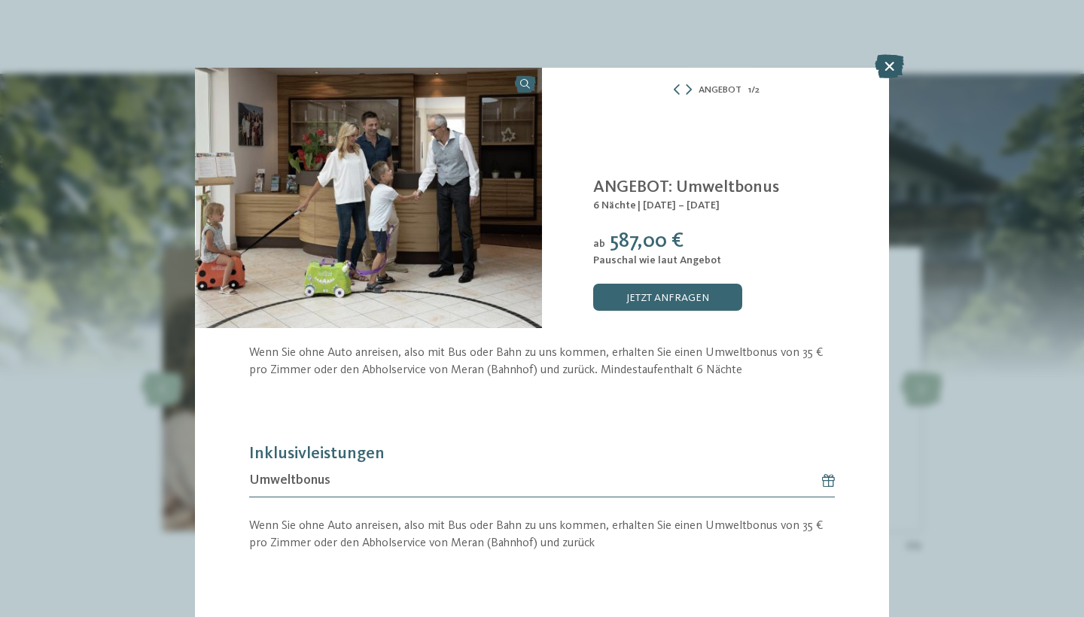
click at [897, 68] on icon at bounding box center [888, 66] width 29 height 24
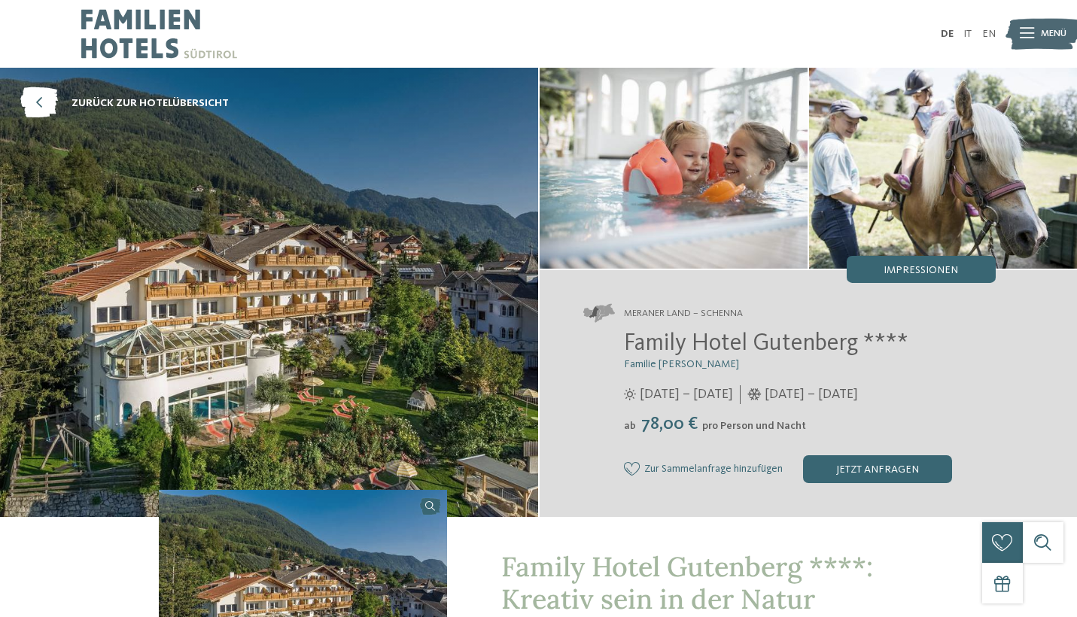
click at [1049, 35] on span "Menü" at bounding box center [1054, 34] width 26 height 14
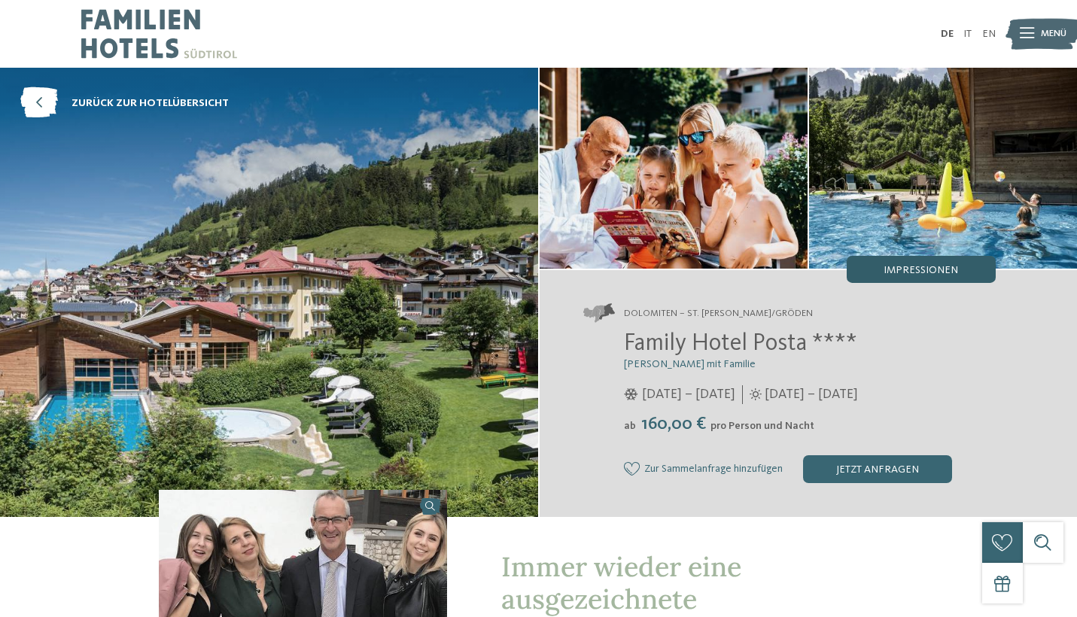
click at [923, 274] on span "Impressionen" at bounding box center [920, 270] width 75 height 11
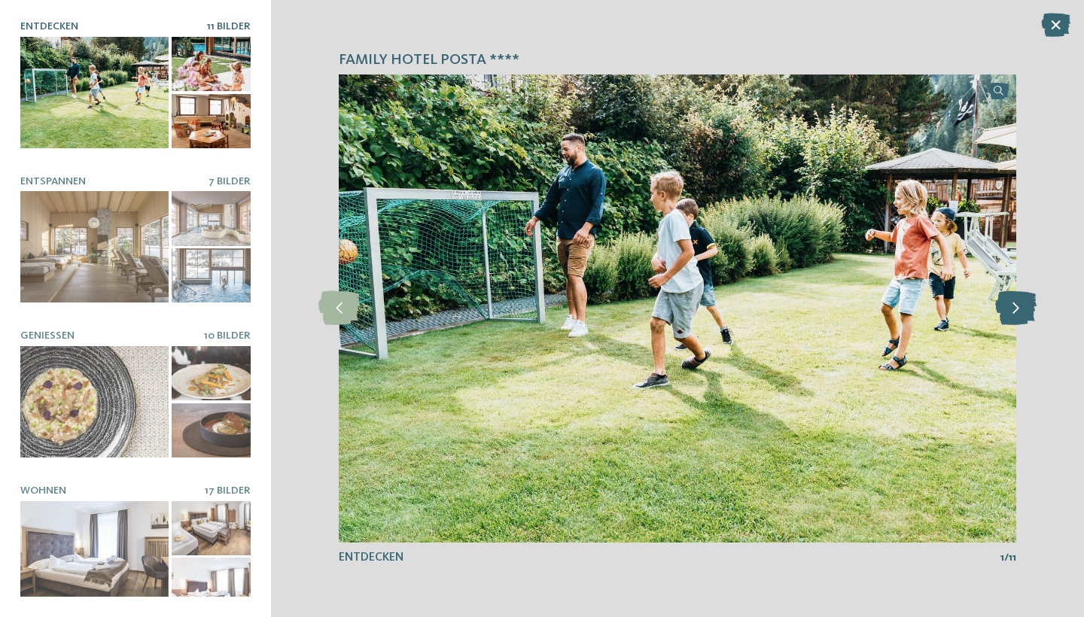
click at [1021, 312] on icon at bounding box center [1015, 308] width 41 height 34
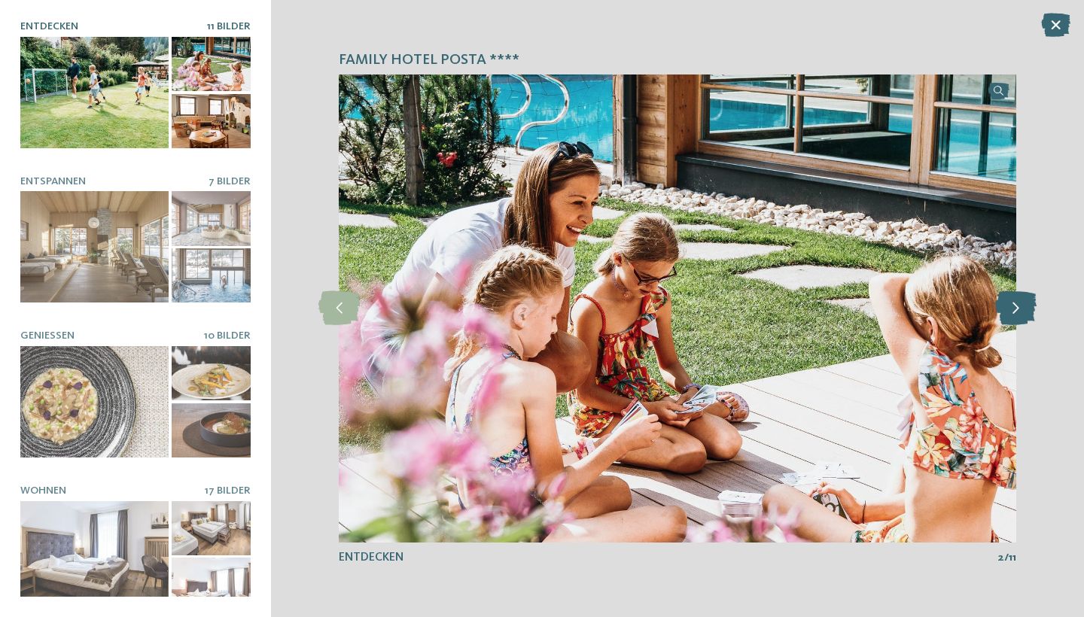
click at [1021, 312] on icon at bounding box center [1015, 308] width 41 height 34
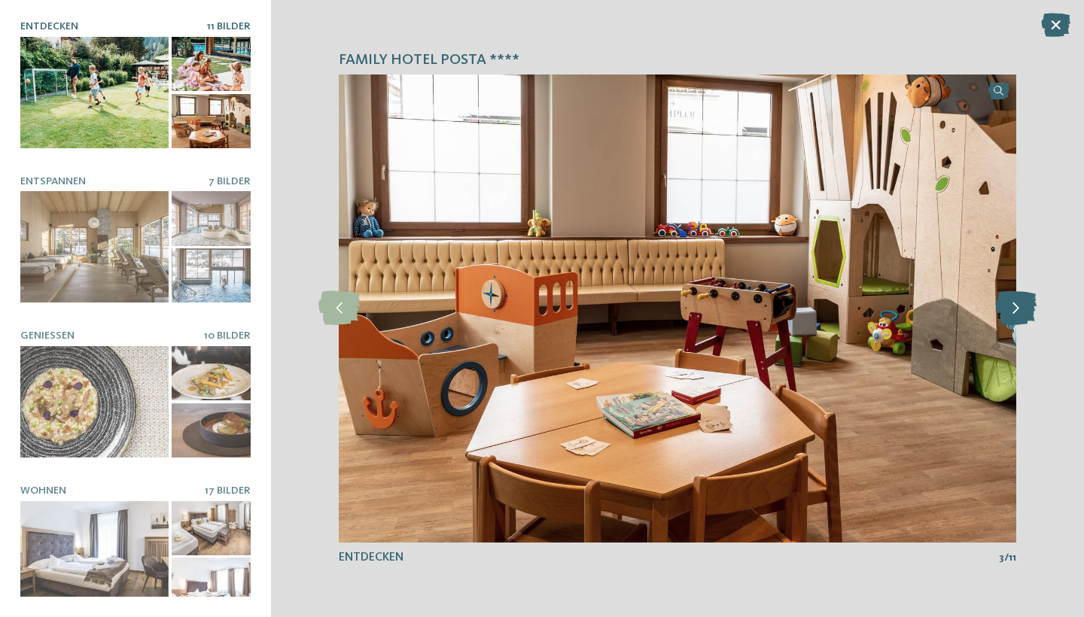
click at [1021, 312] on icon at bounding box center [1015, 308] width 41 height 34
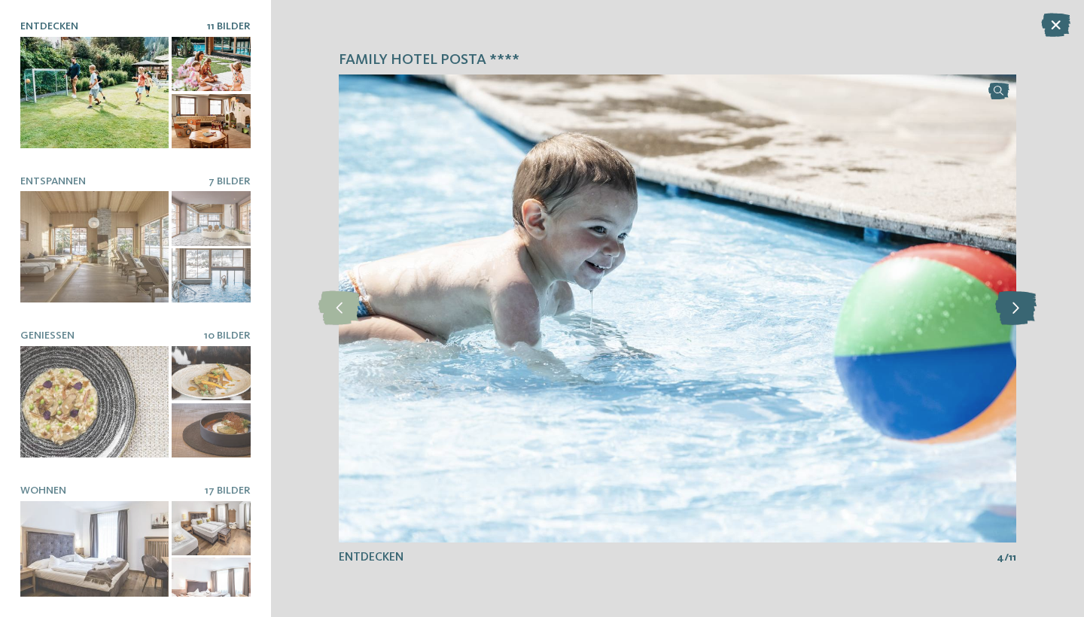
click at [1021, 312] on icon at bounding box center [1015, 308] width 41 height 34
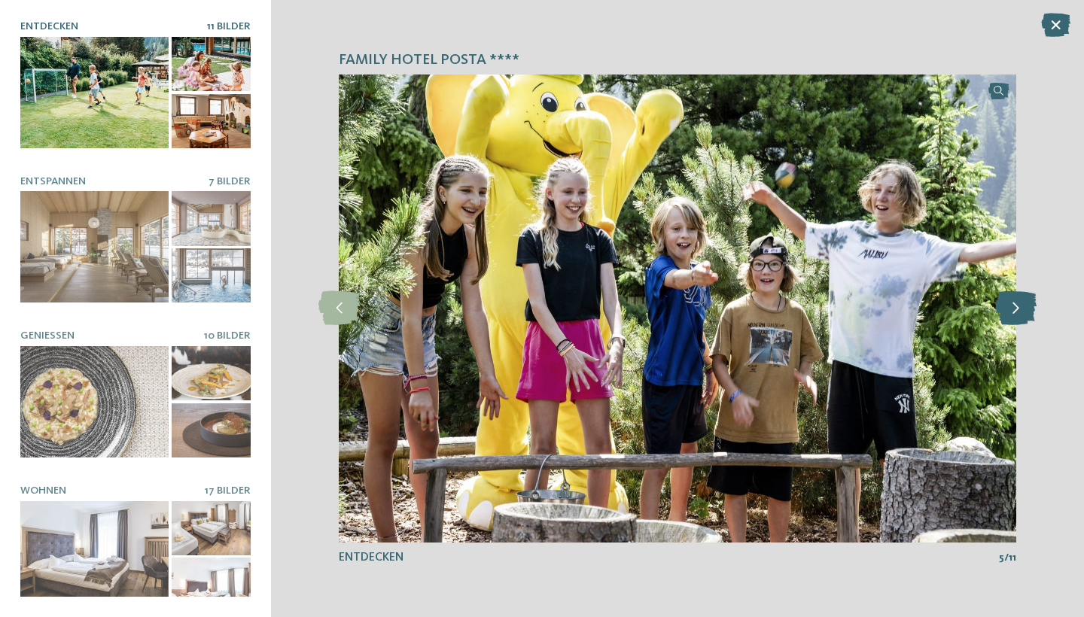
click at [1021, 312] on icon at bounding box center [1015, 308] width 41 height 34
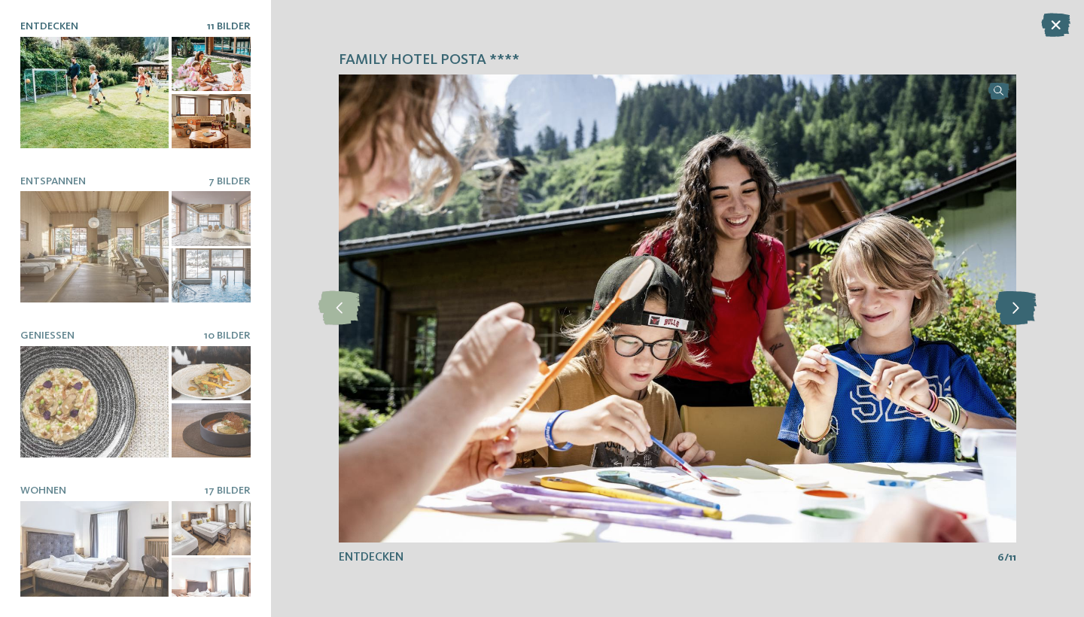
click at [1021, 312] on icon at bounding box center [1015, 308] width 41 height 34
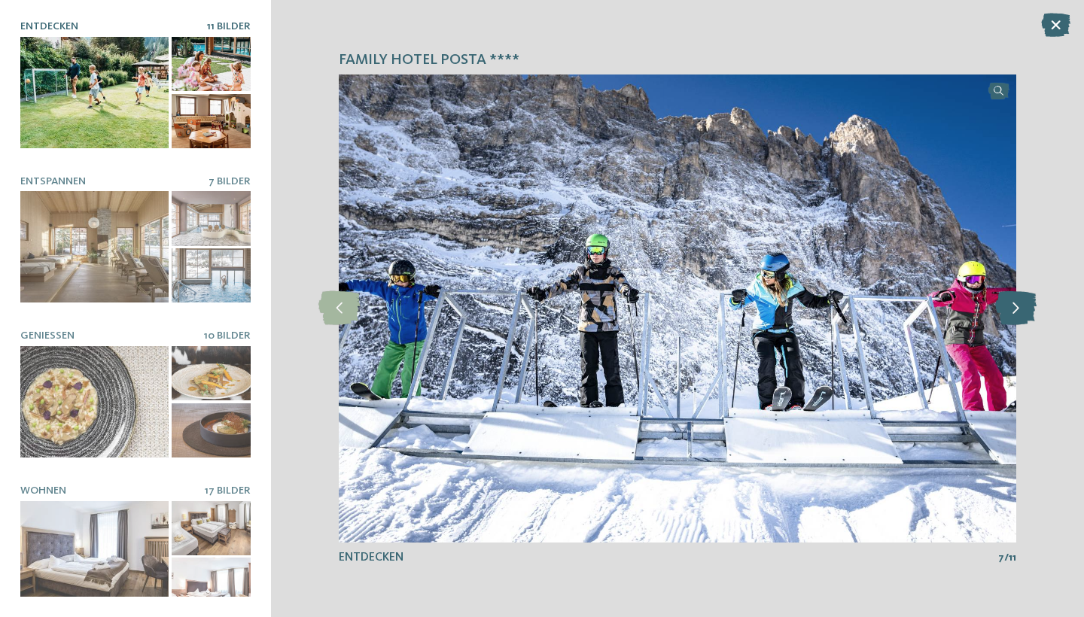
click at [1021, 312] on icon at bounding box center [1015, 308] width 41 height 34
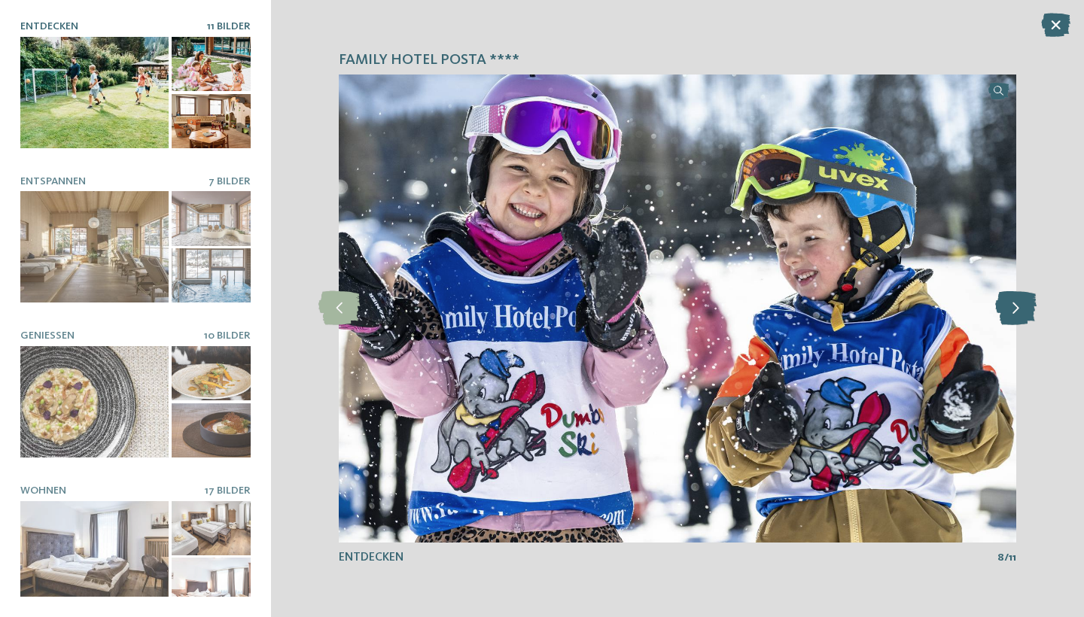
click at [1021, 312] on icon at bounding box center [1015, 308] width 41 height 34
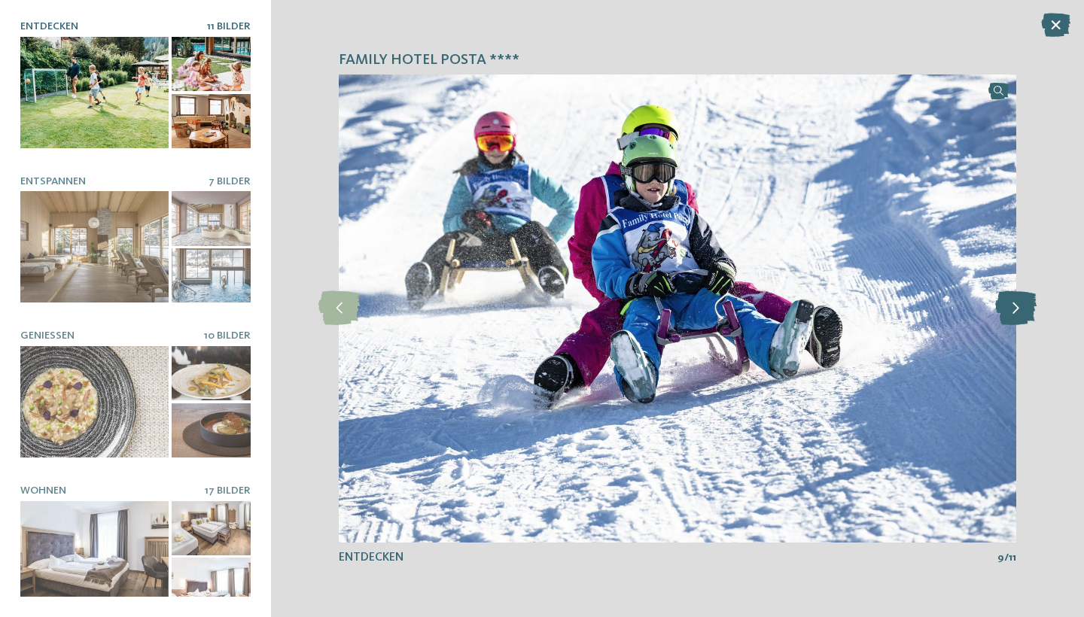
click at [1021, 312] on icon at bounding box center [1015, 308] width 41 height 34
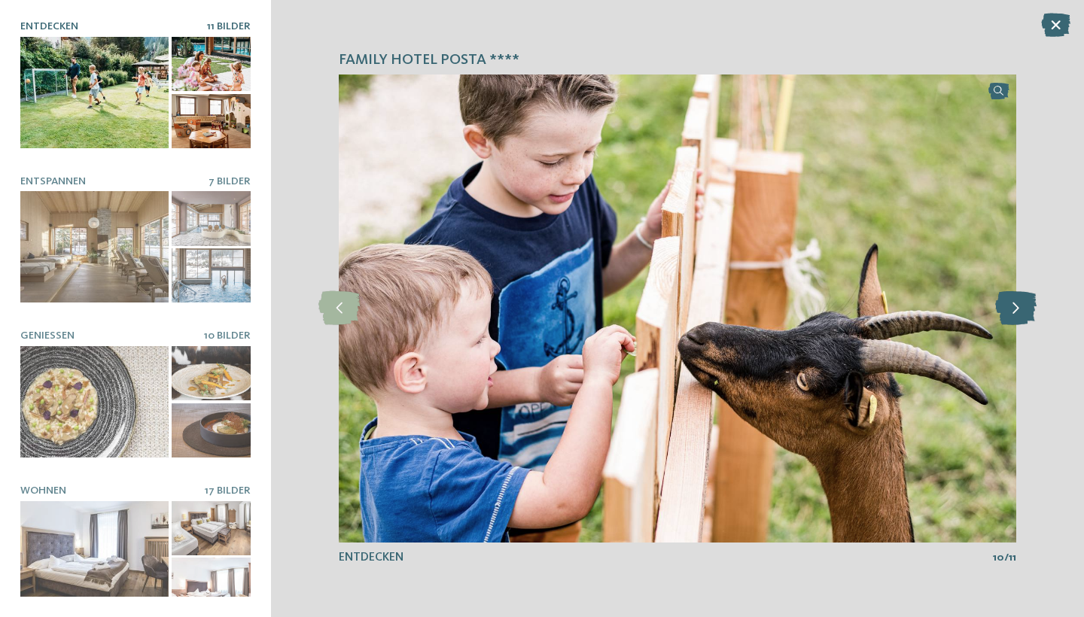
click at [1021, 312] on icon at bounding box center [1015, 308] width 41 height 34
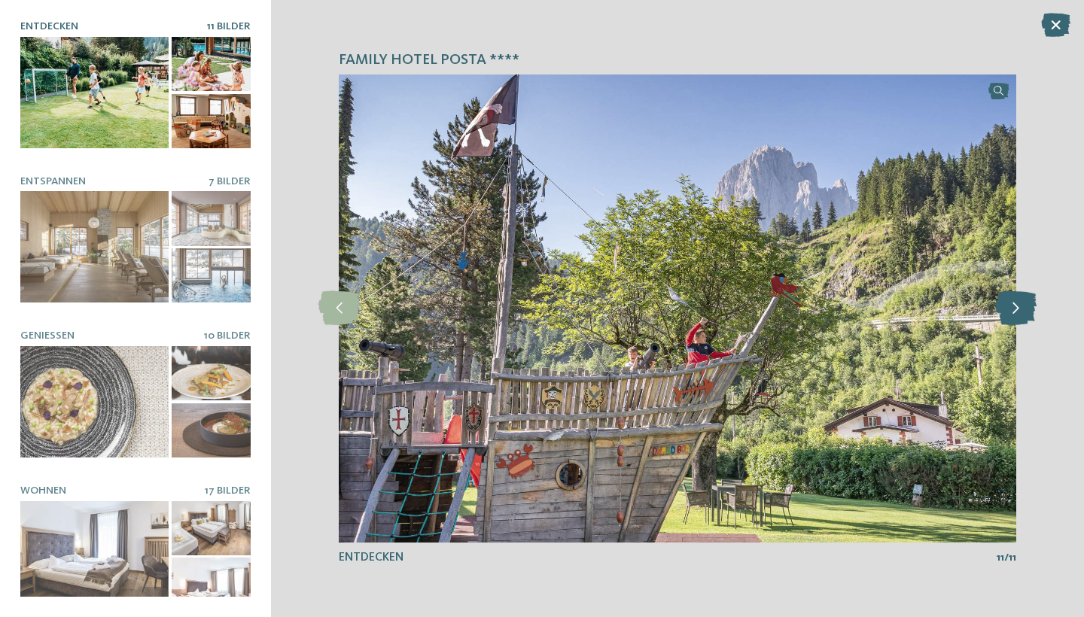
click at [1021, 312] on icon at bounding box center [1015, 308] width 41 height 34
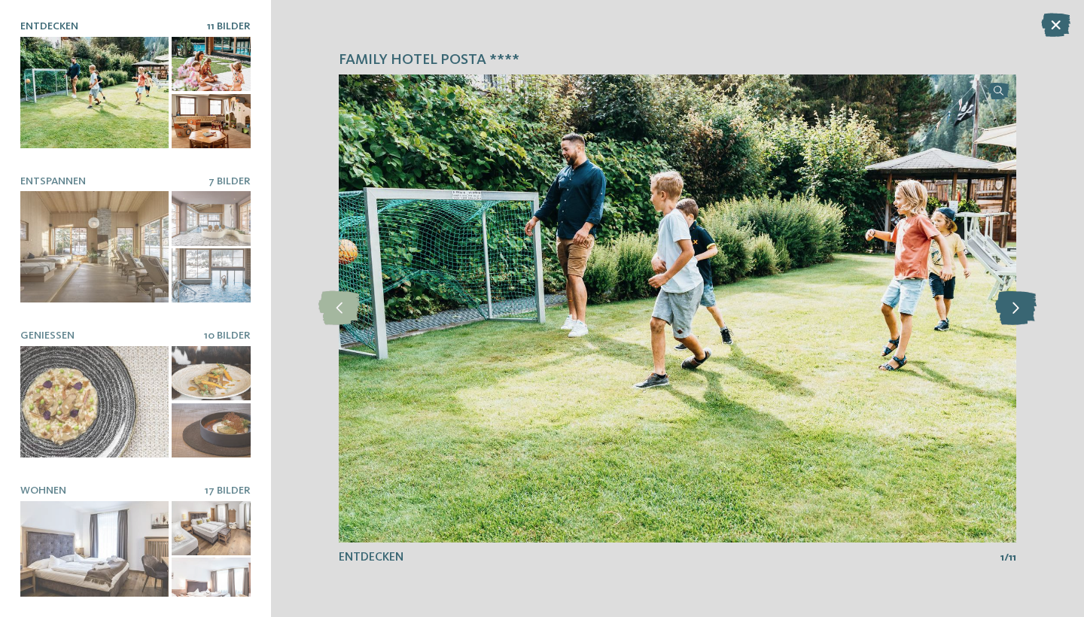
click at [1022, 312] on icon at bounding box center [1015, 308] width 41 height 34
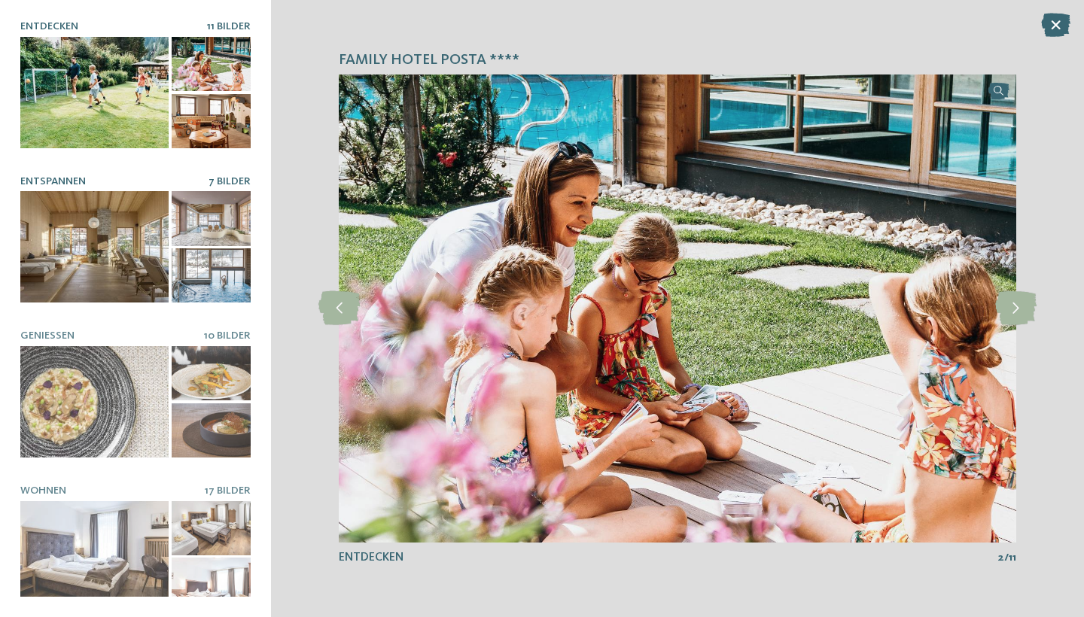
click at [127, 257] on div at bounding box center [94, 246] width 148 height 111
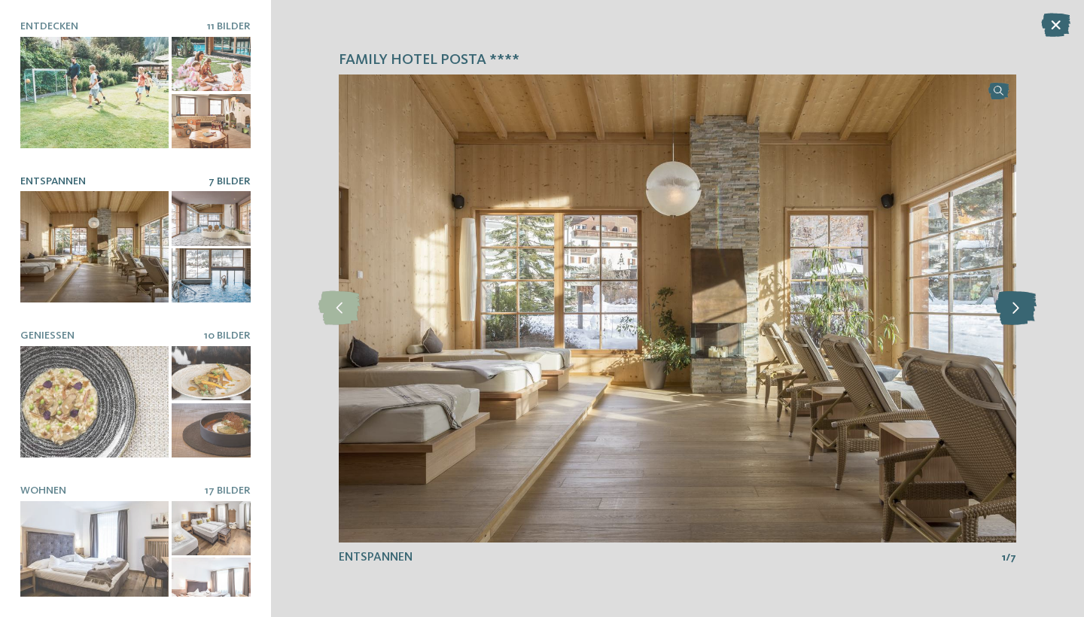
click at [1014, 314] on icon at bounding box center [1015, 308] width 41 height 34
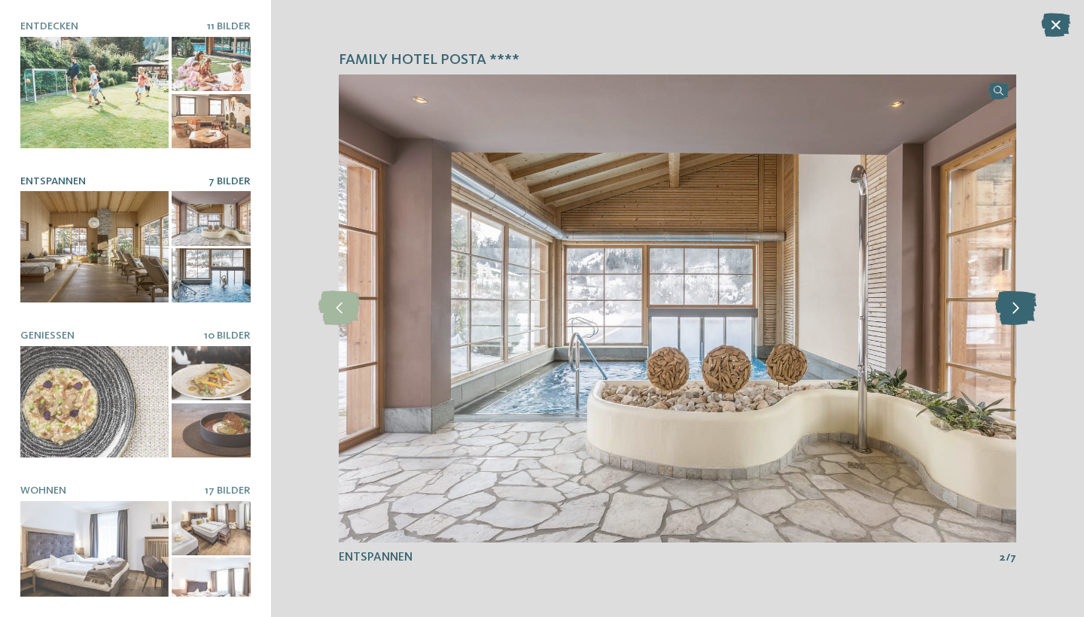
click at [1015, 312] on icon at bounding box center [1015, 308] width 41 height 34
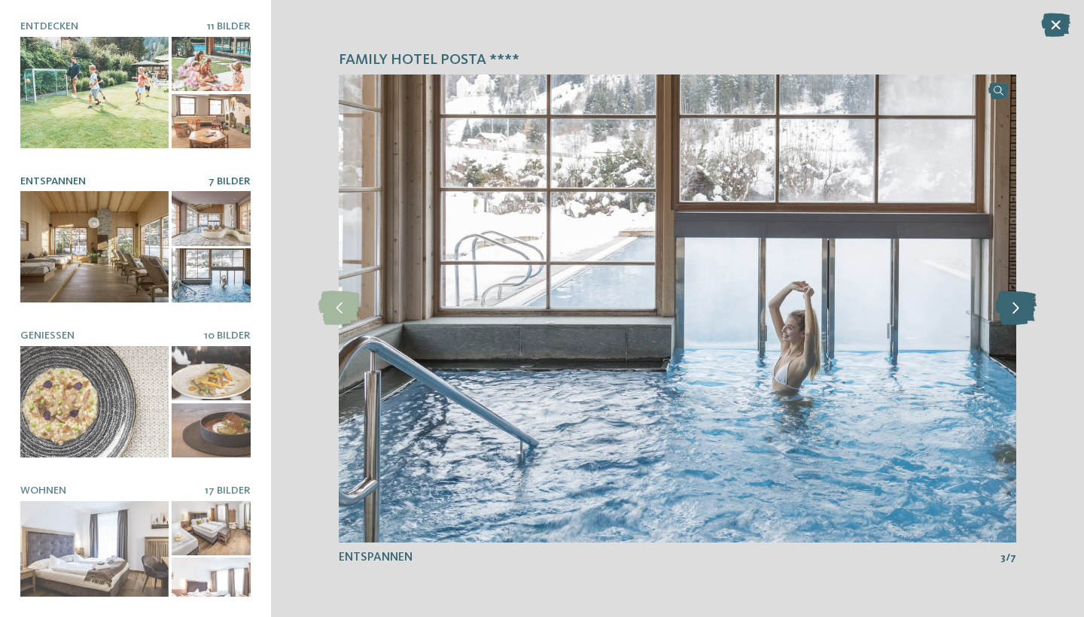
click at [1015, 312] on icon at bounding box center [1015, 308] width 41 height 34
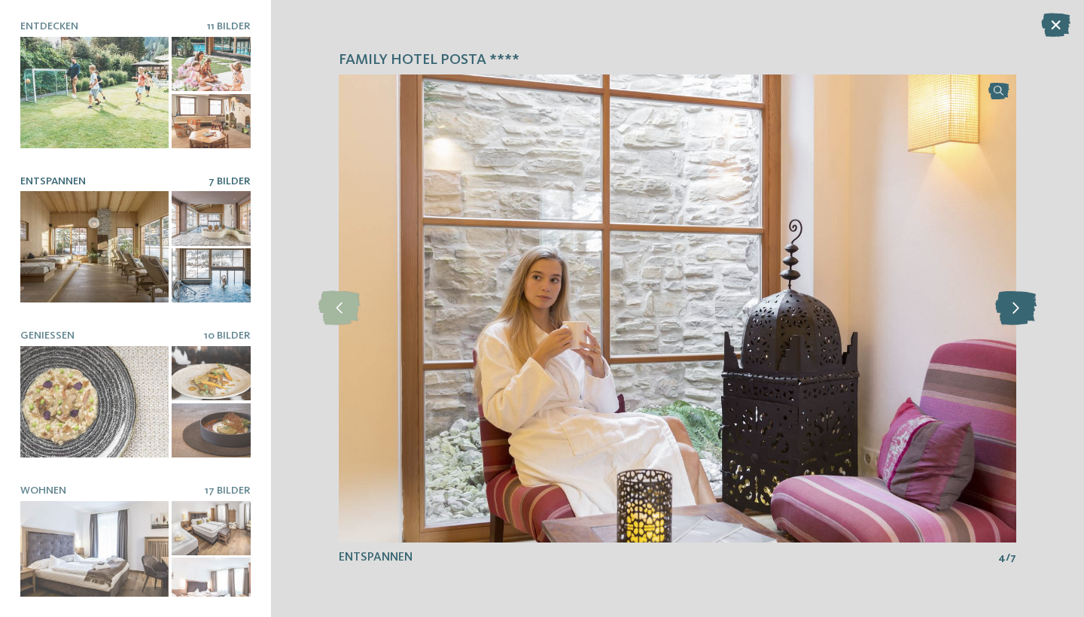
click at [1015, 312] on icon at bounding box center [1015, 308] width 41 height 34
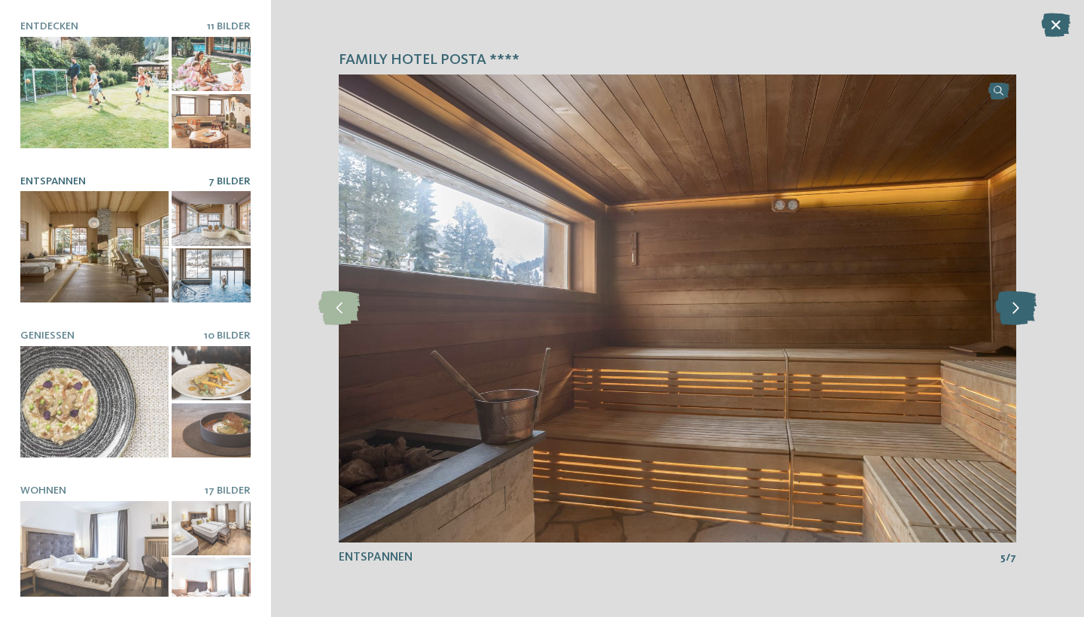
click at [1015, 312] on icon at bounding box center [1015, 308] width 41 height 34
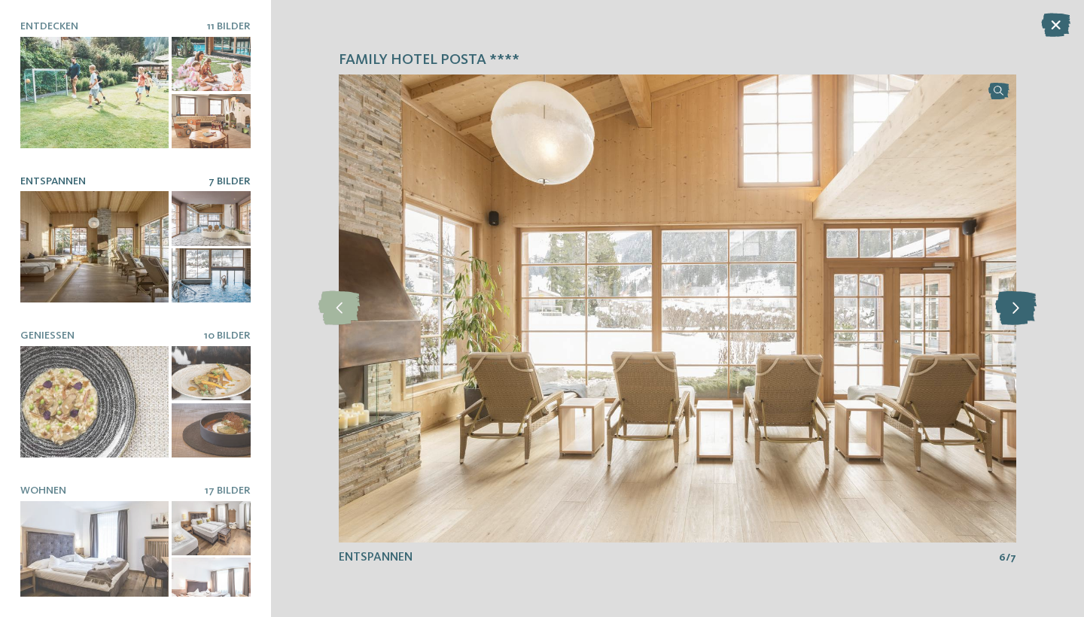
click at [1015, 312] on icon at bounding box center [1015, 308] width 41 height 34
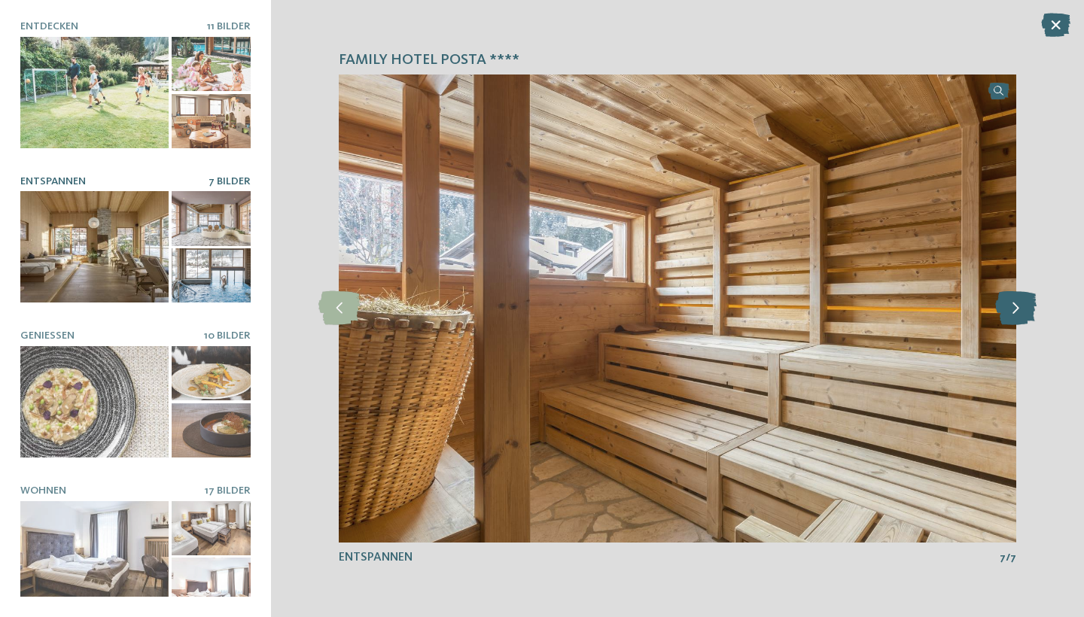
click at [1015, 312] on icon at bounding box center [1015, 308] width 41 height 34
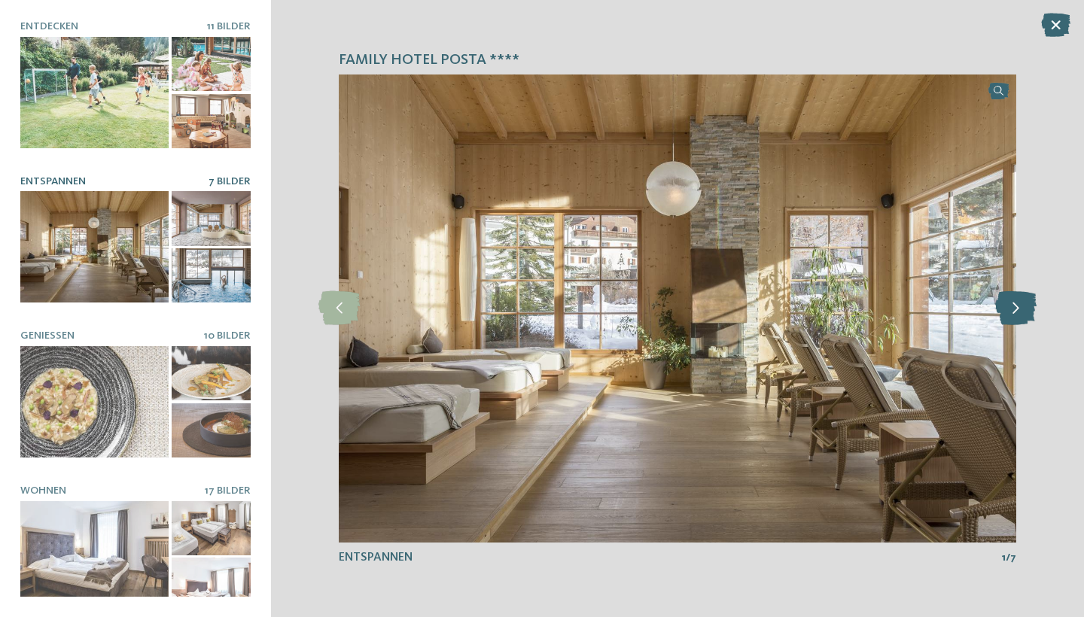
click at [1015, 312] on icon at bounding box center [1015, 308] width 41 height 34
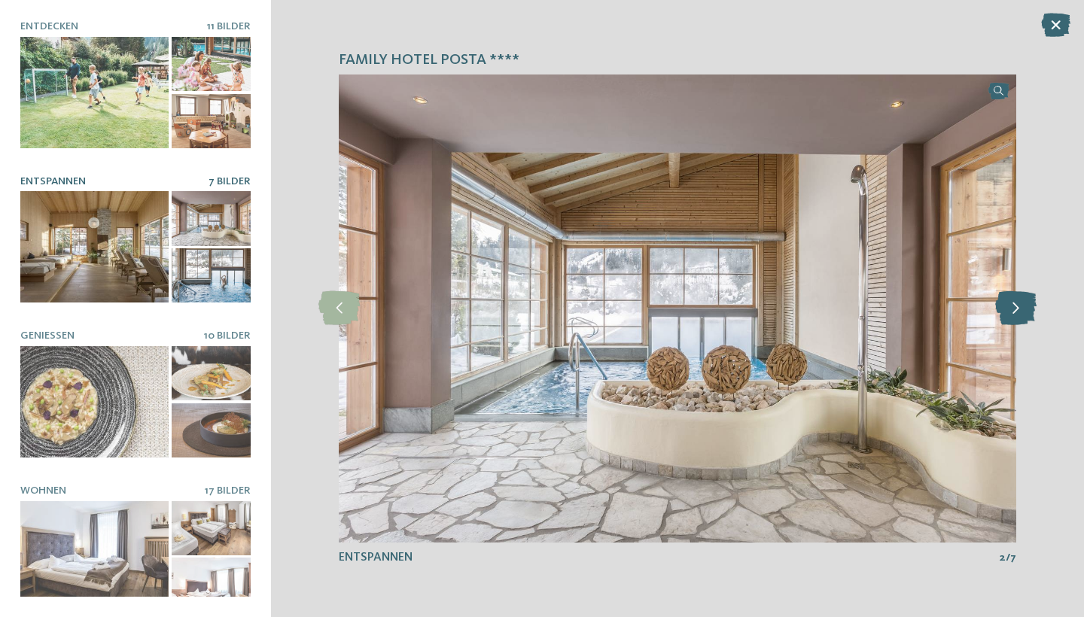
click at [1015, 312] on icon at bounding box center [1015, 308] width 41 height 34
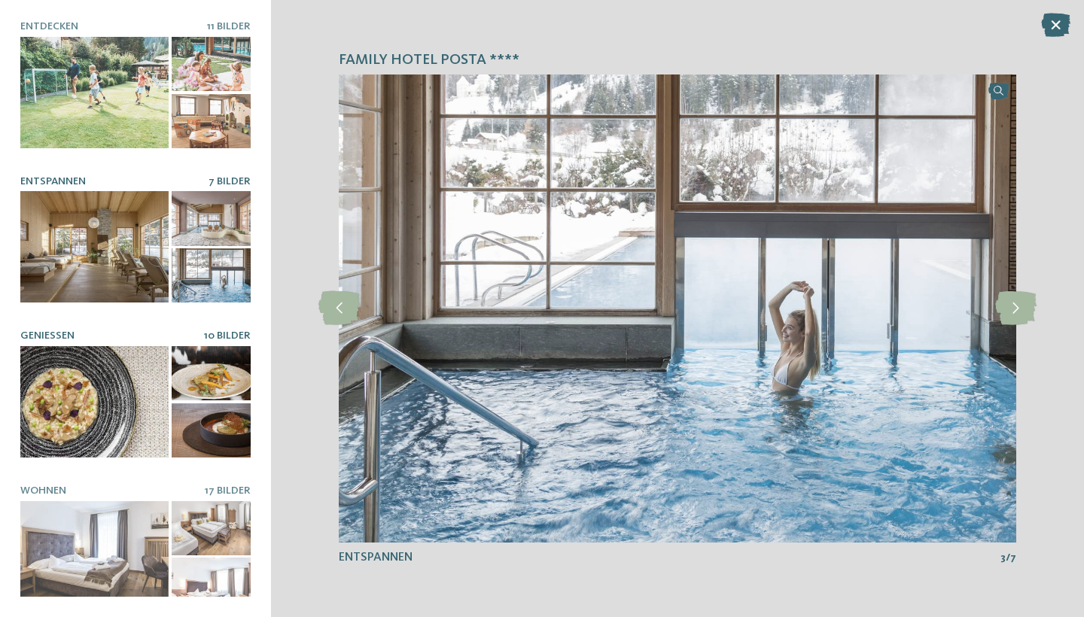
click at [87, 383] on div at bounding box center [94, 401] width 148 height 111
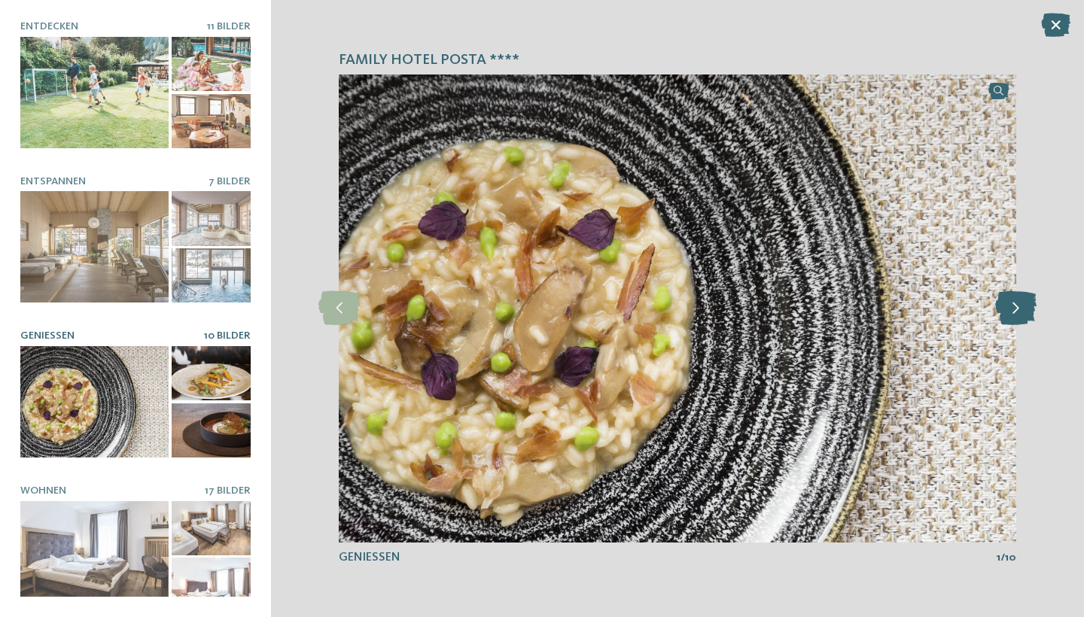
click at [1021, 308] on icon at bounding box center [1015, 308] width 41 height 34
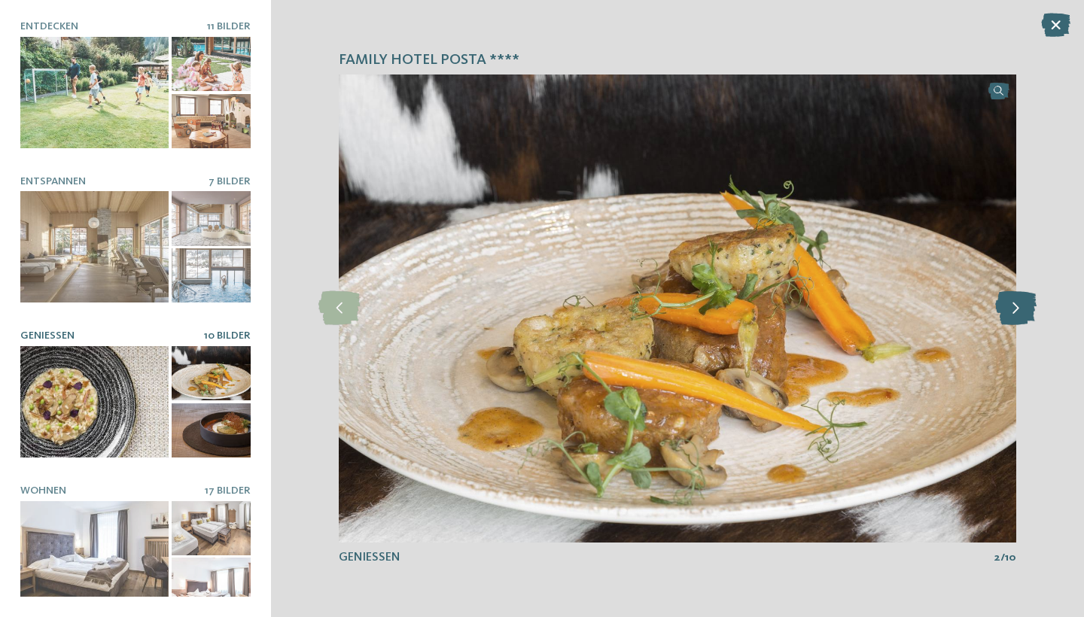
click at [1021, 308] on icon at bounding box center [1015, 308] width 41 height 34
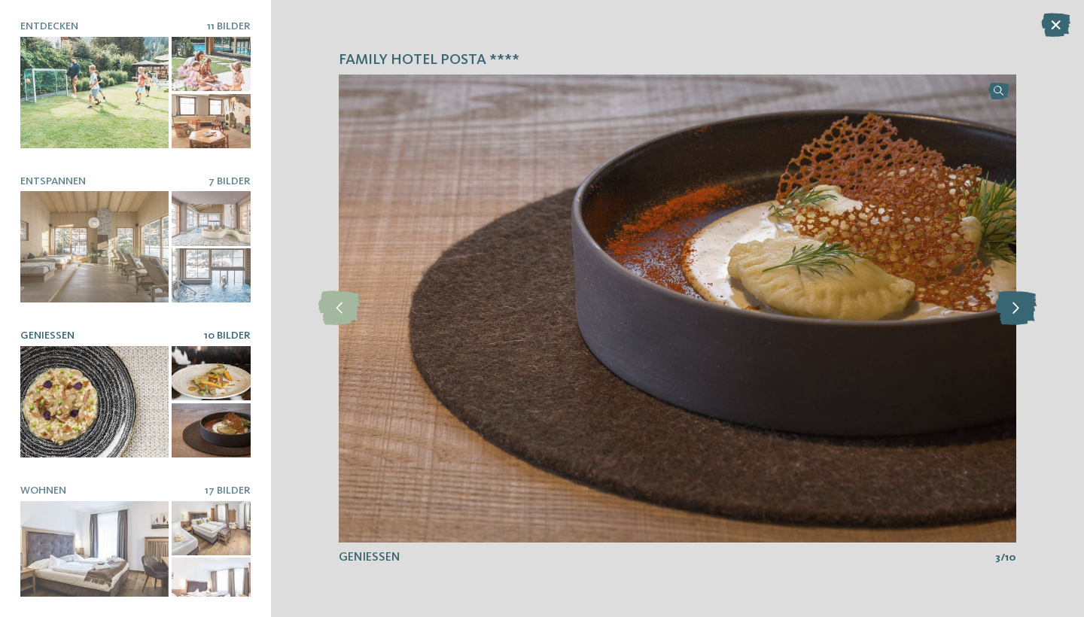
click at [1021, 308] on icon at bounding box center [1015, 308] width 41 height 34
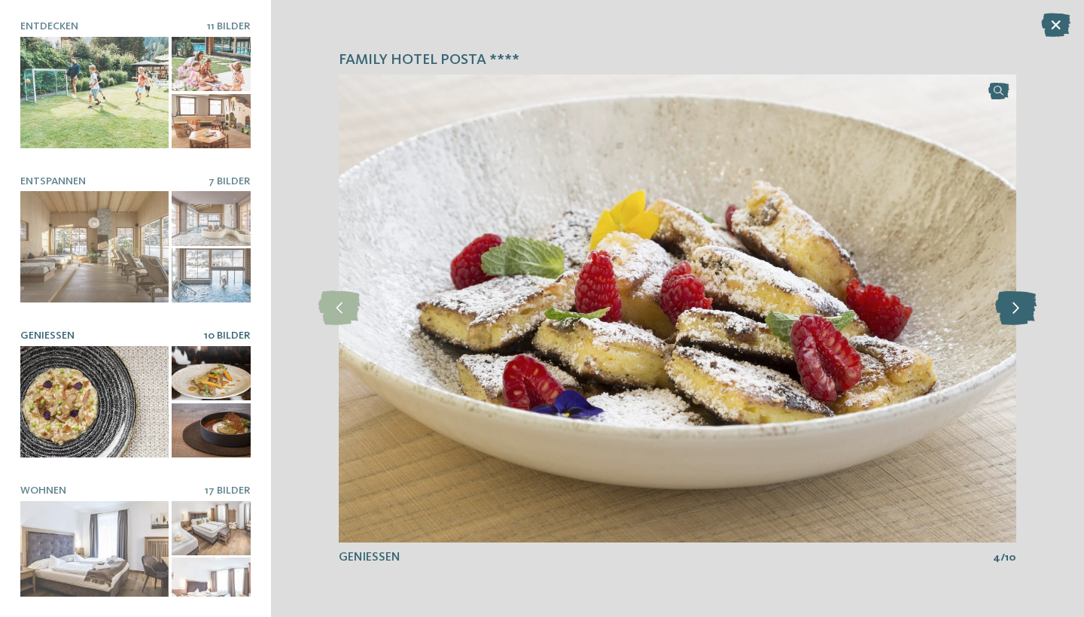
click at [1021, 308] on icon at bounding box center [1015, 308] width 41 height 34
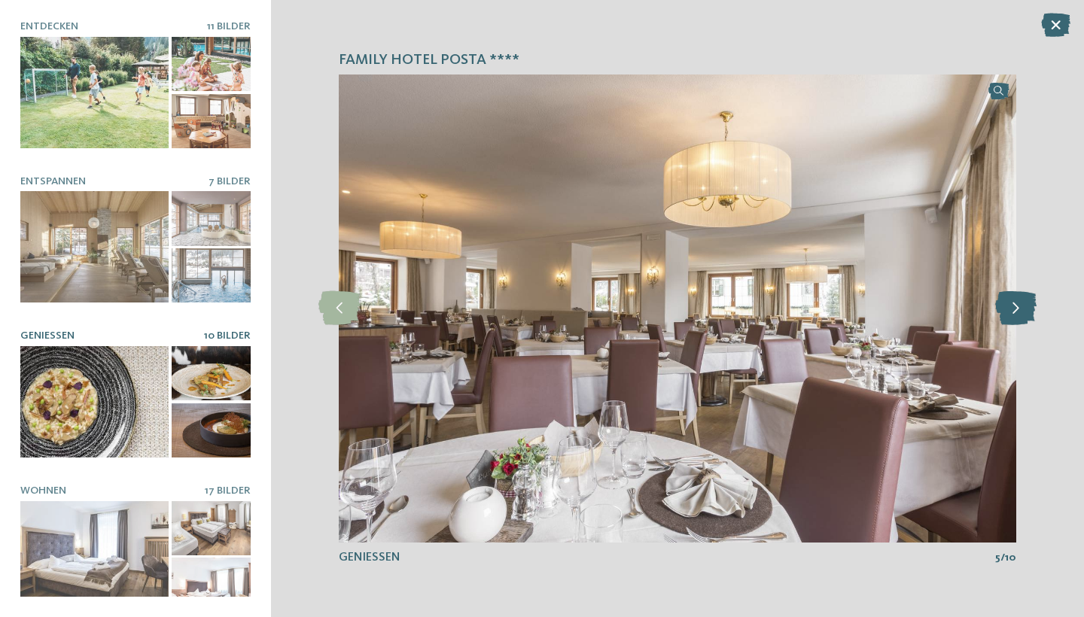
click at [1021, 308] on icon at bounding box center [1015, 308] width 41 height 34
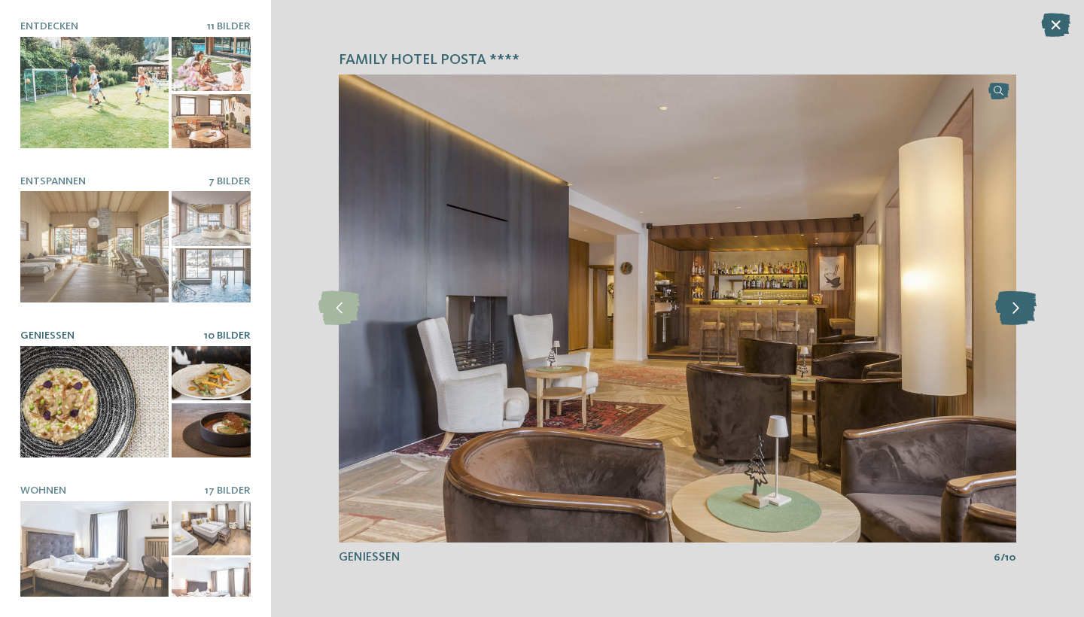
click at [1021, 308] on icon at bounding box center [1015, 308] width 41 height 34
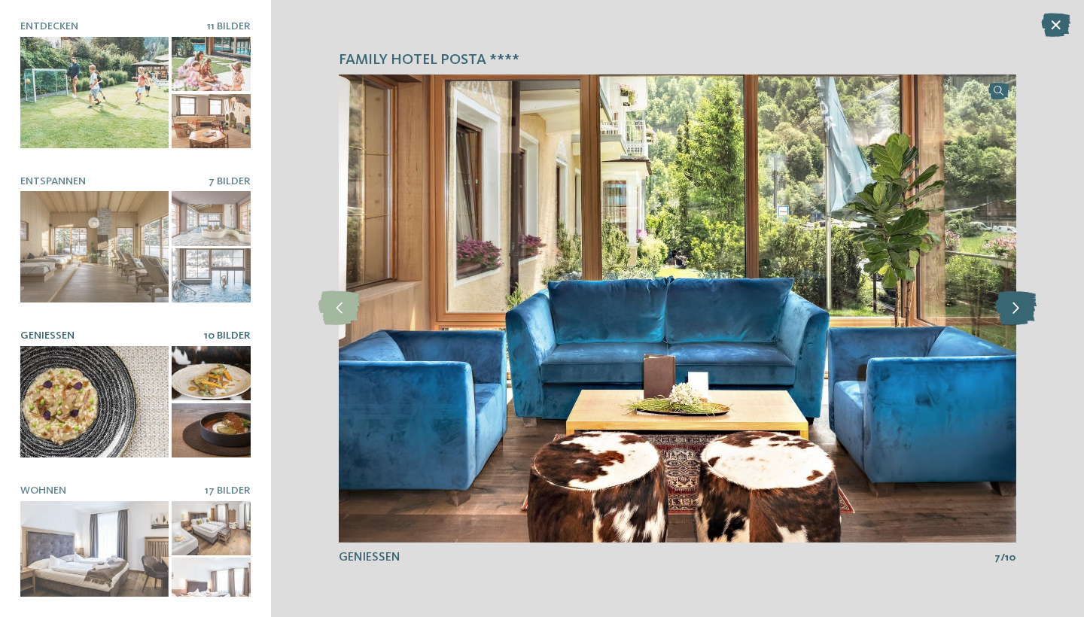
click at [1021, 308] on icon at bounding box center [1015, 308] width 41 height 34
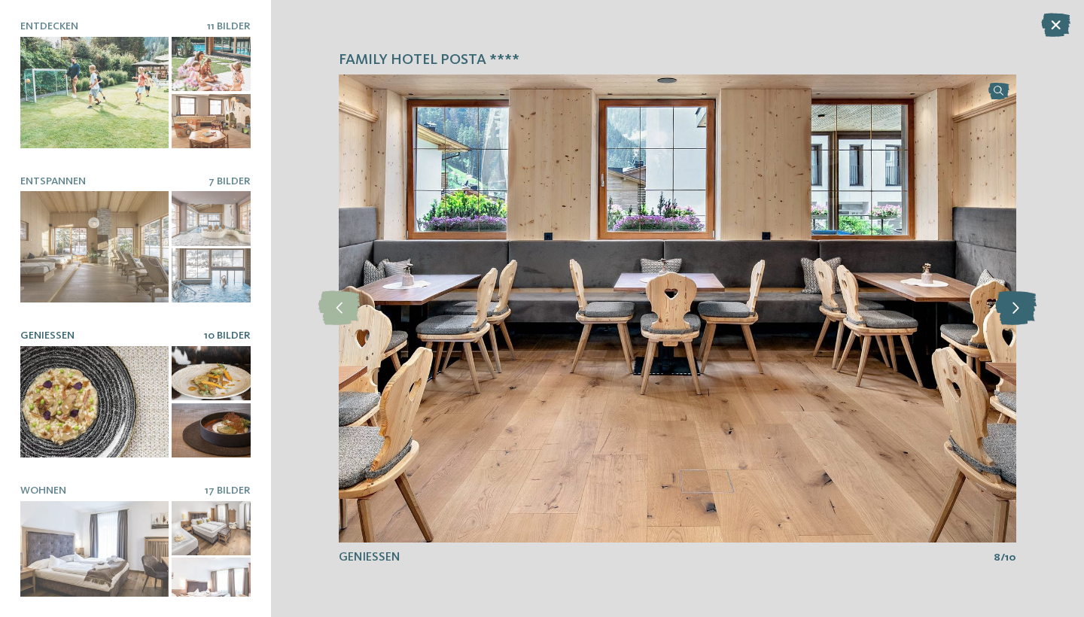
click at [1021, 308] on icon at bounding box center [1015, 308] width 41 height 34
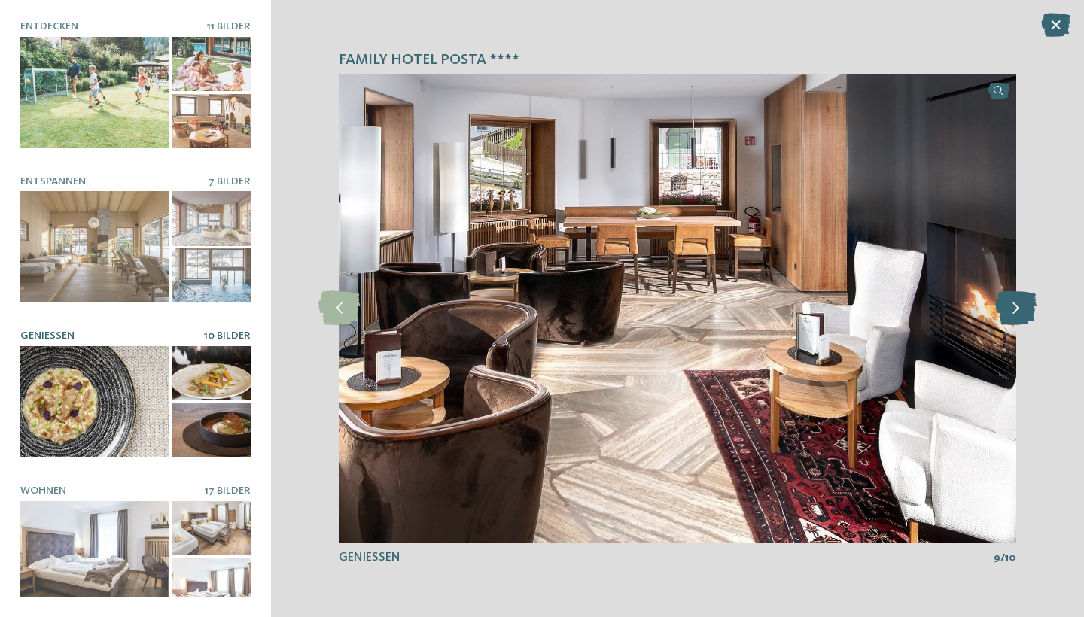
click at [1021, 308] on icon at bounding box center [1015, 308] width 41 height 34
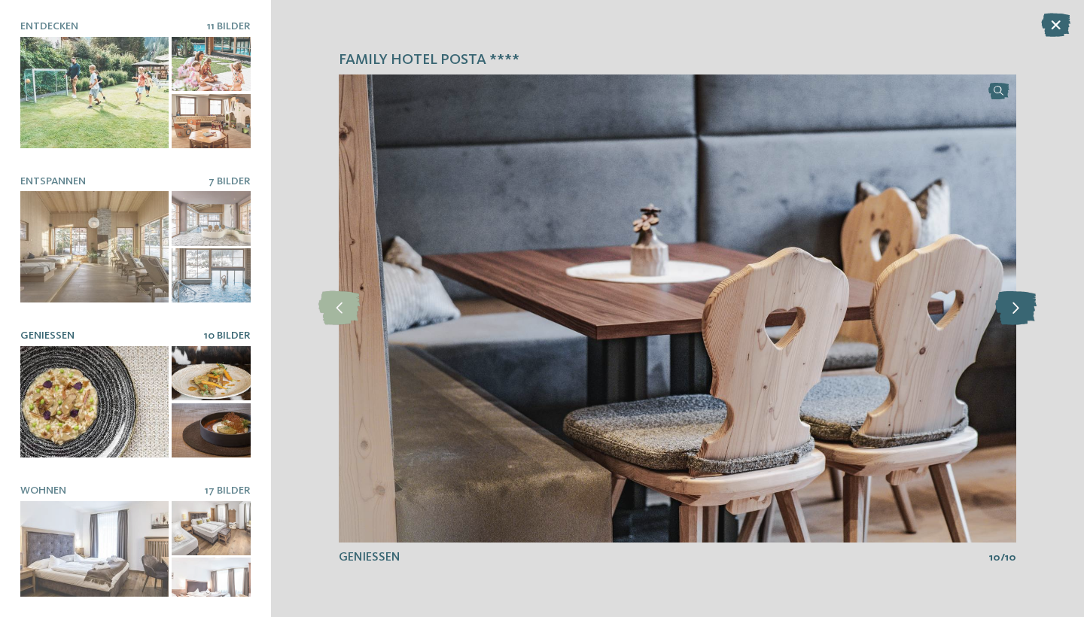
click at [1021, 308] on icon at bounding box center [1015, 308] width 41 height 34
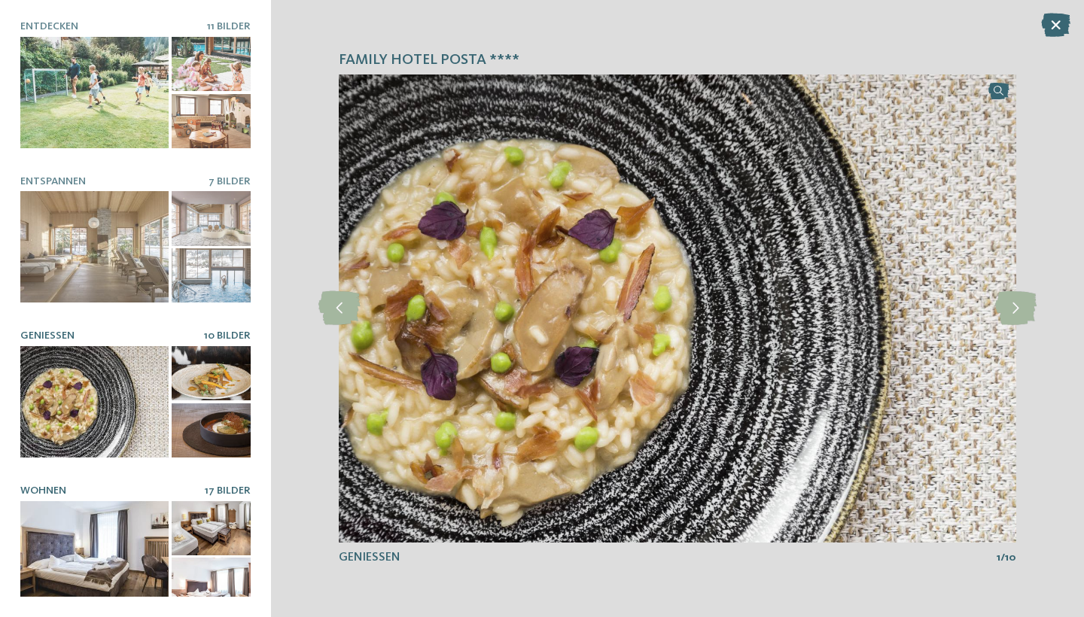
click at [132, 543] on div at bounding box center [94, 556] width 148 height 111
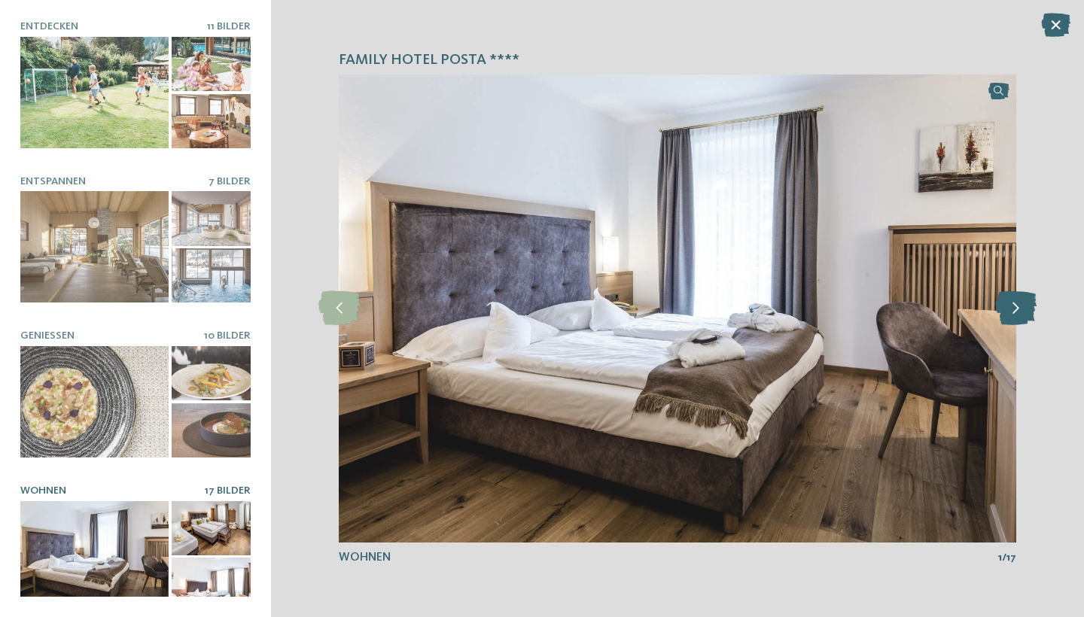
click at [1020, 306] on icon at bounding box center [1015, 308] width 41 height 34
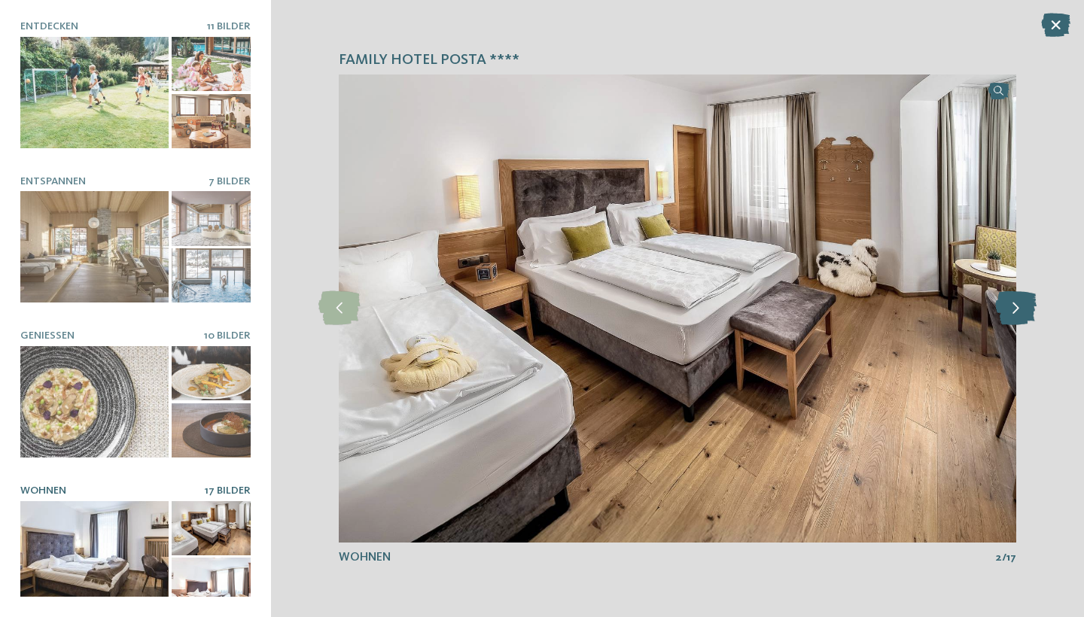
click at [1023, 306] on icon at bounding box center [1015, 308] width 41 height 34
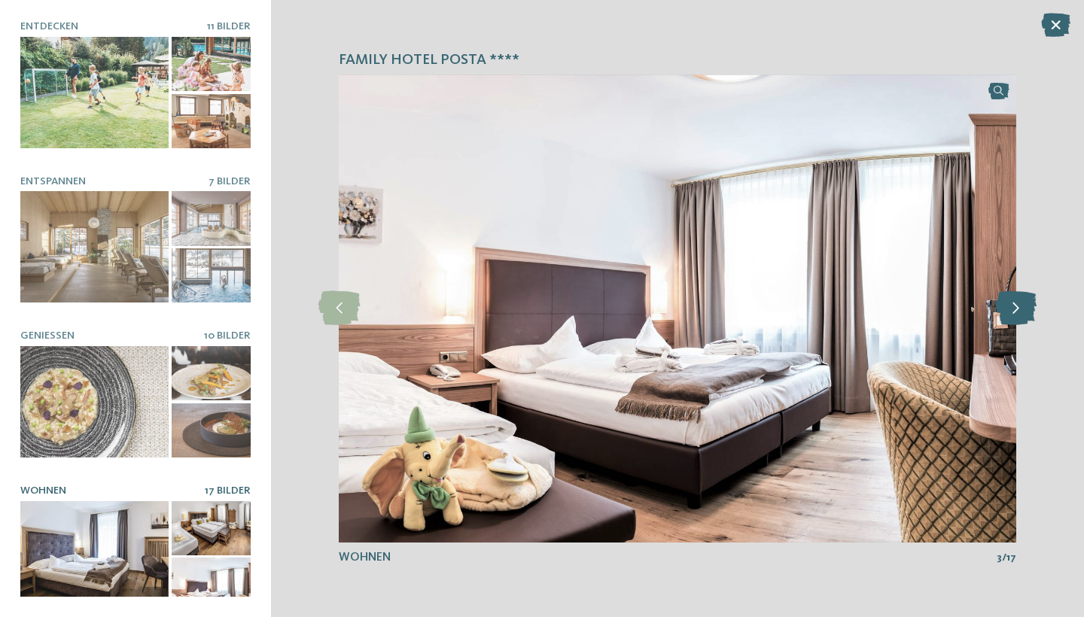
click at [1023, 306] on icon at bounding box center [1015, 308] width 41 height 34
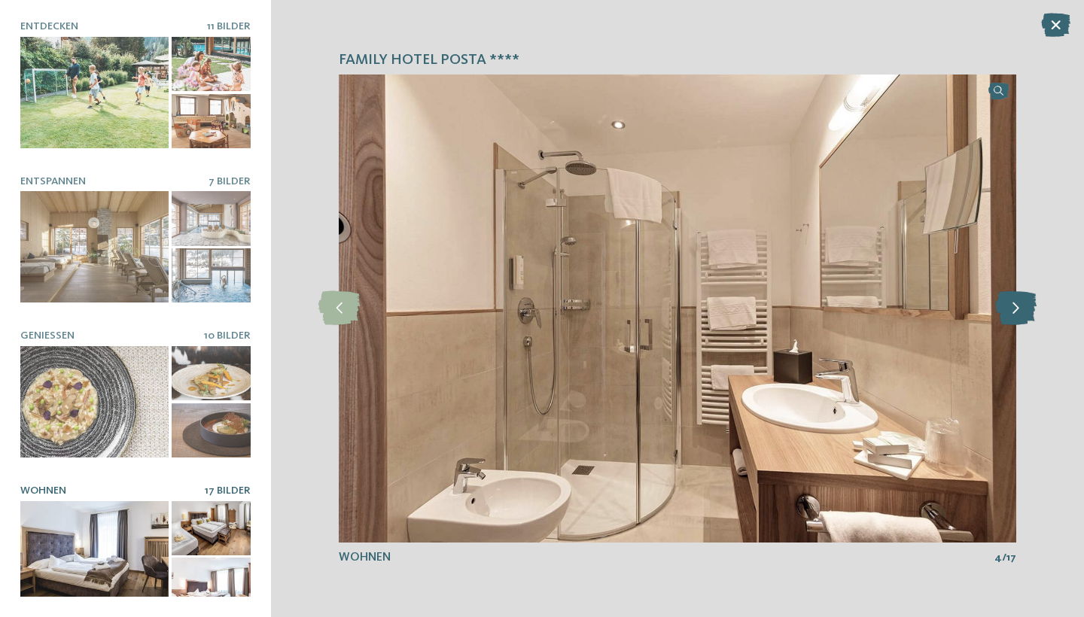
click at [1023, 306] on icon at bounding box center [1015, 308] width 41 height 34
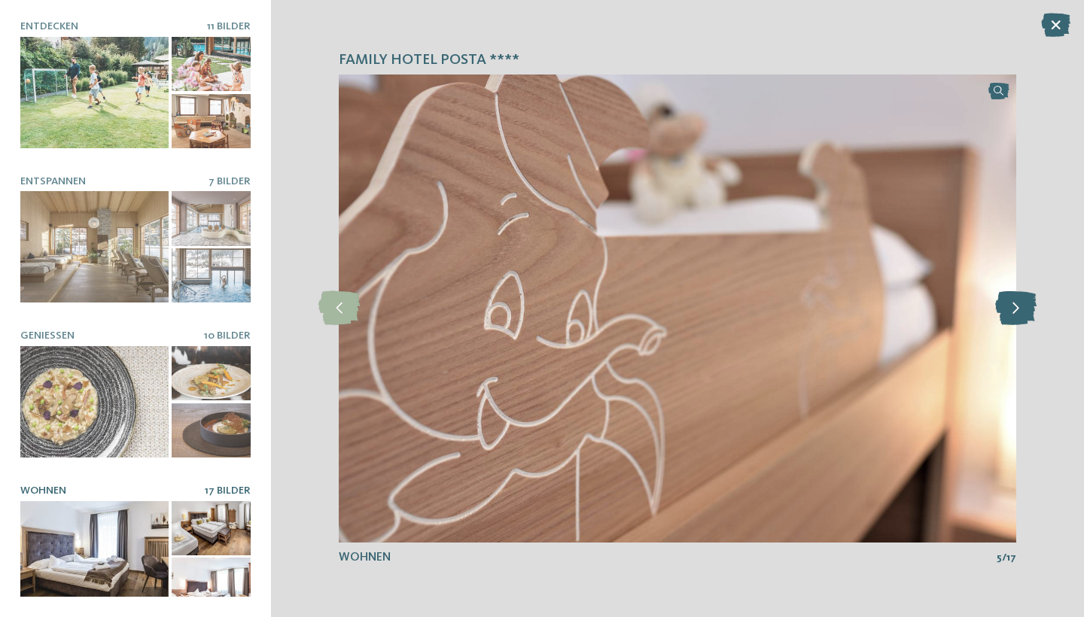
click at [1023, 306] on icon at bounding box center [1015, 308] width 41 height 34
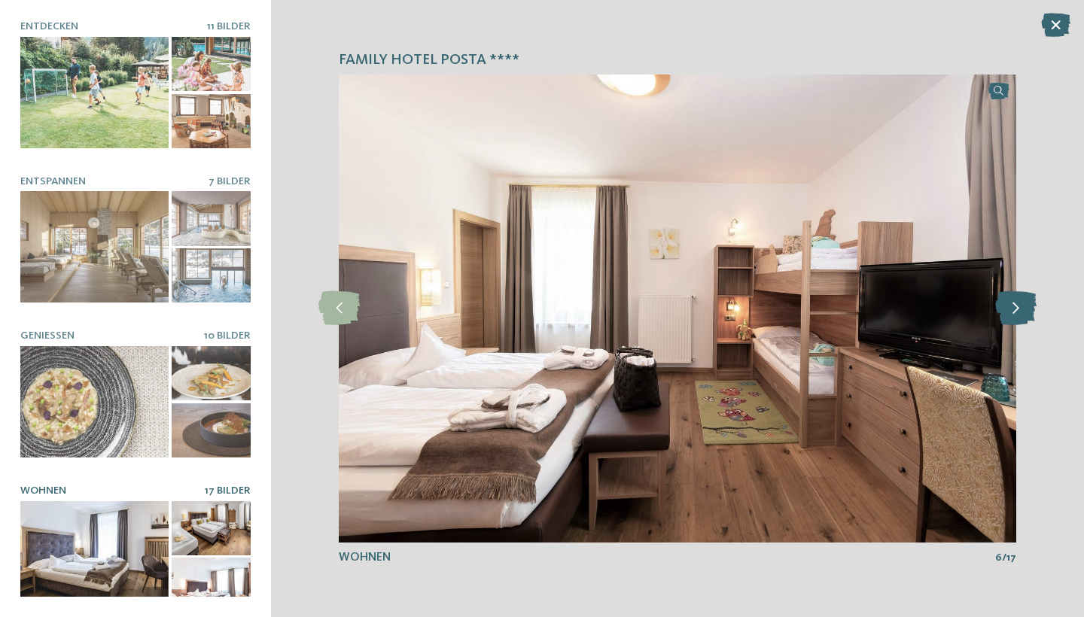
click at [1023, 306] on icon at bounding box center [1015, 308] width 41 height 34
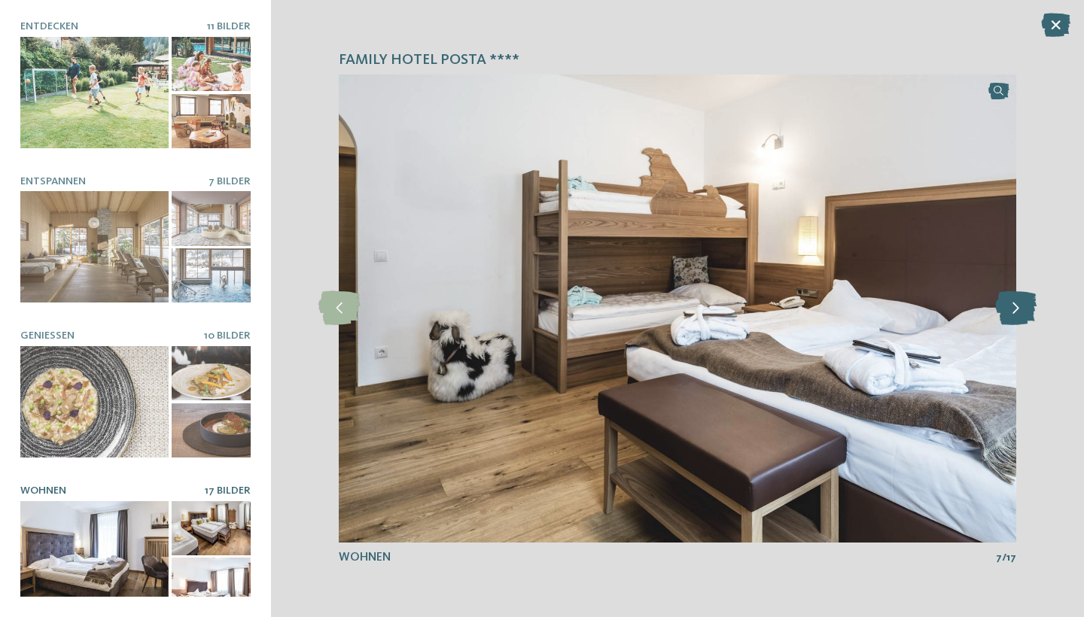
click at [1023, 306] on icon at bounding box center [1015, 308] width 41 height 34
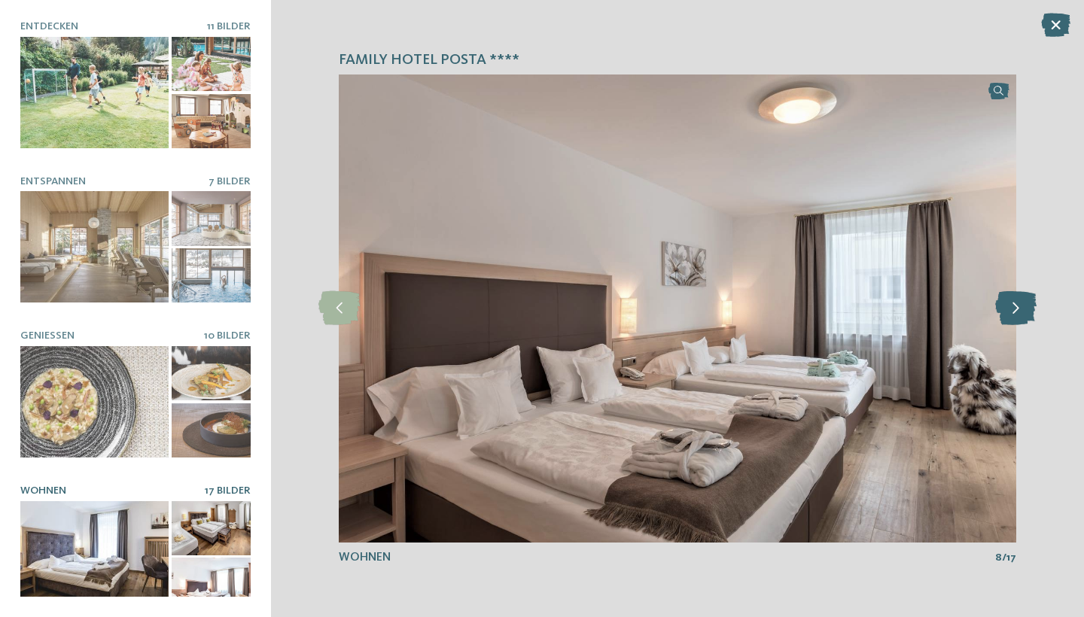
click at [1023, 306] on icon at bounding box center [1015, 308] width 41 height 34
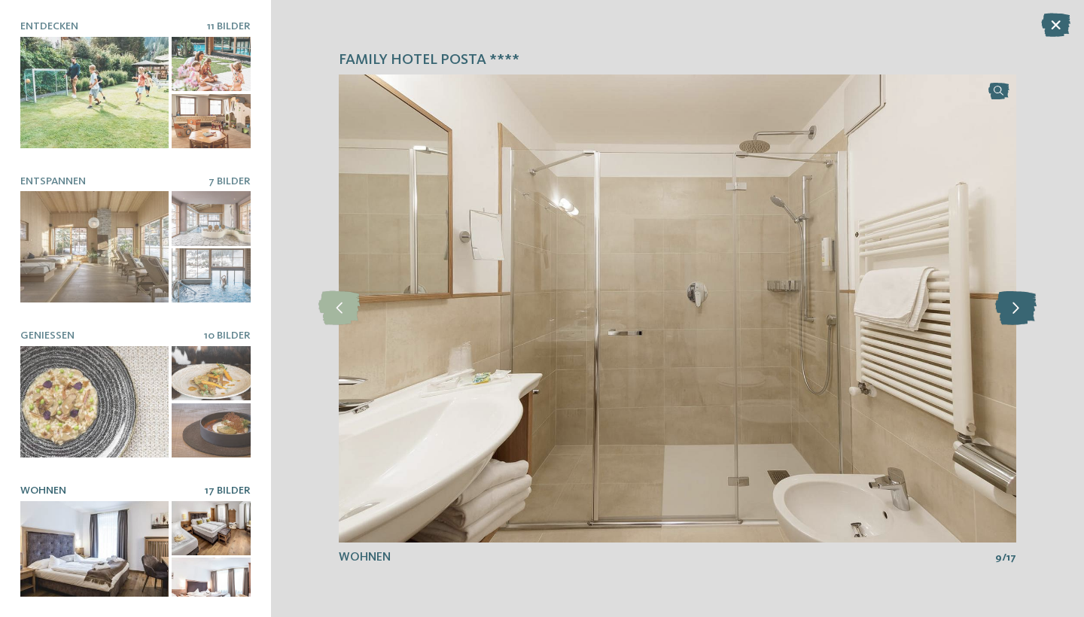
click at [1023, 306] on icon at bounding box center [1015, 308] width 41 height 34
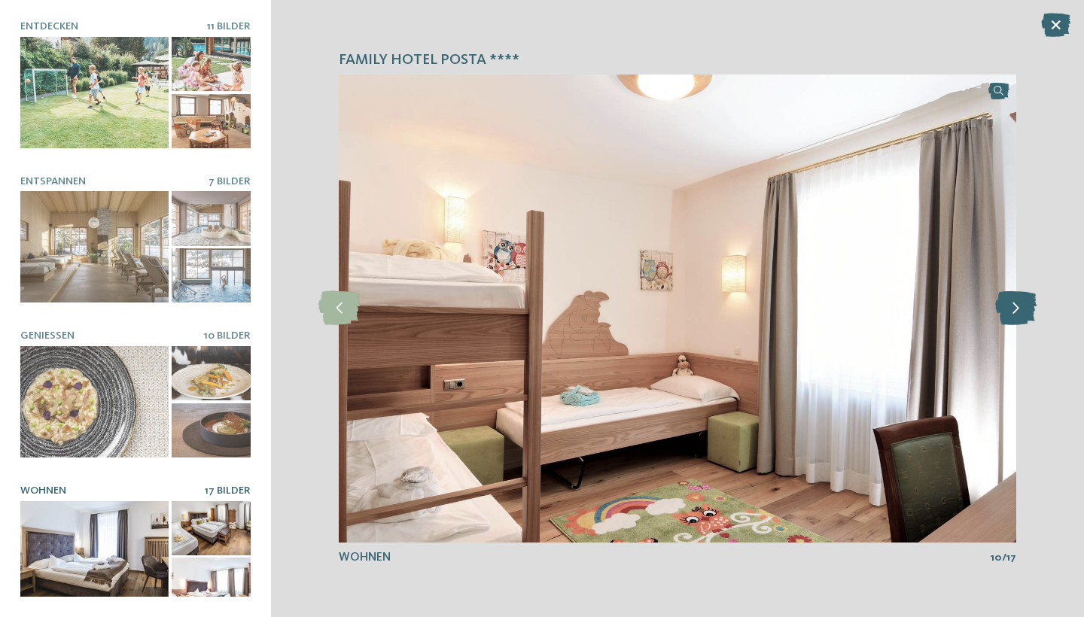
click at [1023, 306] on icon at bounding box center [1015, 308] width 41 height 34
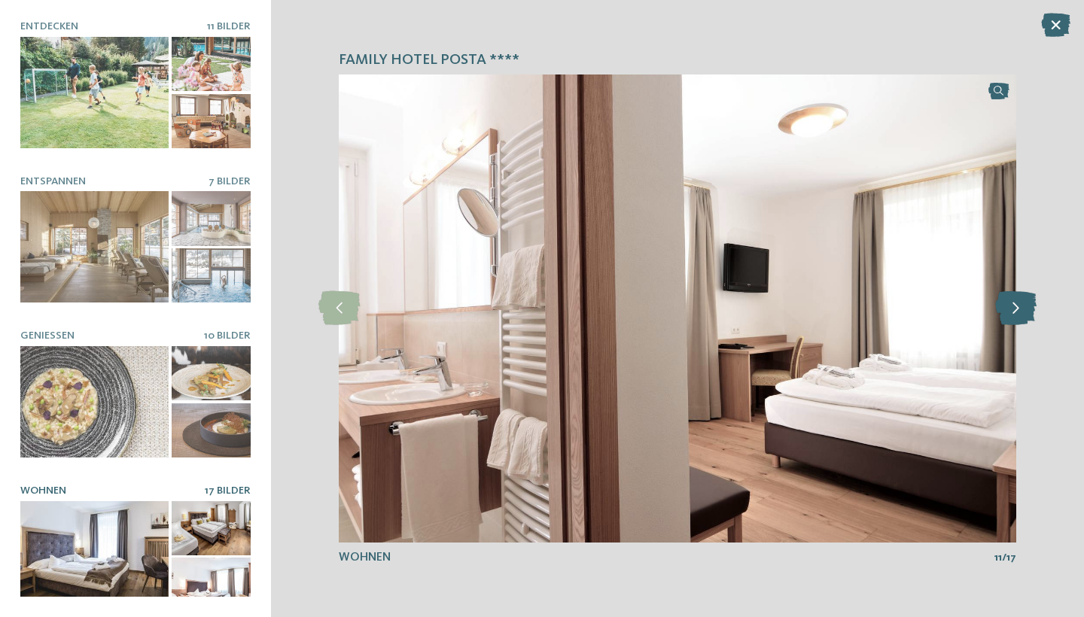
click at [1023, 306] on icon at bounding box center [1015, 308] width 41 height 34
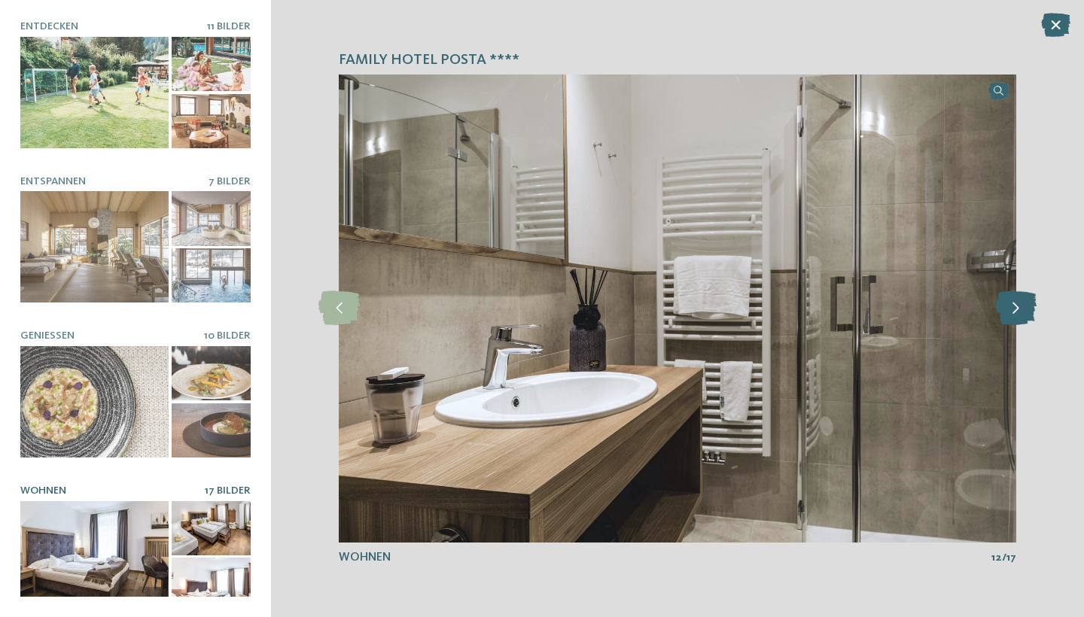
click at [1023, 306] on icon at bounding box center [1015, 308] width 41 height 34
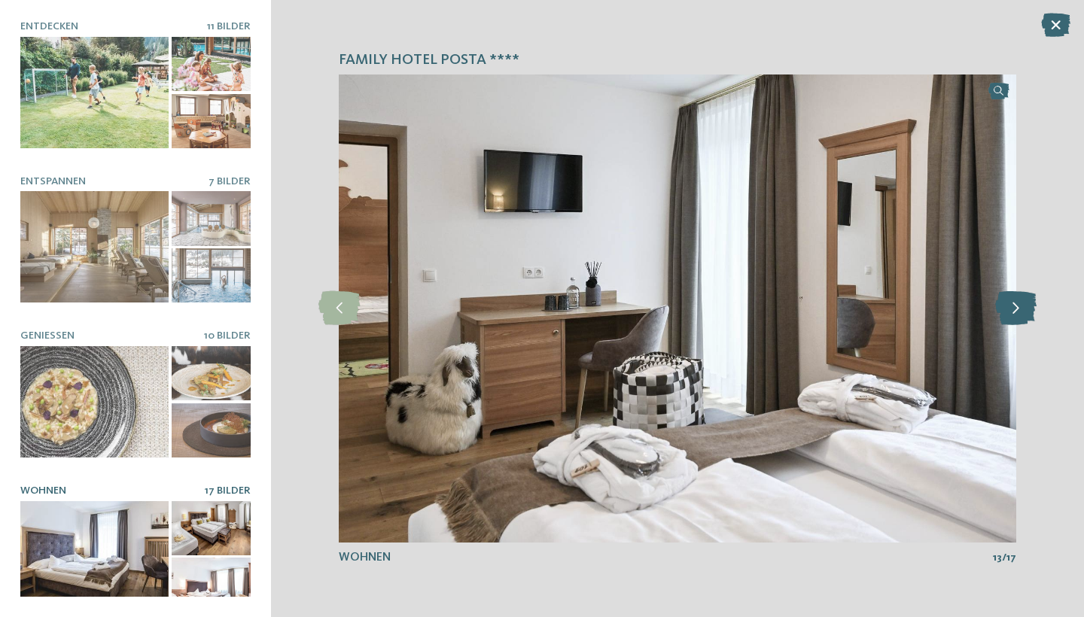
click at [1023, 306] on icon at bounding box center [1015, 308] width 41 height 34
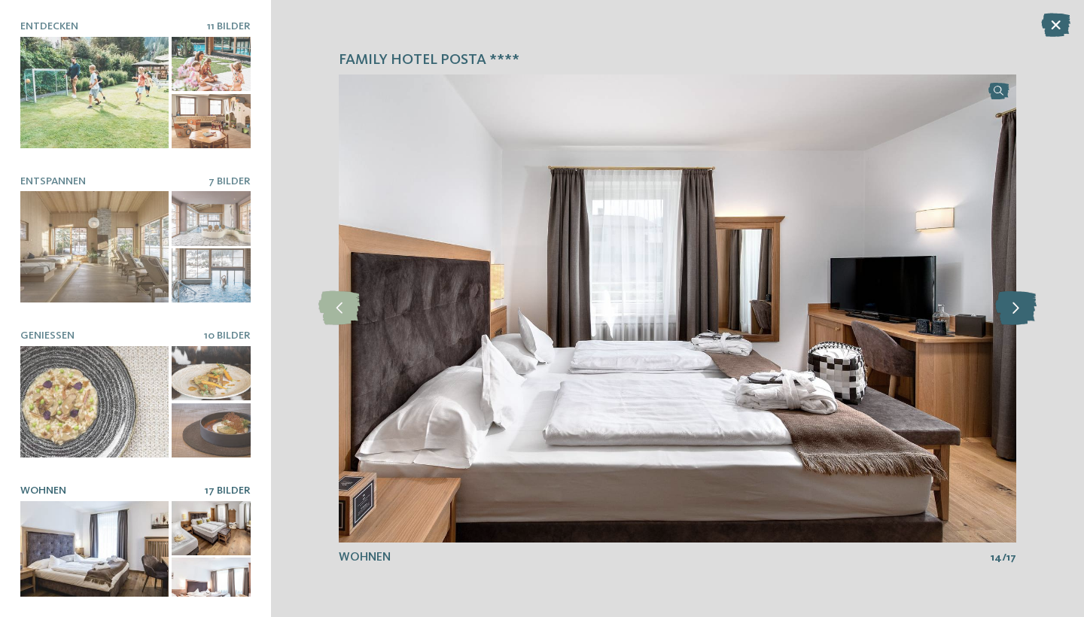
click at [1023, 306] on icon at bounding box center [1015, 308] width 41 height 34
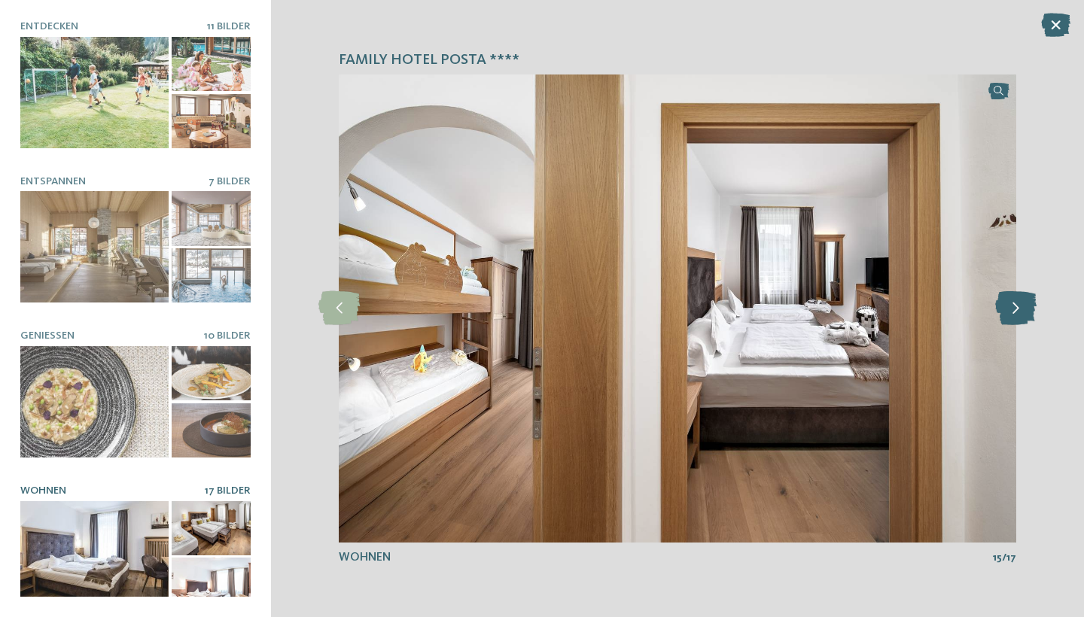
click at [1026, 306] on icon at bounding box center [1015, 308] width 41 height 34
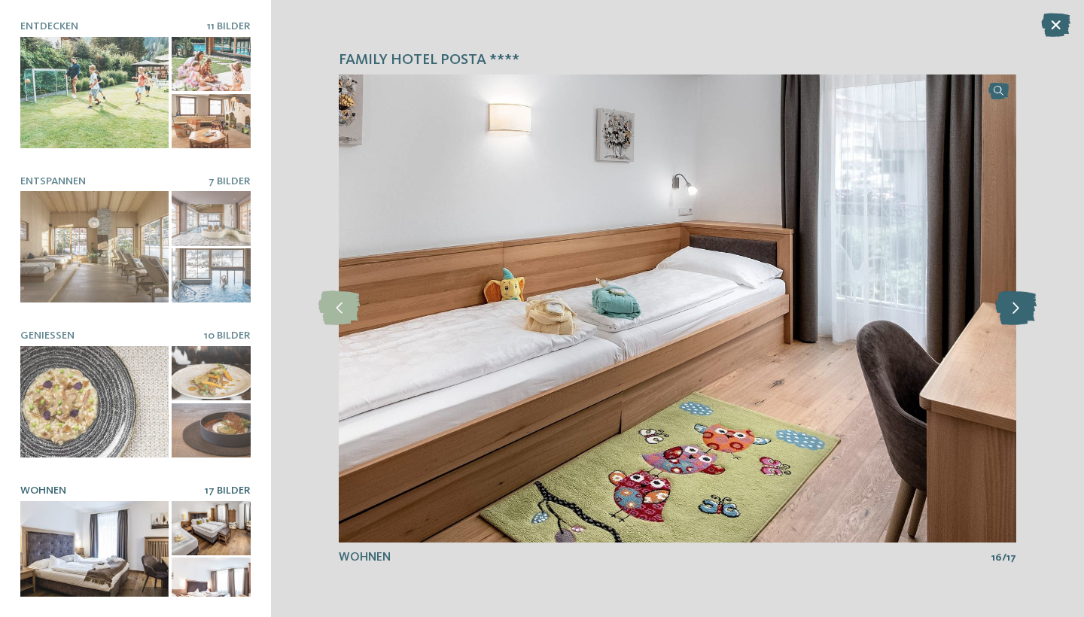
click at [1027, 306] on icon at bounding box center [1015, 308] width 41 height 34
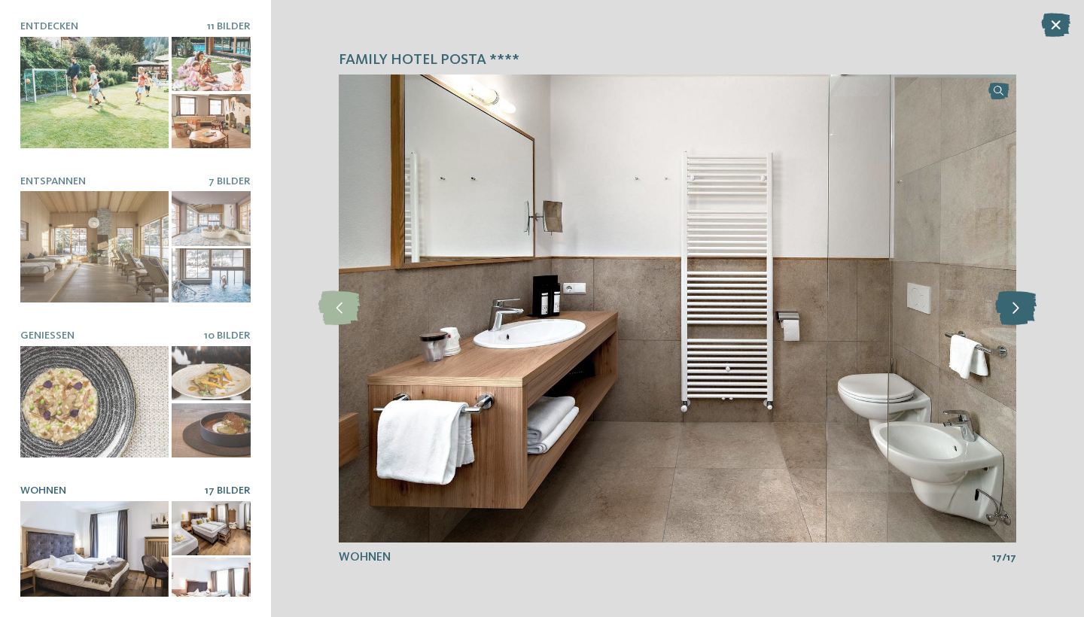
click at [1027, 306] on icon at bounding box center [1015, 308] width 41 height 34
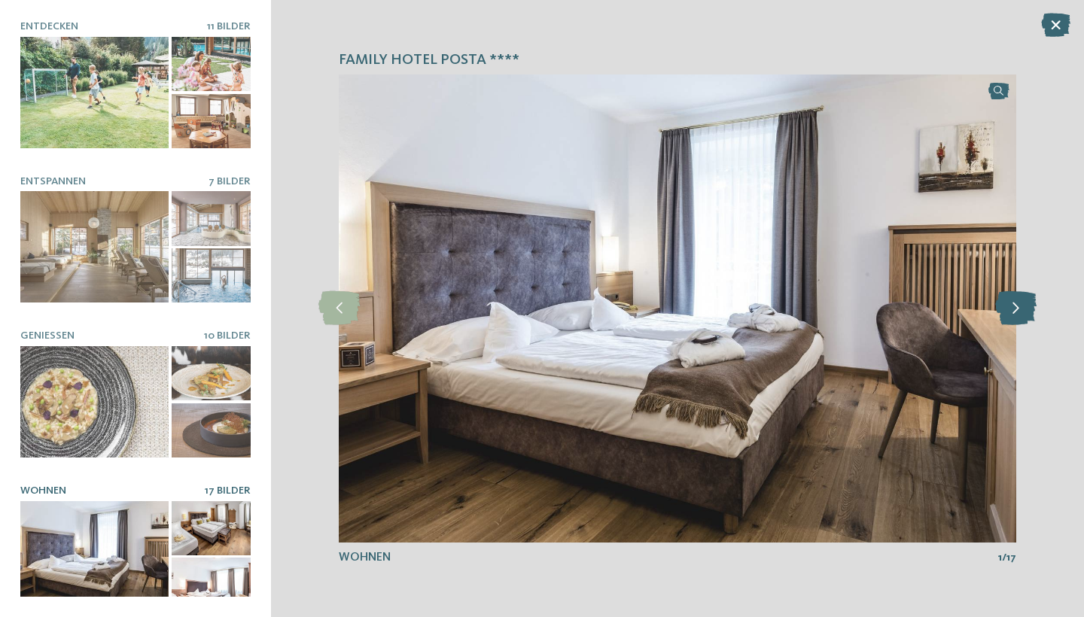
click at [1027, 306] on icon at bounding box center [1015, 308] width 41 height 34
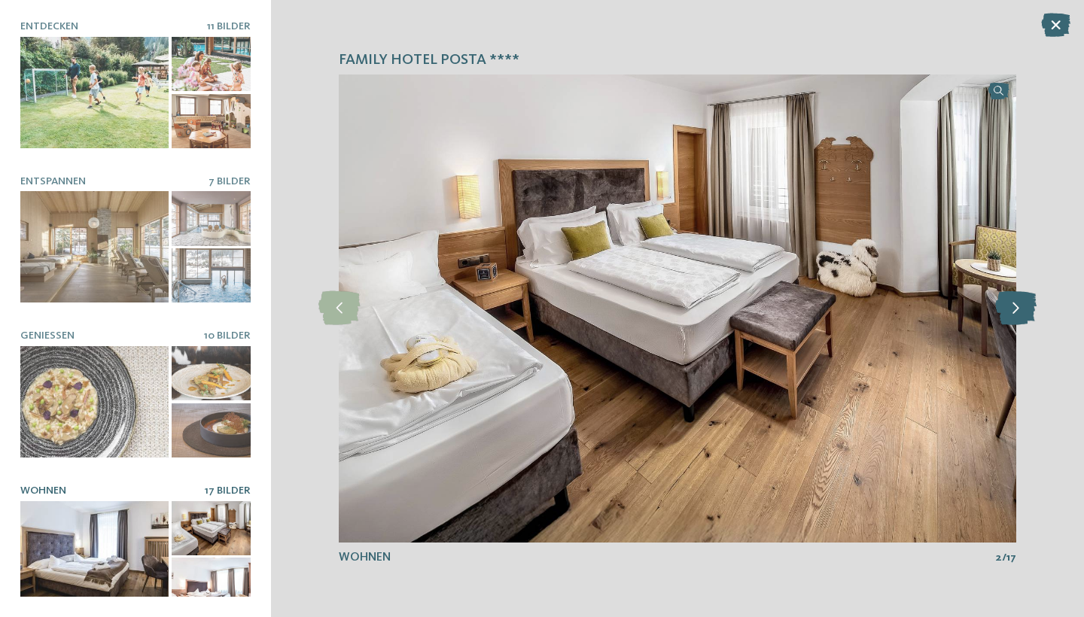
click at [1027, 306] on icon at bounding box center [1015, 308] width 41 height 34
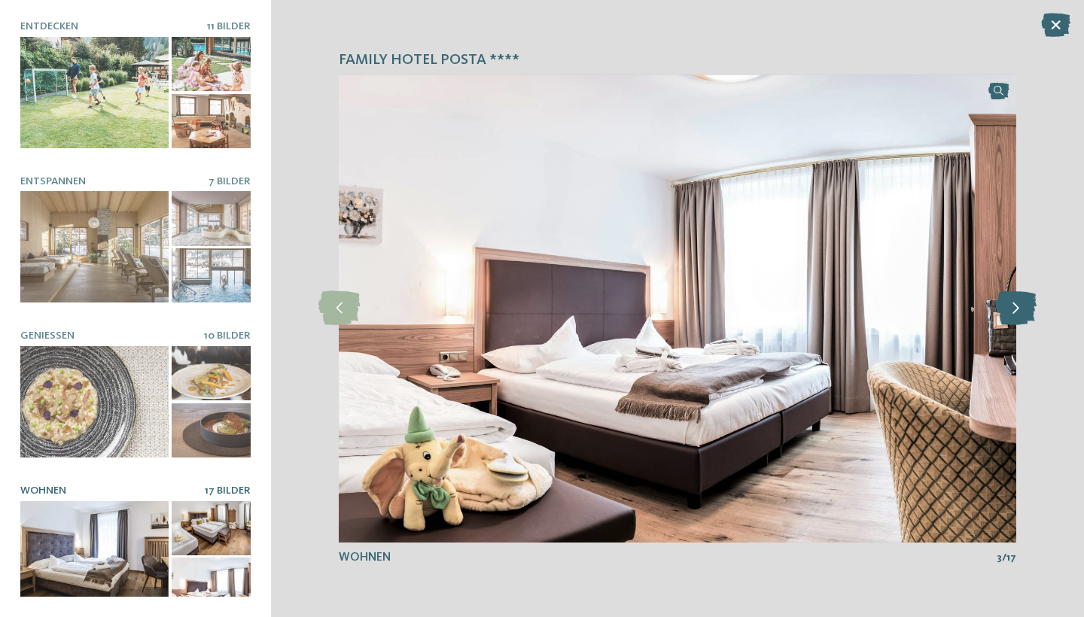
click at [1029, 306] on icon at bounding box center [1015, 308] width 41 height 34
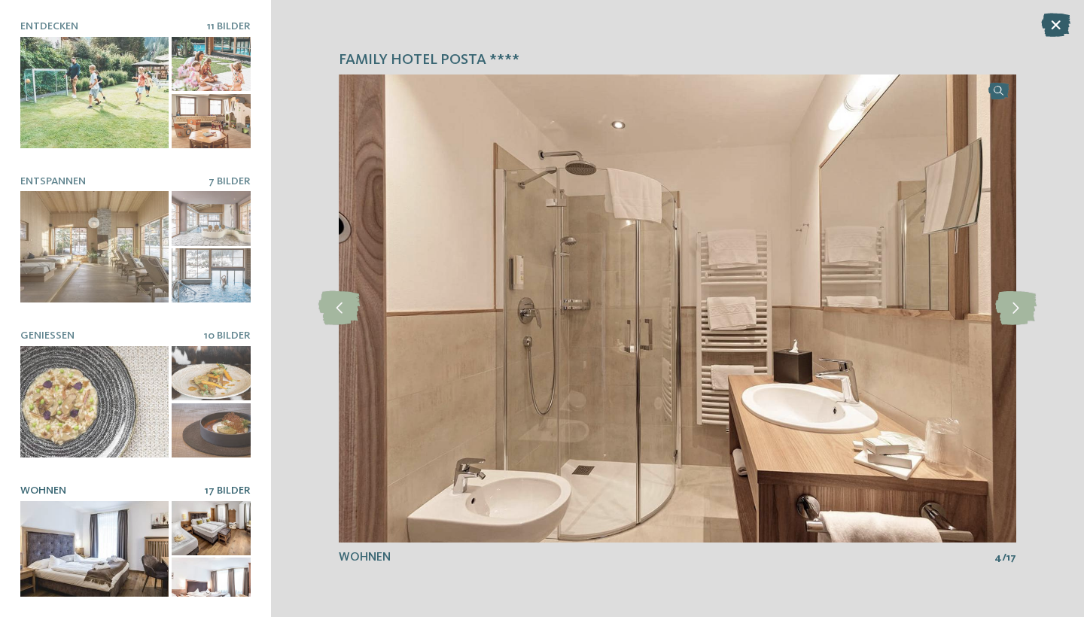
click at [1053, 22] on icon at bounding box center [1055, 25] width 29 height 24
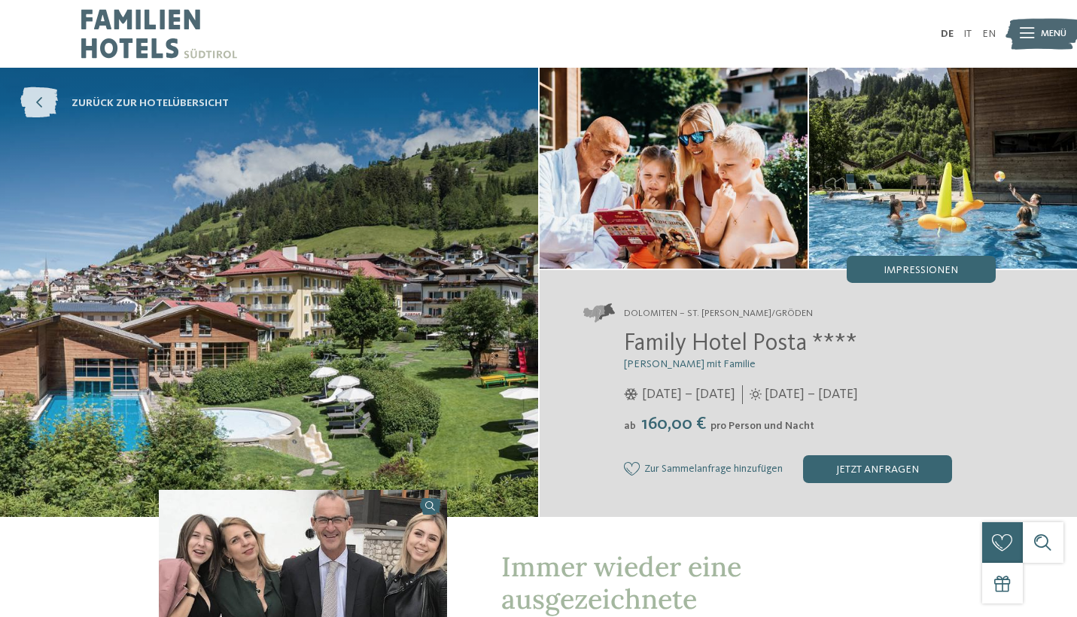
click at [31, 103] on icon at bounding box center [39, 103] width 38 height 31
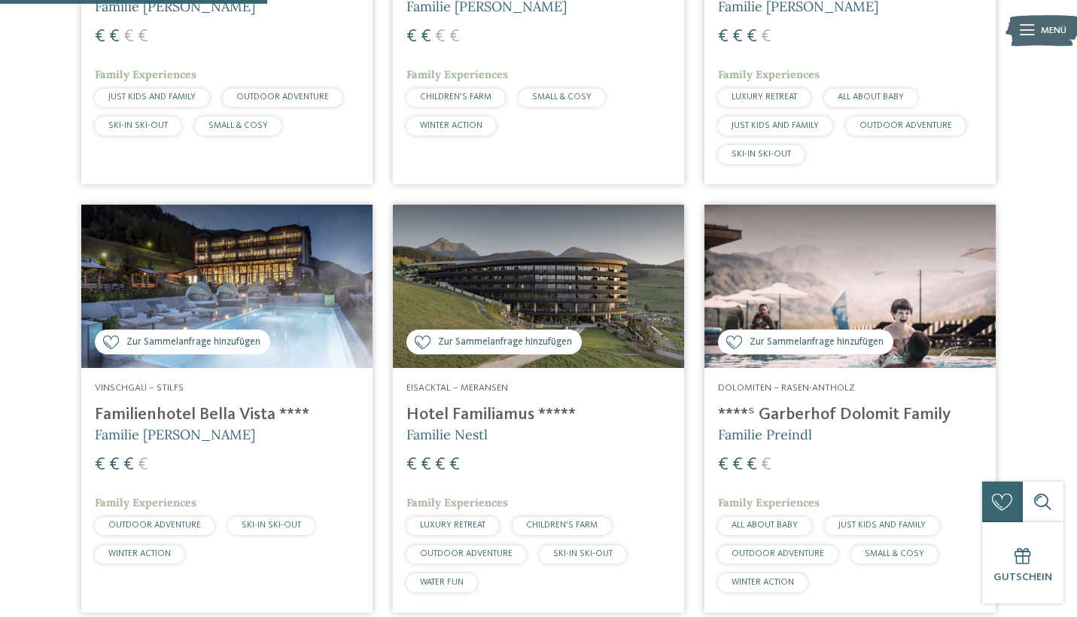
scroll to position [1108, 0]
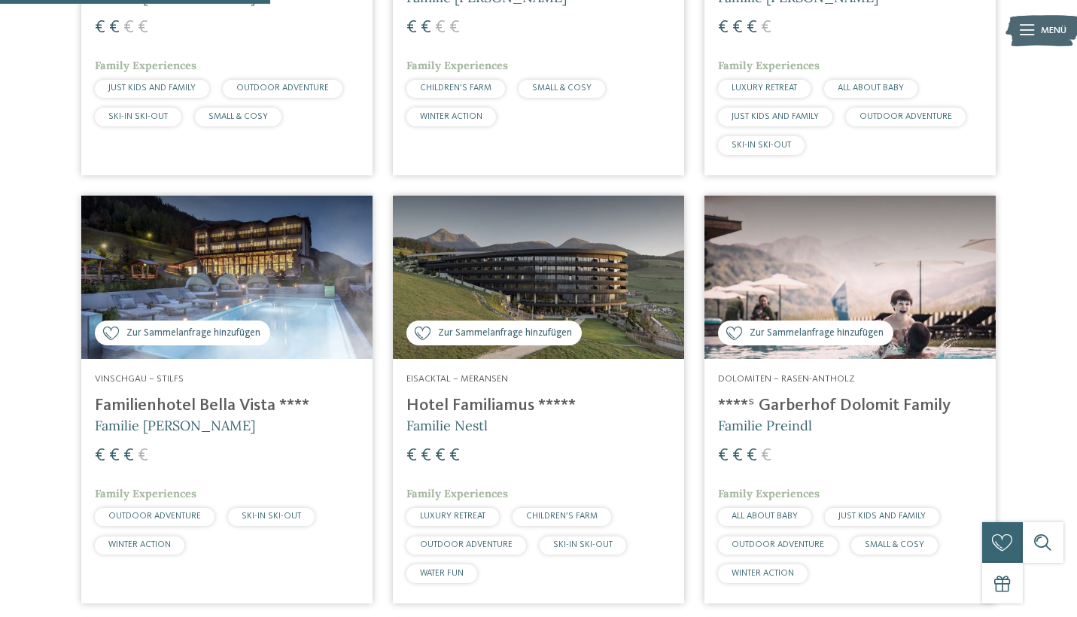
click at [456, 403] on h4 "Hotel Familiamus *****" at bounding box center [538, 406] width 264 height 20
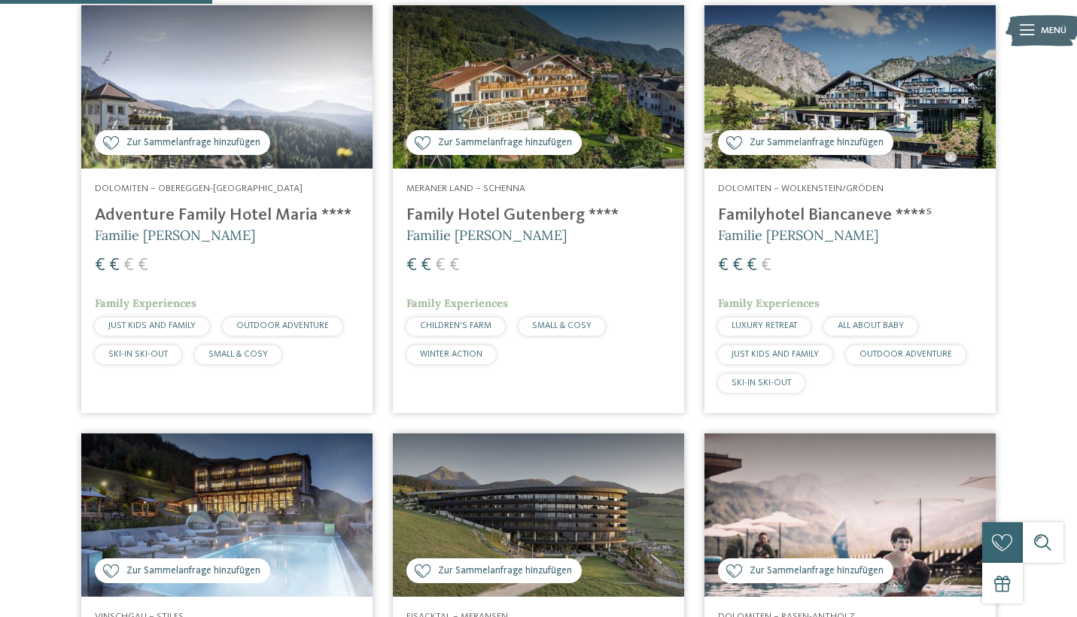
scroll to position [874, 0]
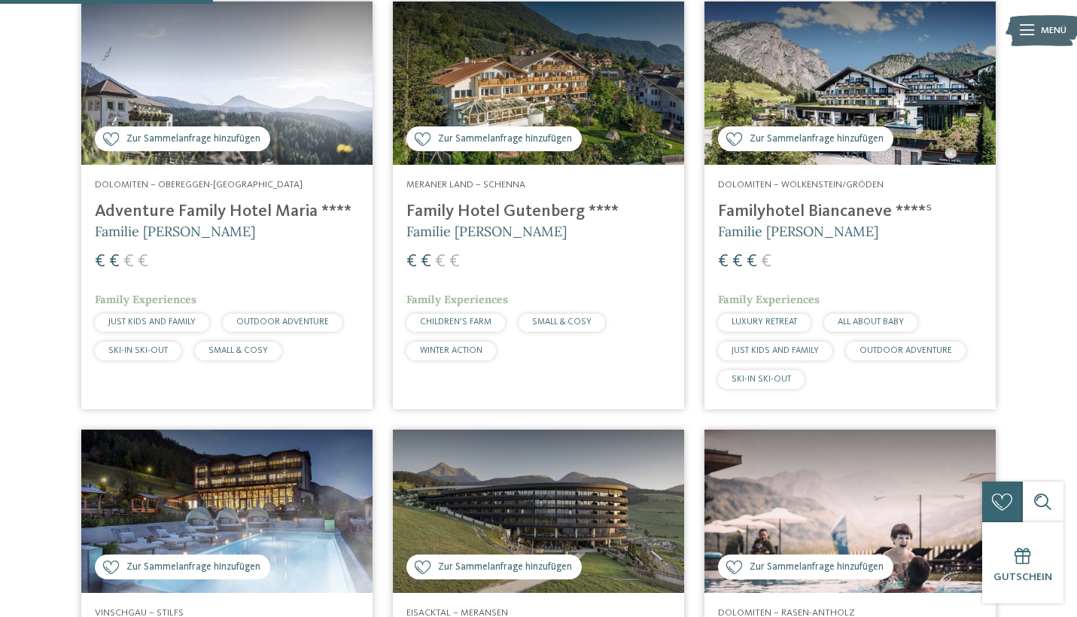
click at [153, 202] on h4 "Adventure Family Hotel Maria ****" at bounding box center [227, 212] width 264 height 20
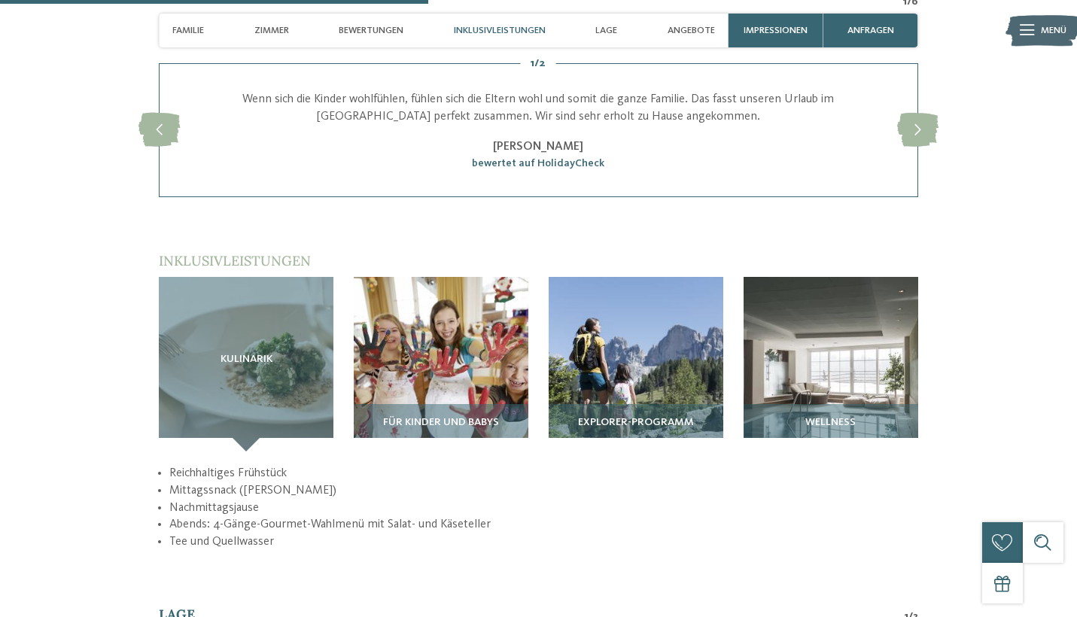
scroll to position [1729, 0]
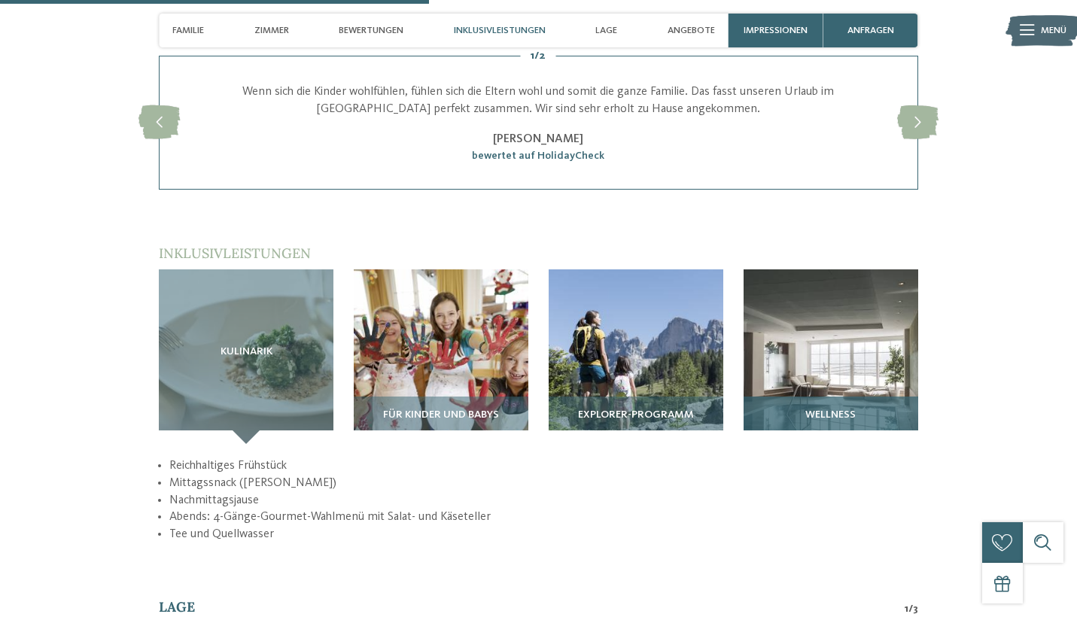
click at [826, 328] on img at bounding box center [831, 356] width 175 height 175
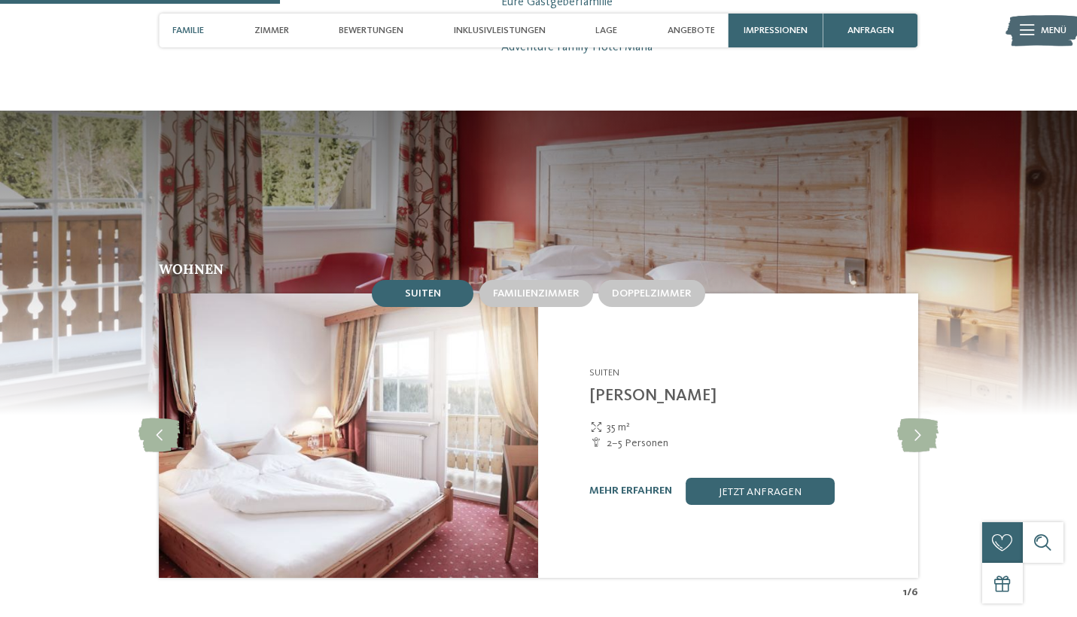
scroll to position [1132, 0]
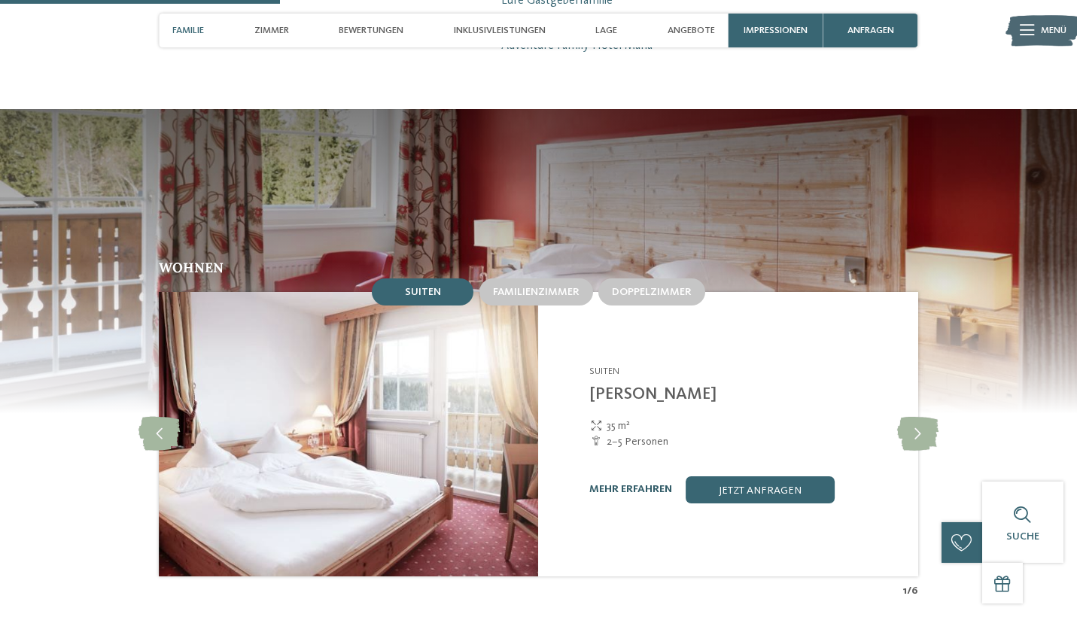
click at [646, 484] on link "mehr erfahren" at bounding box center [630, 489] width 83 height 11
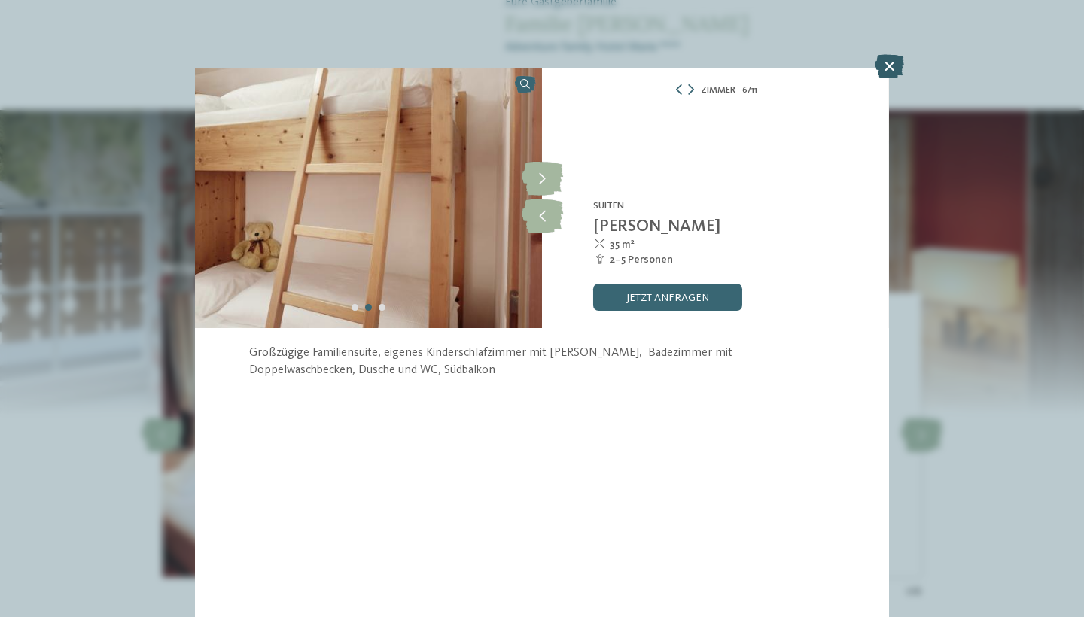
click at [889, 67] on icon at bounding box center [888, 66] width 29 height 24
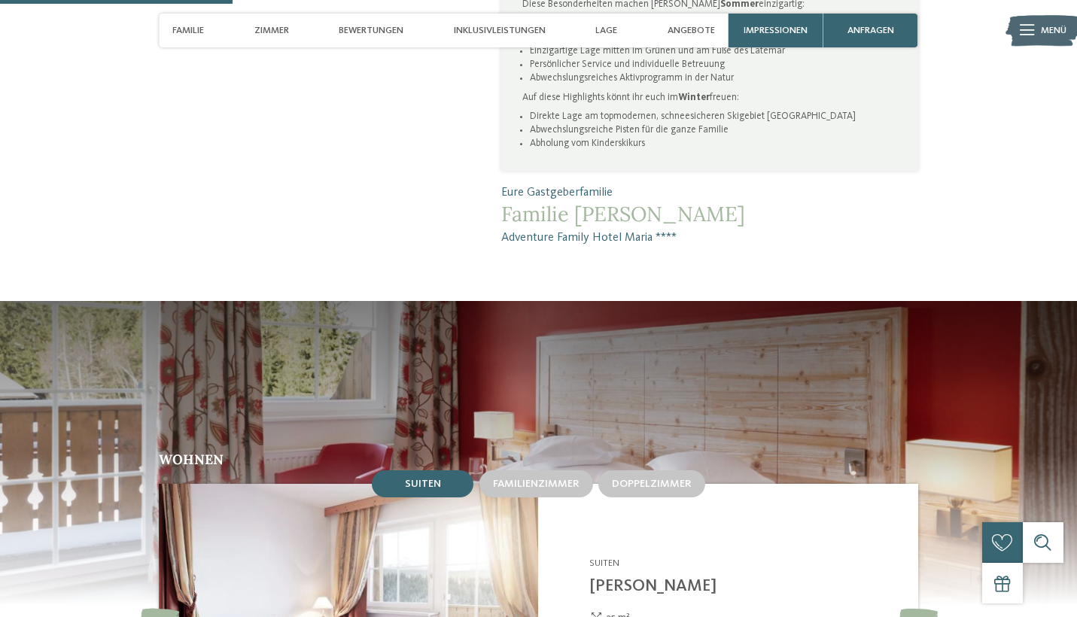
scroll to position [938, 0]
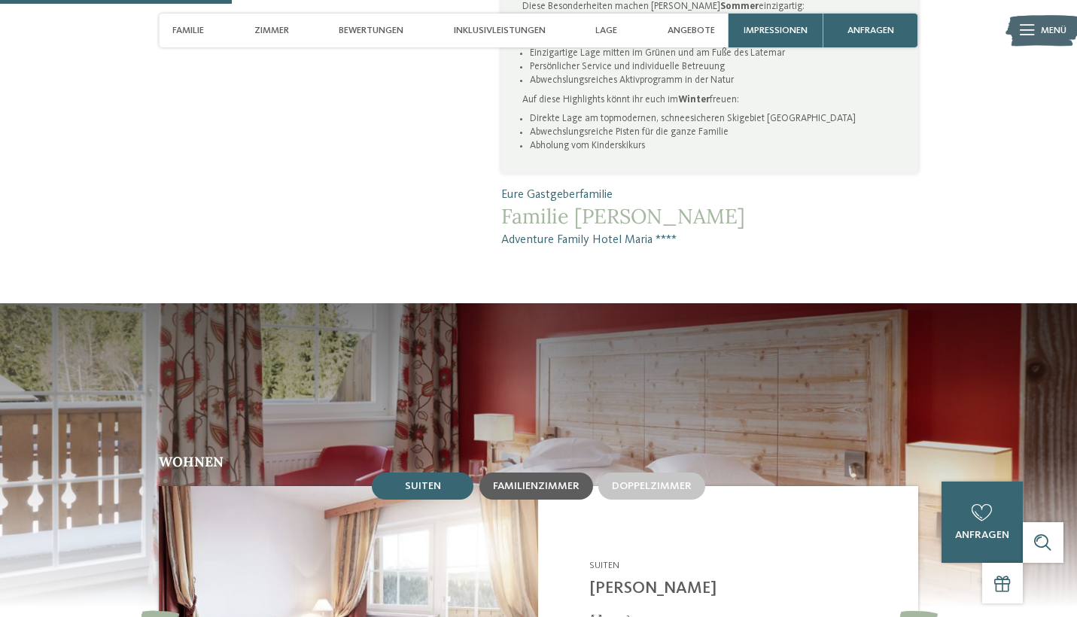
click at [541, 481] on span "Familienzimmer" at bounding box center [536, 486] width 87 height 11
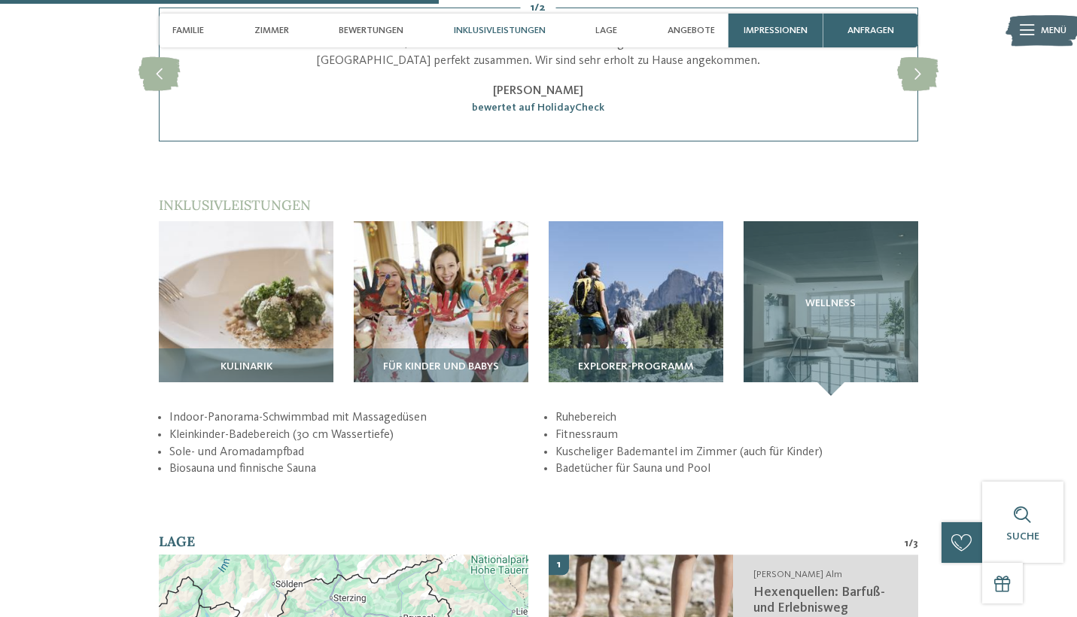
scroll to position [1778, 0]
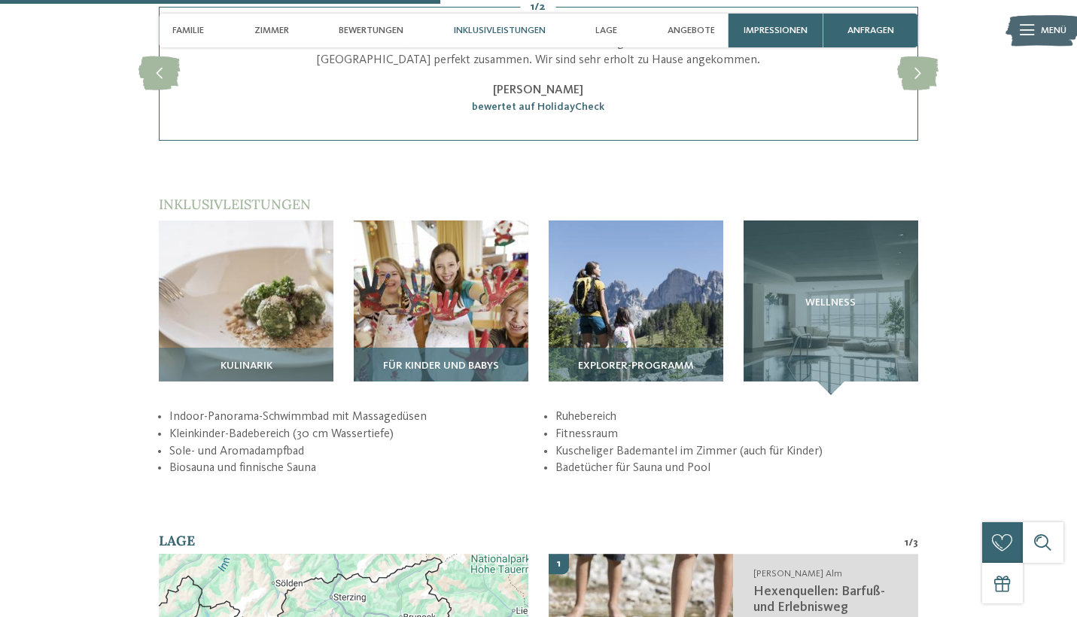
click at [468, 304] on img at bounding box center [441, 307] width 175 height 175
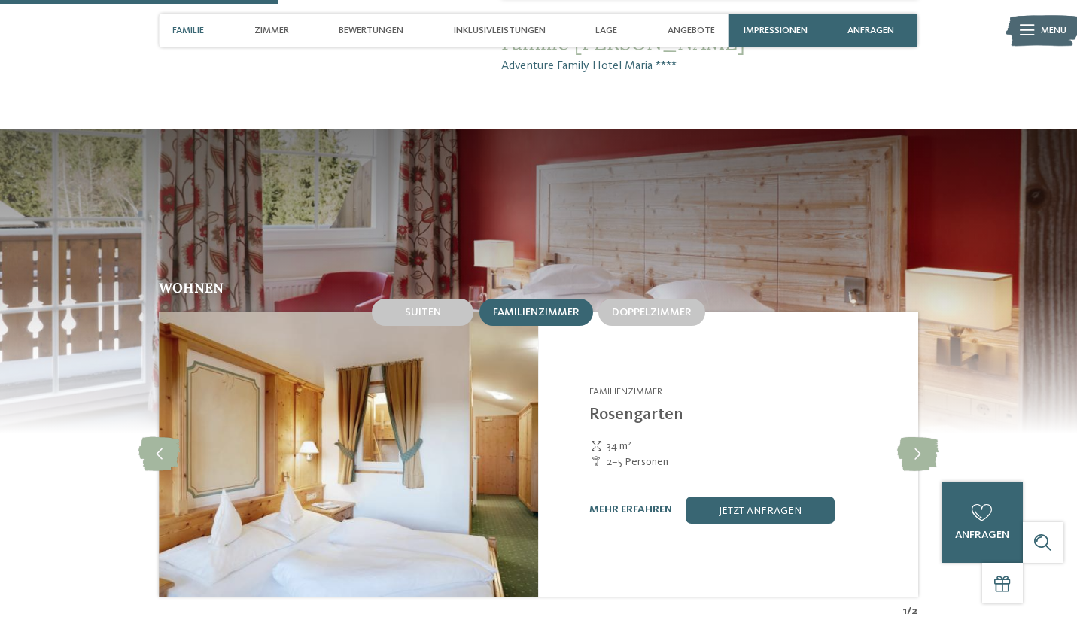
scroll to position [1099, 0]
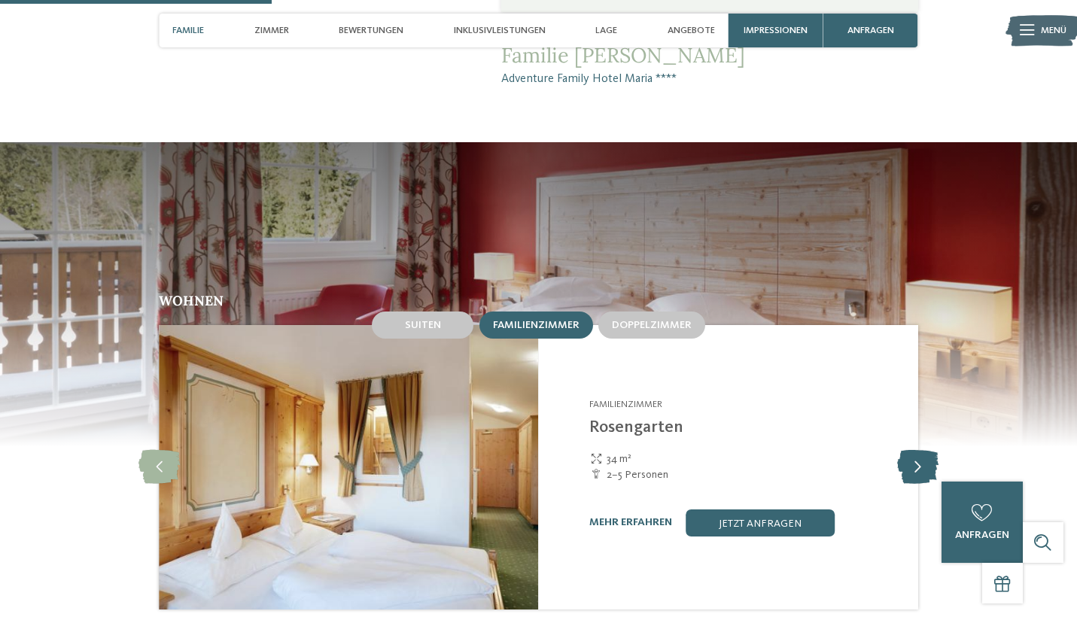
click at [917, 450] on icon at bounding box center [917, 467] width 41 height 34
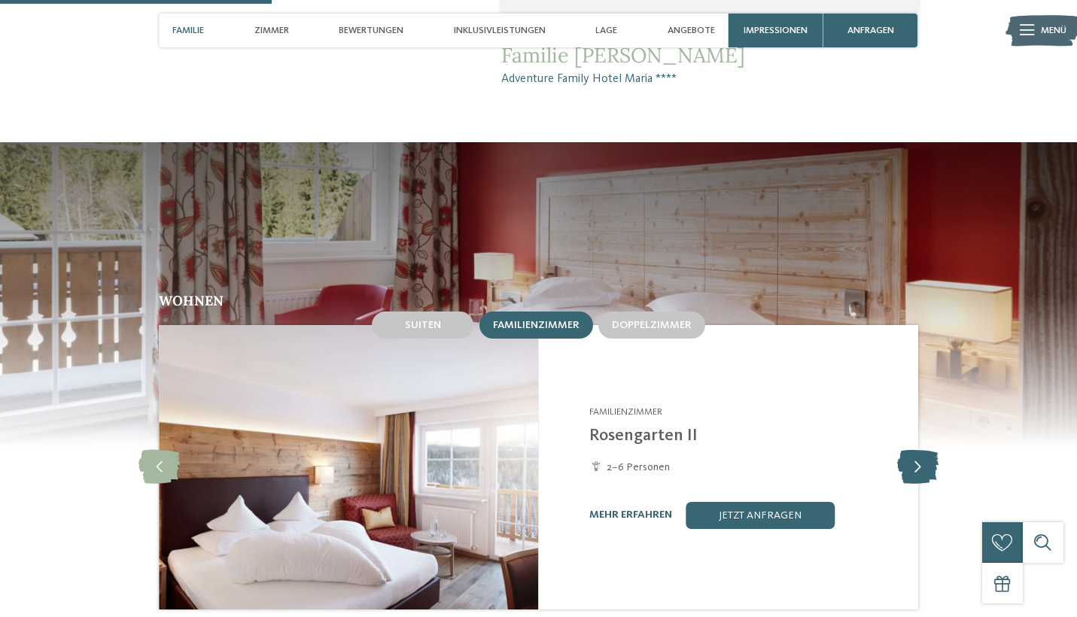
click at [917, 450] on icon at bounding box center [917, 467] width 41 height 34
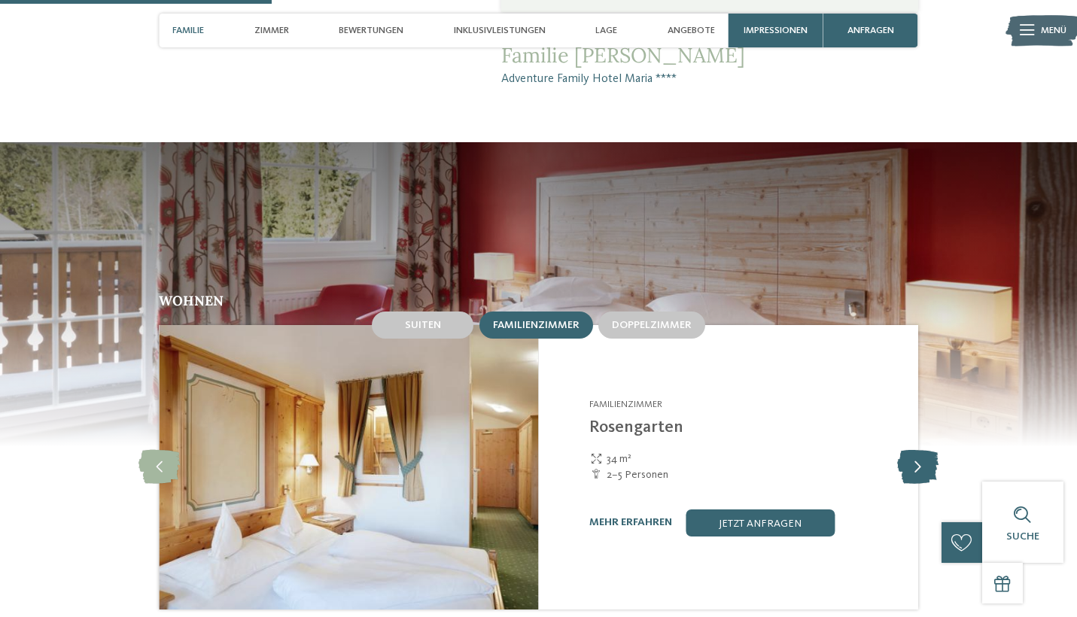
click at [917, 450] on icon at bounding box center [917, 467] width 41 height 34
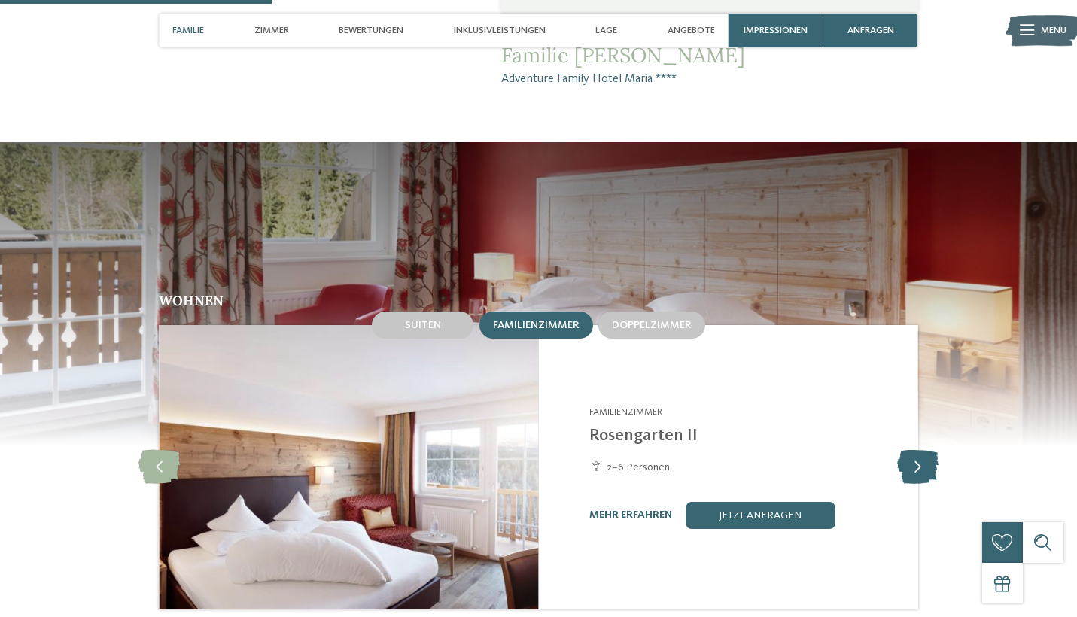
click at [917, 450] on icon at bounding box center [917, 467] width 41 height 34
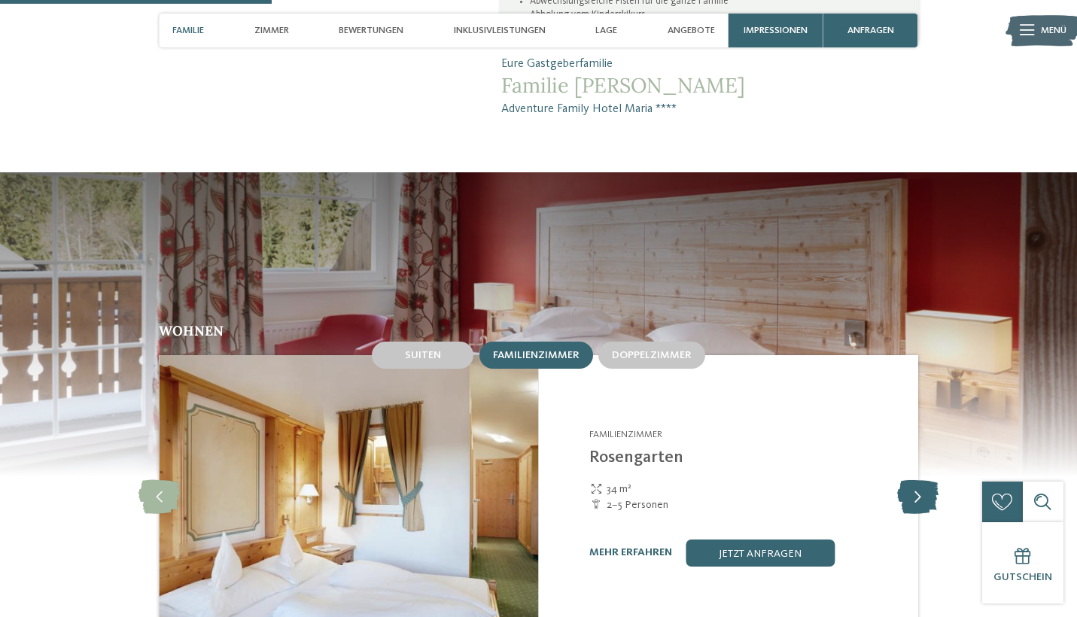
scroll to position [1059, 0]
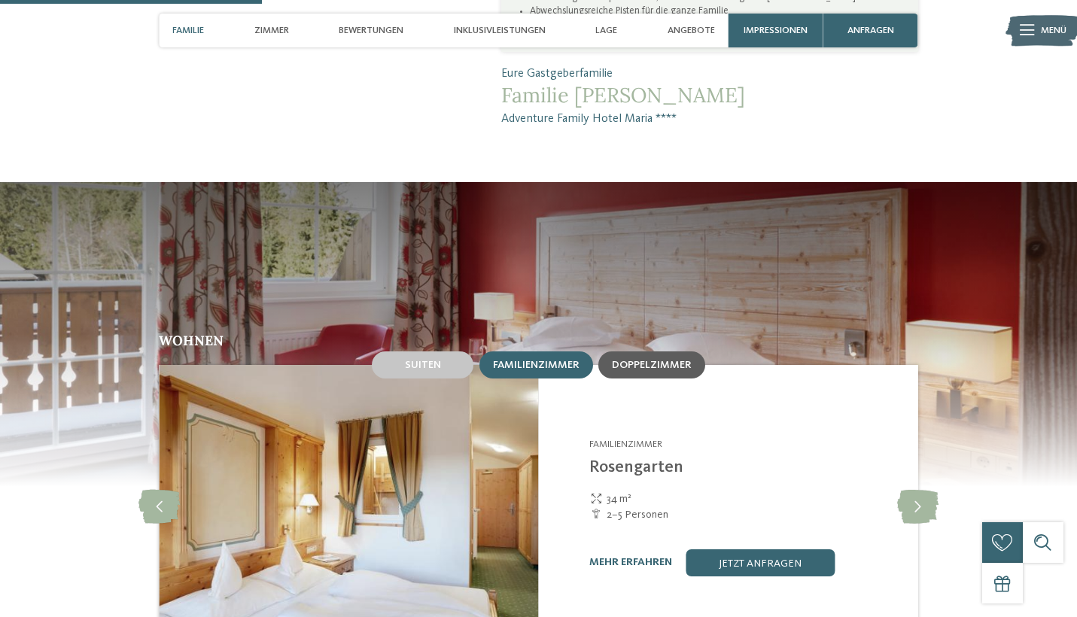
click at [668, 360] on span "Doppelzimmer" at bounding box center [652, 365] width 80 height 11
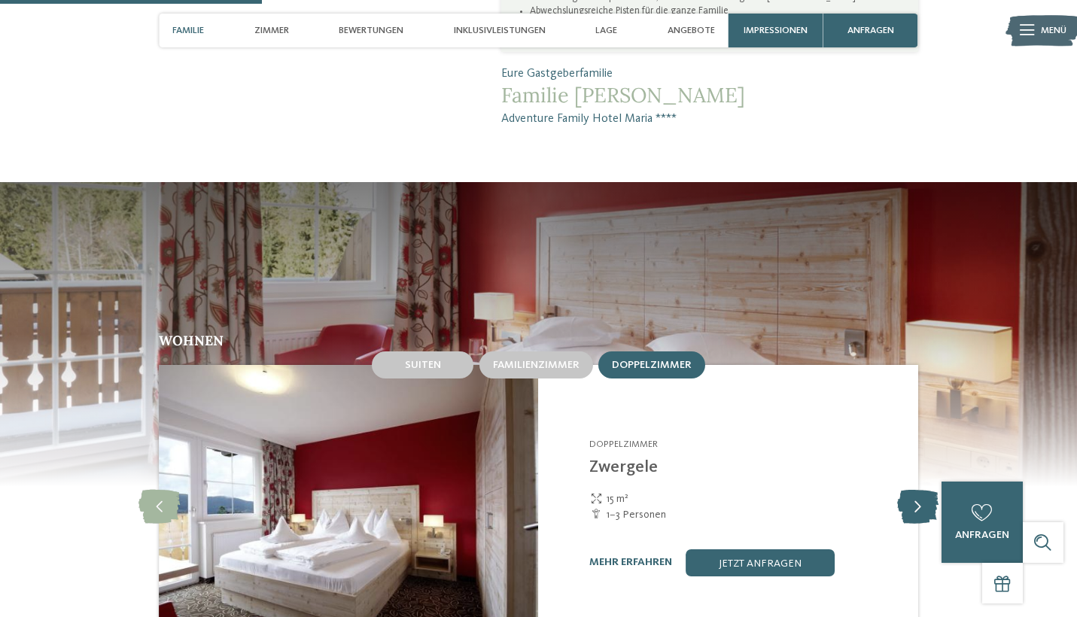
click at [923, 490] on icon at bounding box center [917, 507] width 41 height 34
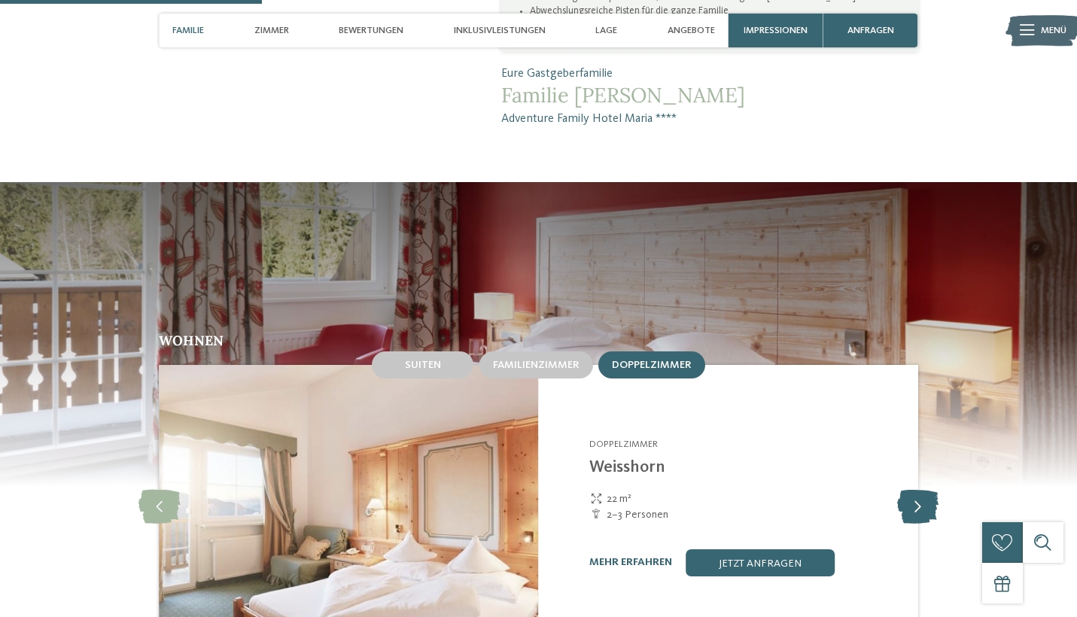
click at [923, 490] on icon at bounding box center [917, 507] width 41 height 34
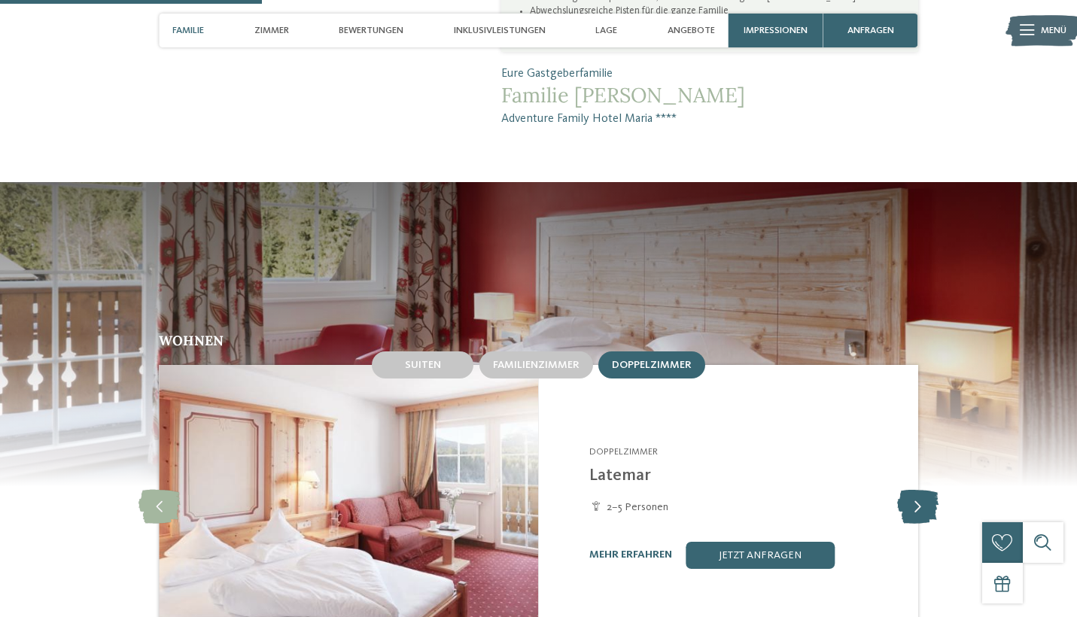
click at [923, 490] on icon at bounding box center [917, 507] width 41 height 34
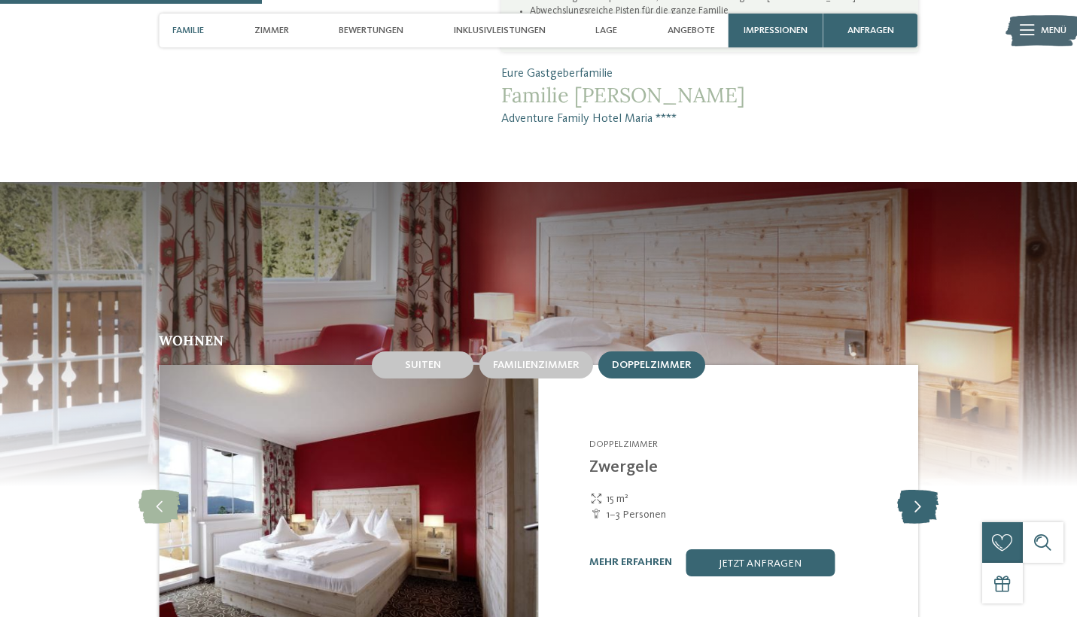
click at [921, 490] on icon at bounding box center [917, 507] width 41 height 34
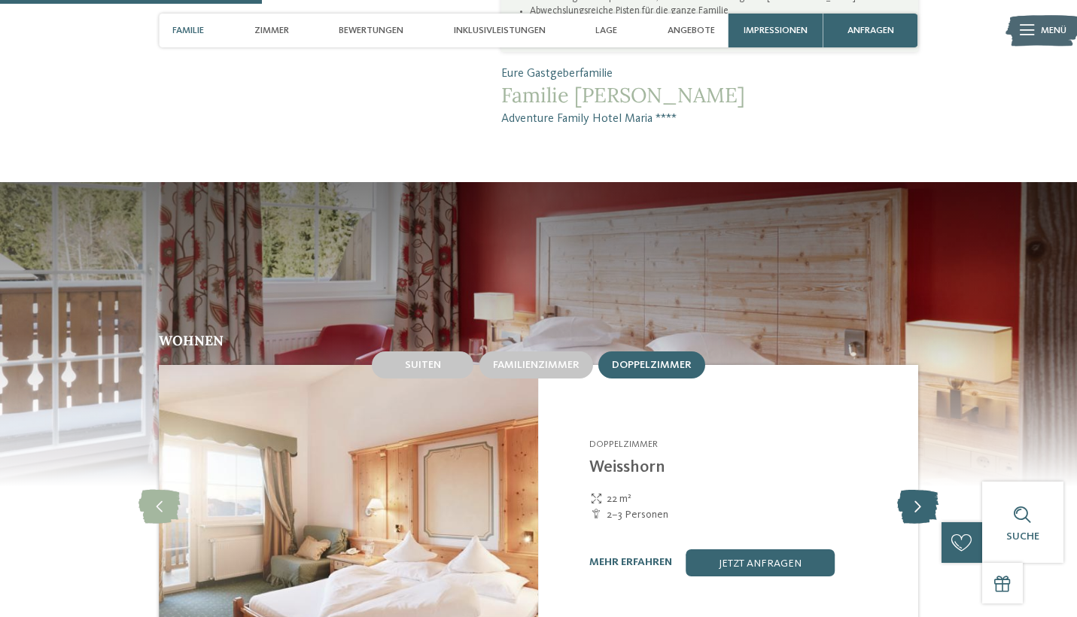
click at [920, 490] on icon at bounding box center [917, 507] width 41 height 34
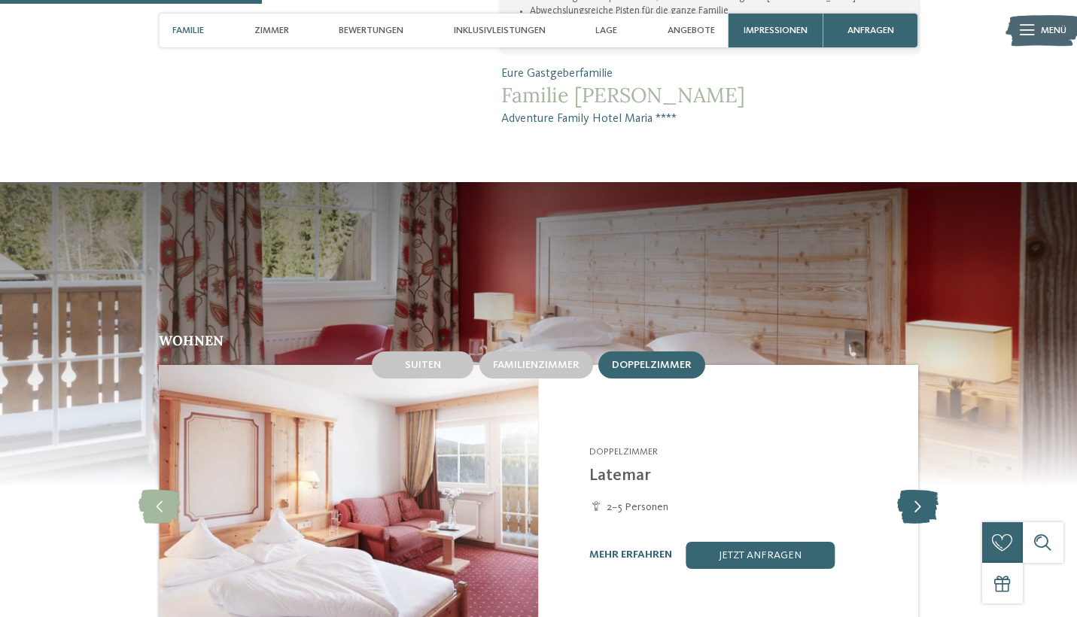
click at [920, 490] on icon at bounding box center [917, 507] width 41 height 34
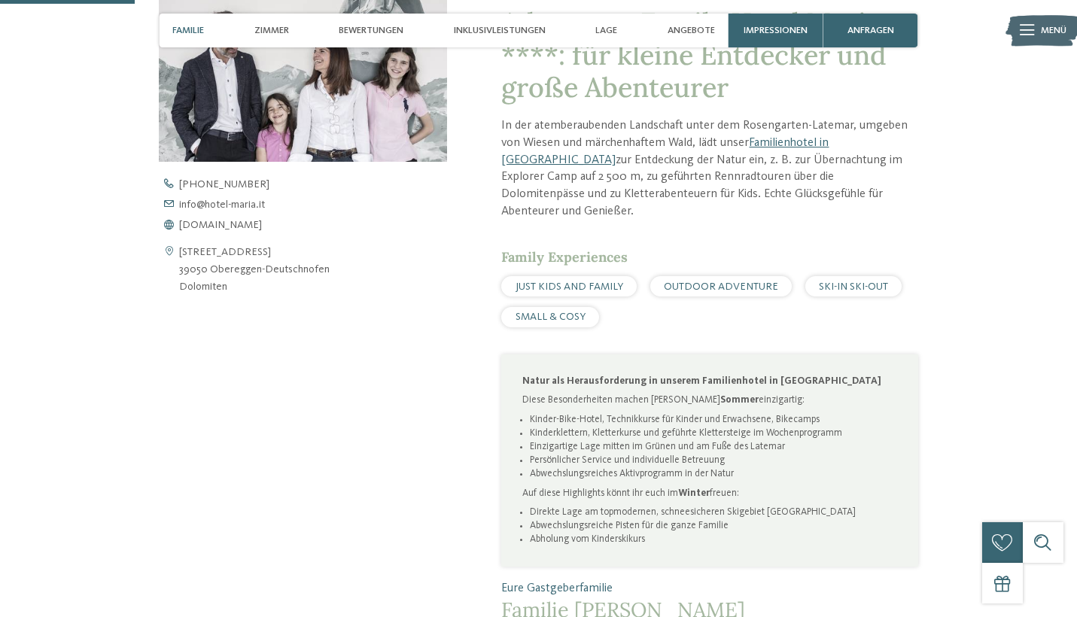
scroll to position [545, 0]
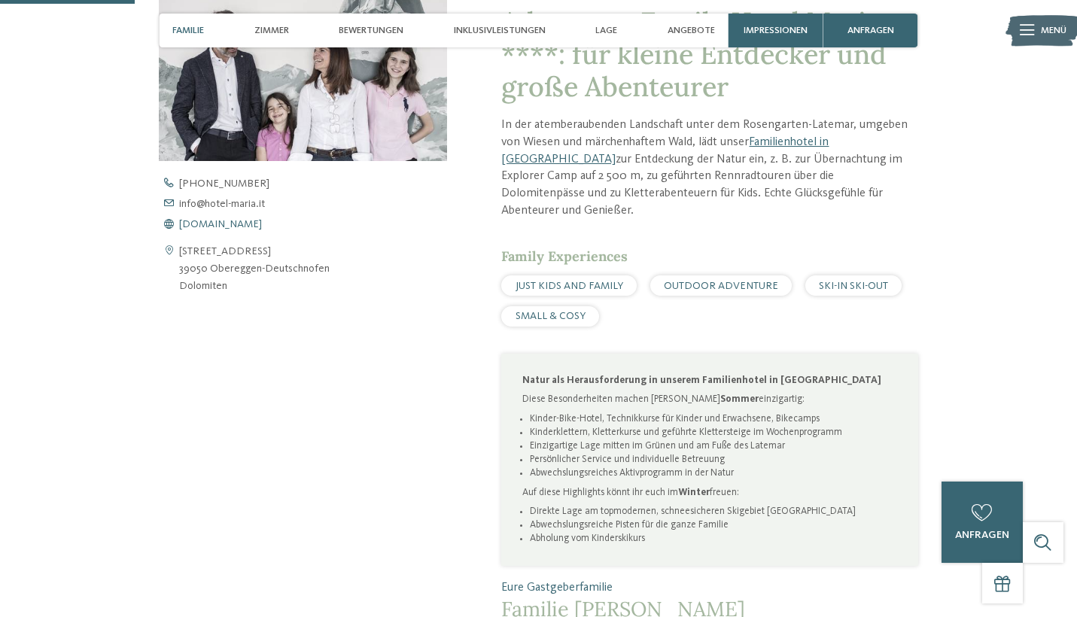
click at [214, 220] on span "[DOMAIN_NAME]" at bounding box center [220, 224] width 83 height 11
